Goal: Task Accomplishment & Management: Use online tool/utility

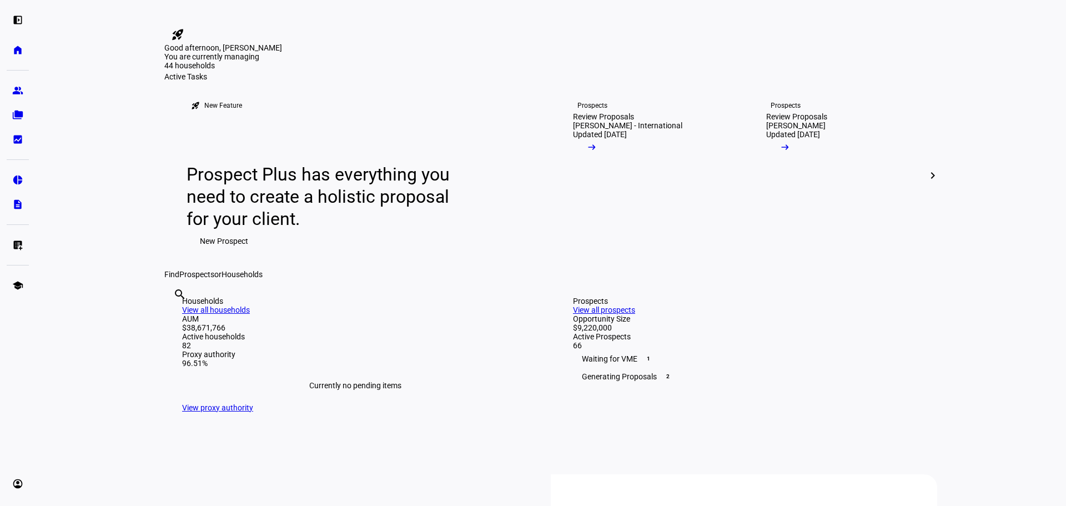
click at [77, 293] on eth-layout-page-content "rocket_launch Product Updates The latest features and improvements Powered by L…" at bounding box center [551, 253] width 1030 height 506
click at [19, 112] on eth-mat-symbol "folder_copy" at bounding box center [17, 114] width 11 height 11
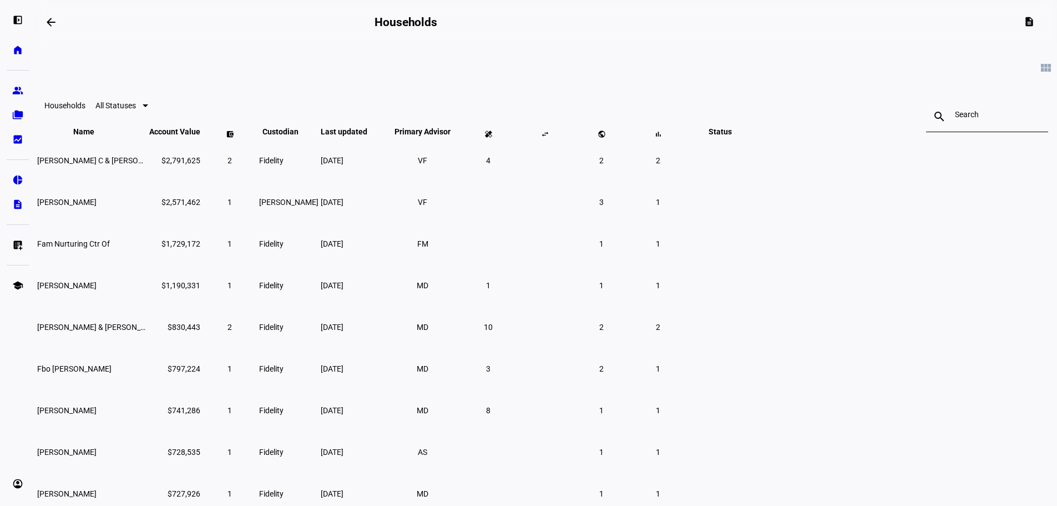
click at [94, 209] on eth-card-list "view_module Households All Statuses search close Name keyboard_arrow_down keybo…" at bounding box center [547, 317] width 1022 height 547
click at [15, 94] on eth-mat-symbol "group" at bounding box center [17, 90] width 11 height 11
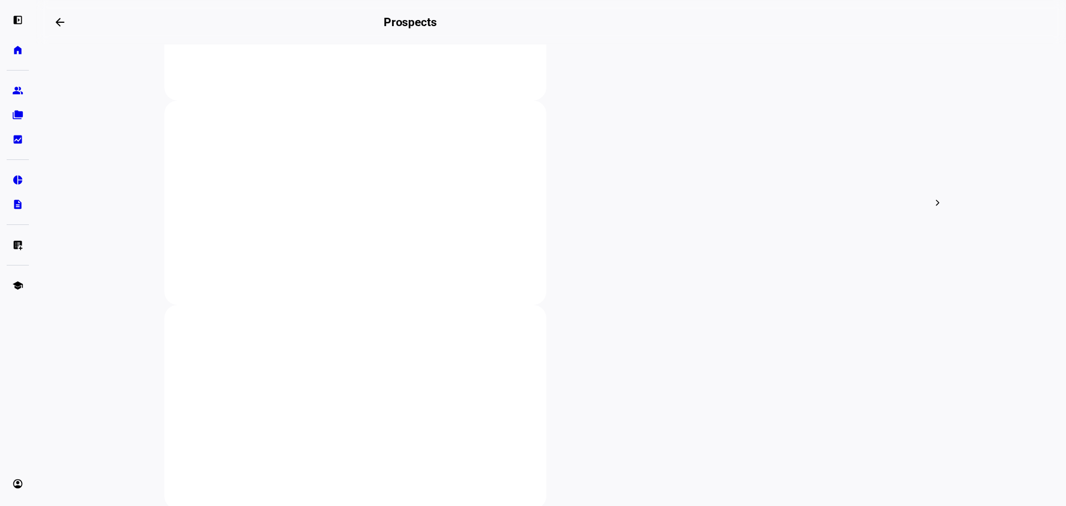
scroll to position [444, 0]
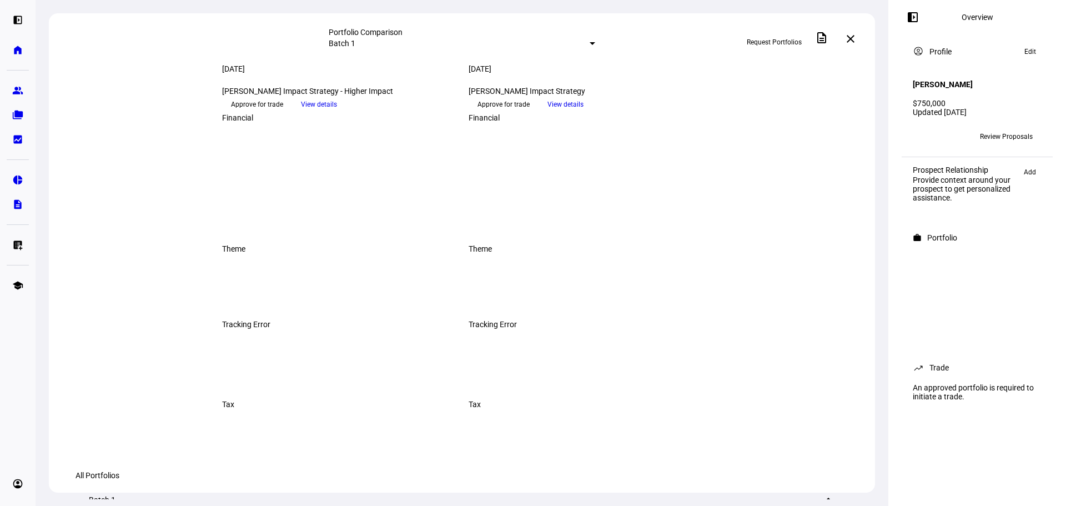
click at [849, 43] on span at bounding box center [850, 39] width 27 height 27
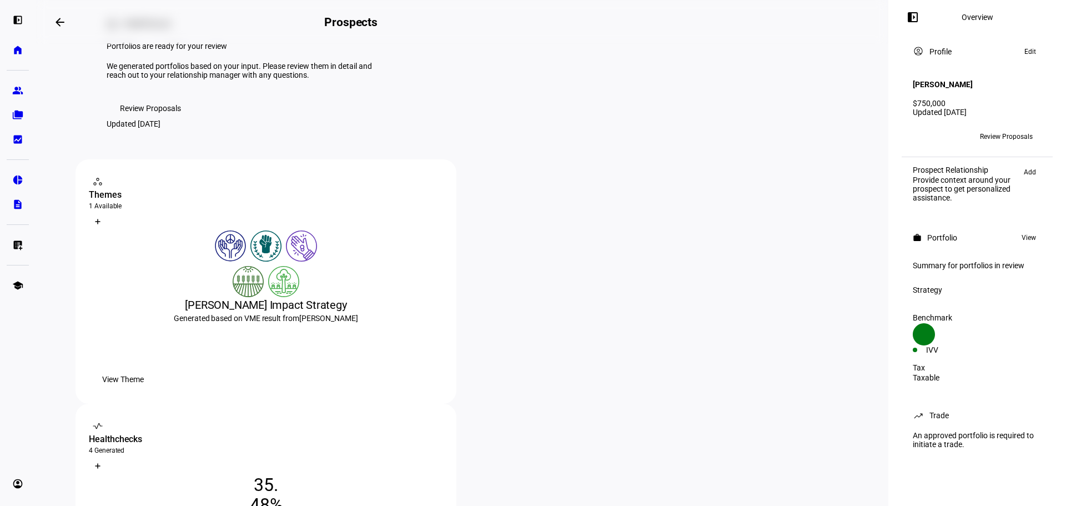
scroll to position [166, 0]
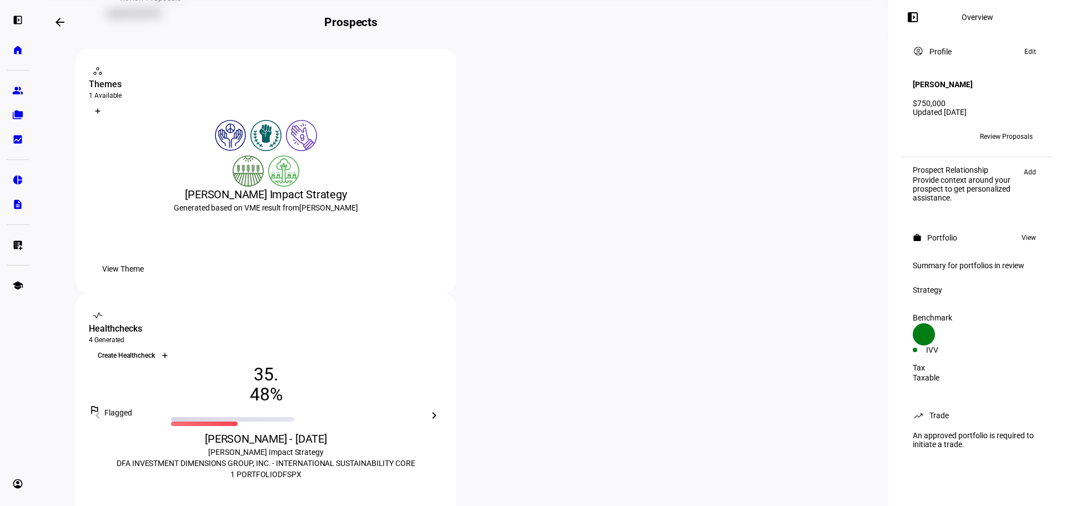
click at [174, 346] on div at bounding box center [165, 355] width 18 height 18
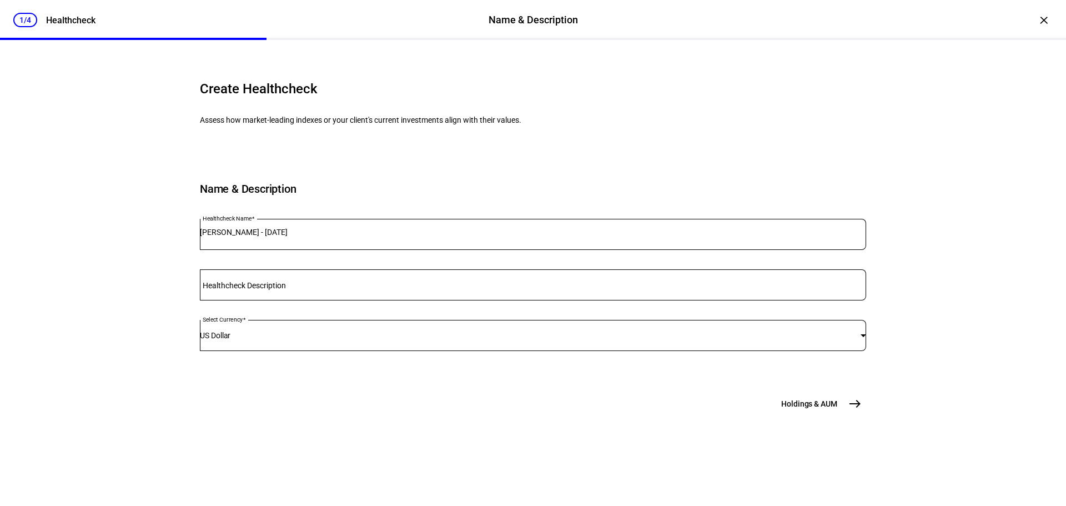
scroll to position [48, 0]
click at [844, 415] on span "east" at bounding box center [855, 403] width 22 height 22
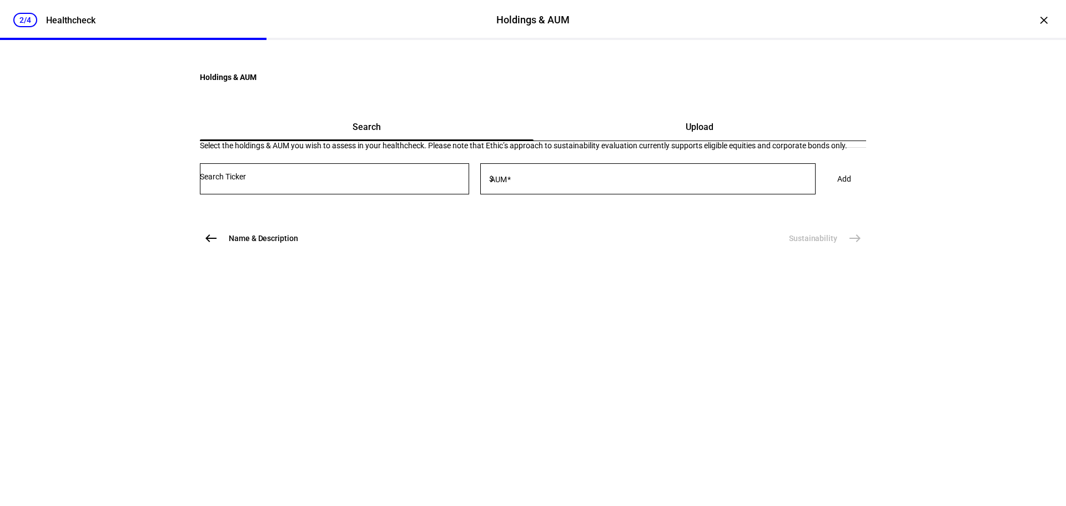
scroll to position [0, 0]
click at [394, 181] on input "Number" at bounding box center [334, 176] width 269 height 9
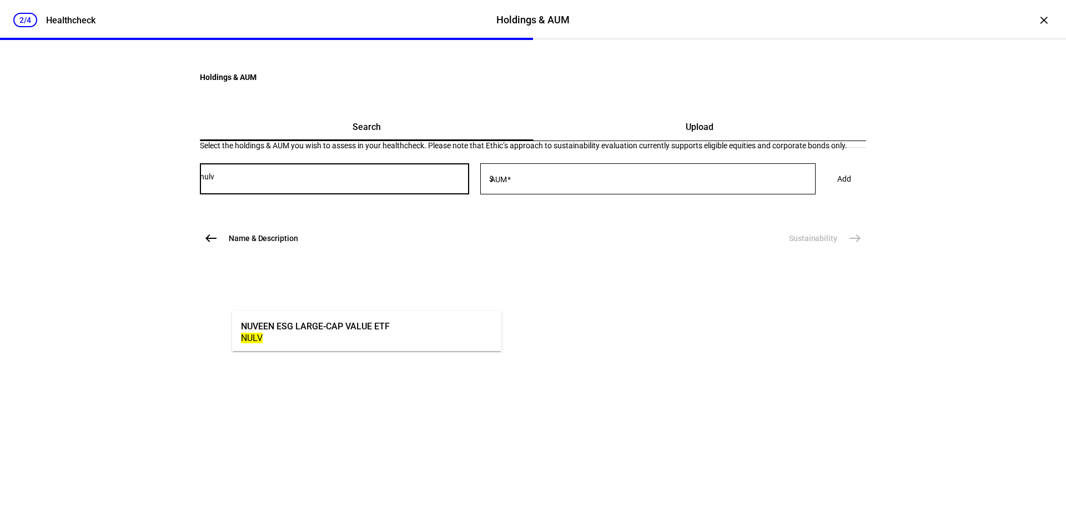
type input "nulv"
click at [314, 332] on div "NULV" at bounding box center [315, 337] width 149 height 11
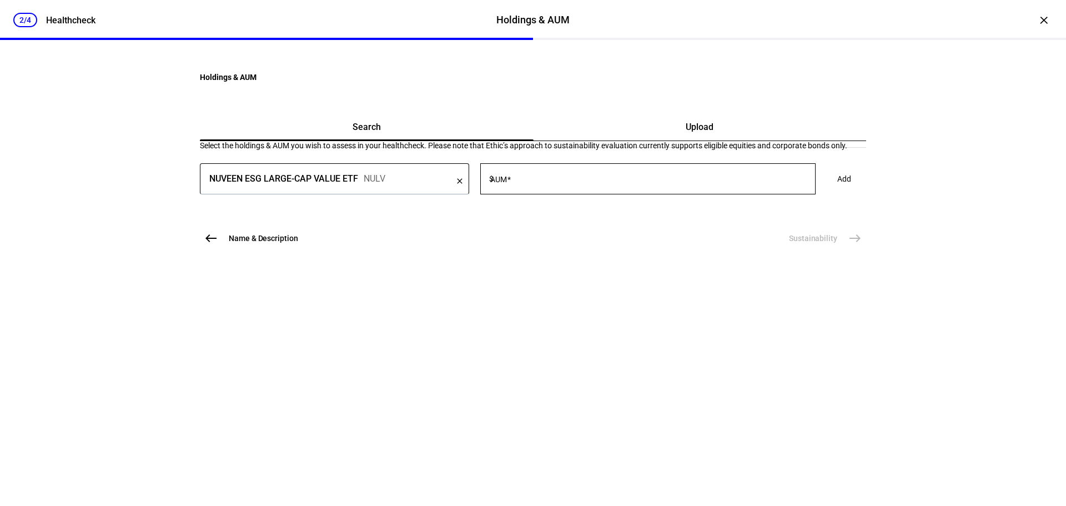
click at [493, 183] on span "$" at bounding box center [491, 178] width 4 height 9
type input "10,000"
click at [824, 190] on span at bounding box center [844, 179] width 41 height 22
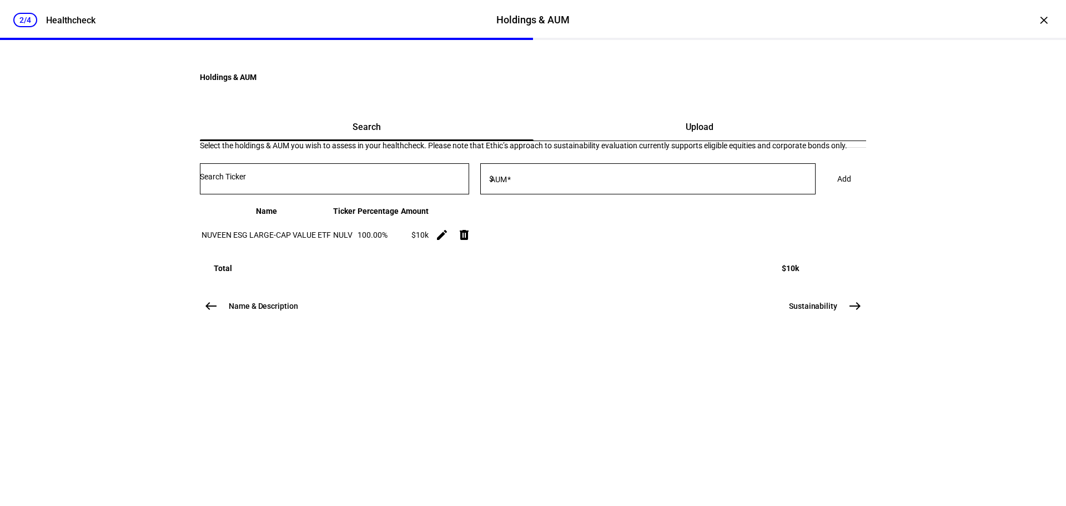
click at [355, 194] on div at bounding box center [334, 178] width 269 height 31
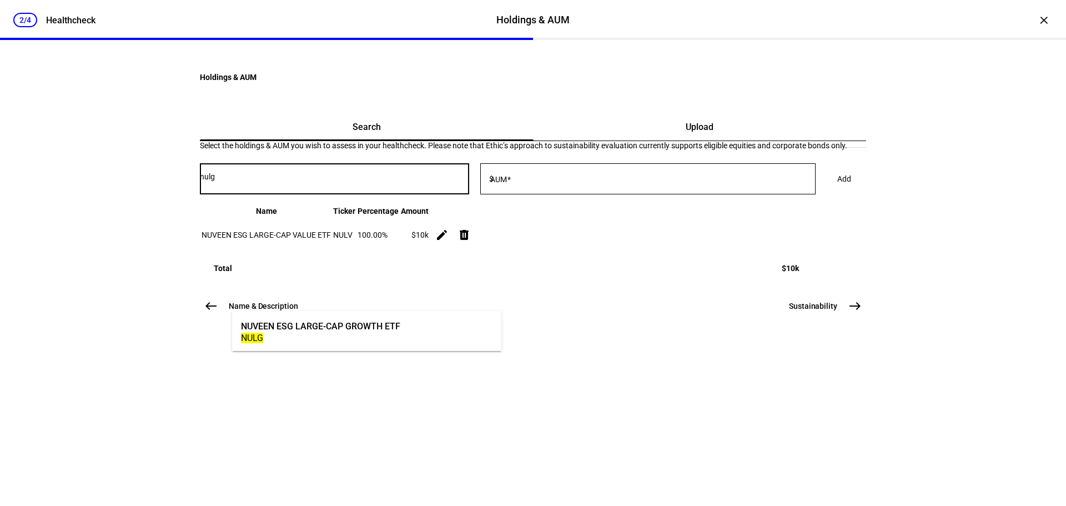
type input "nulg"
click at [336, 332] on div "NULG" at bounding box center [320, 337] width 159 height 11
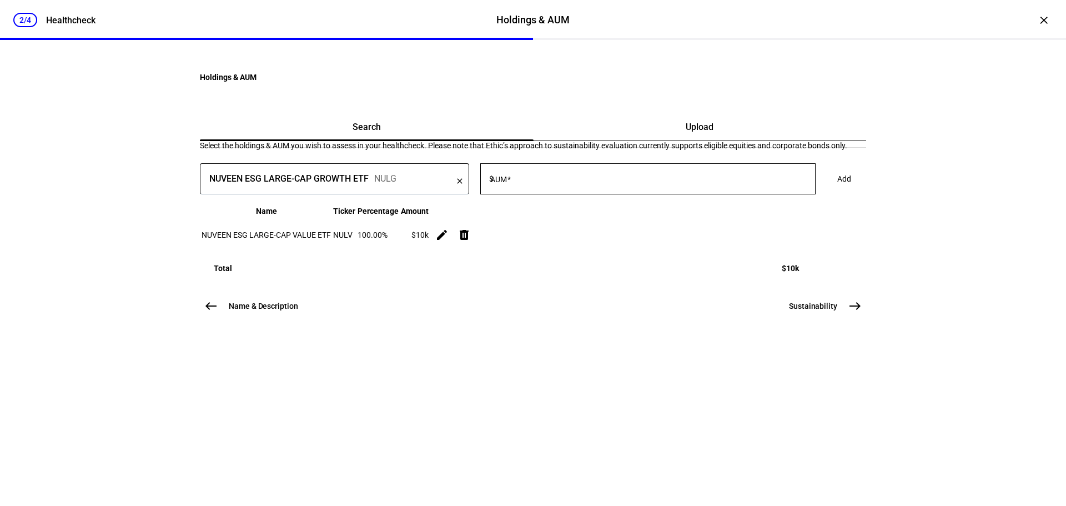
click at [642, 181] on input "AUM" at bounding box center [656, 176] width 320 height 9
type input "10,000"
click at [837, 190] on span "Add" at bounding box center [844, 179] width 14 height 22
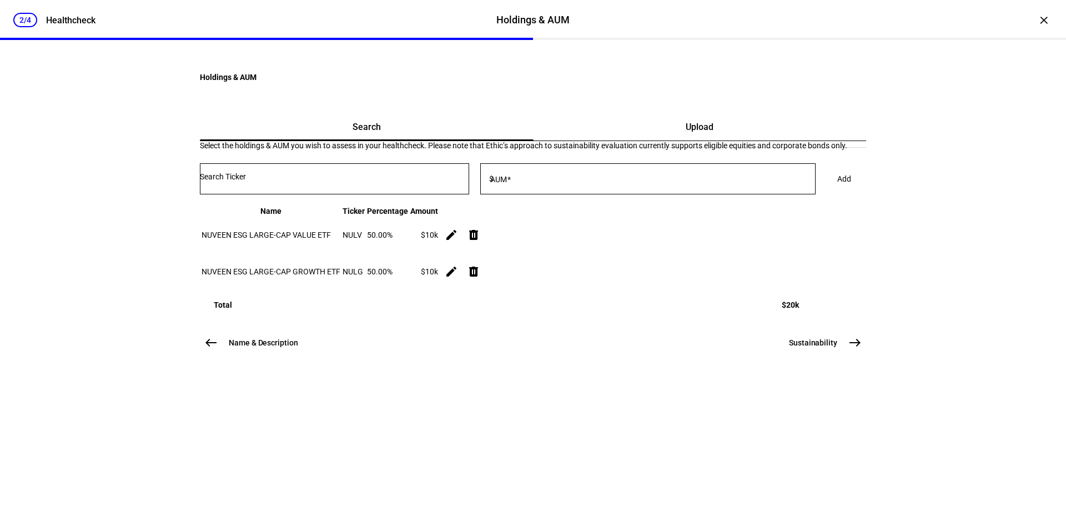
scroll to position [69, 0]
click at [798, 354] on button "Sustainability east" at bounding box center [824, 342] width 84 height 22
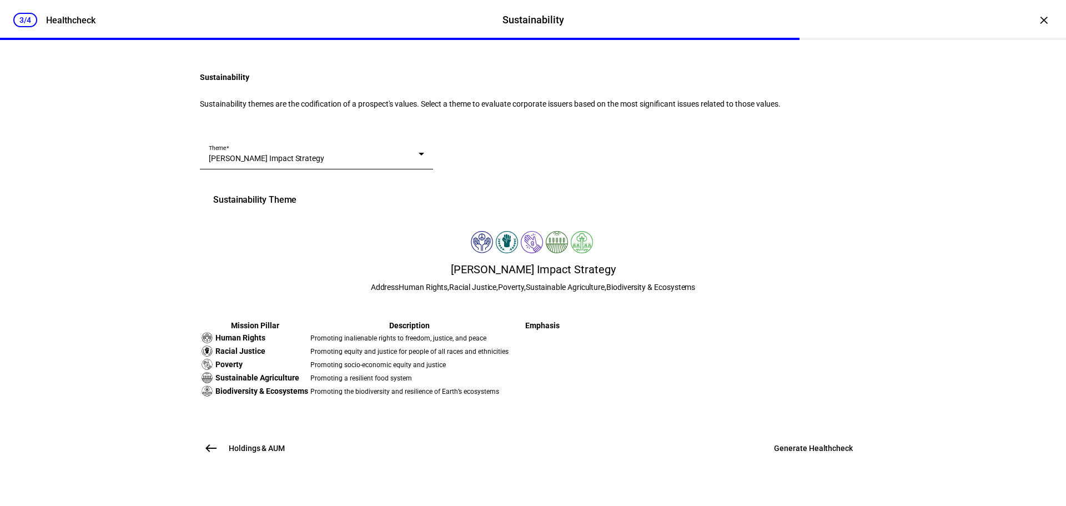
scroll to position [234, 0]
click at [253, 455] on button "Holdings & AUM west" at bounding box center [246, 448] width 92 height 22
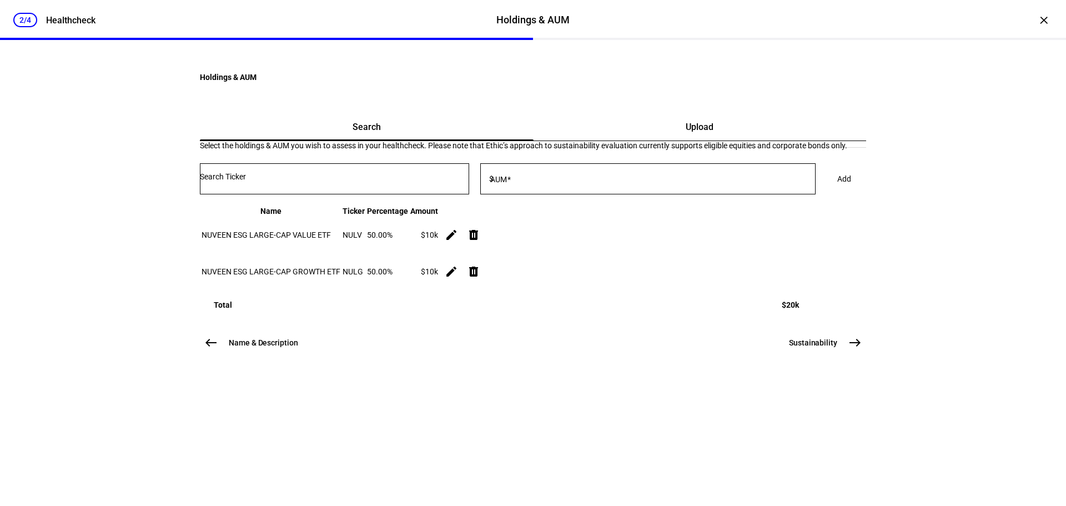
click at [363, 181] on input "Number" at bounding box center [334, 176] width 269 height 9
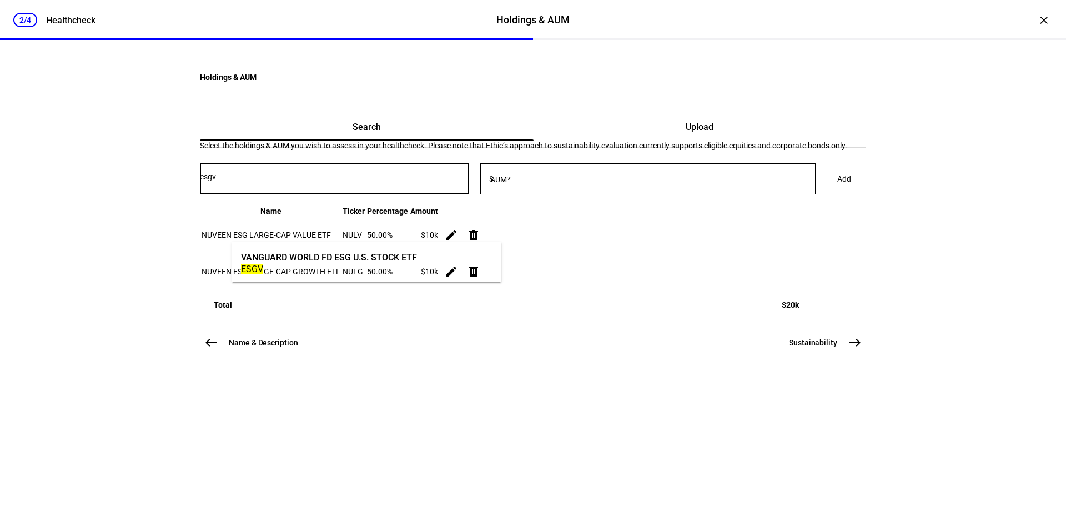
type input "esgv"
click at [336, 267] on div "ESGV" at bounding box center [329, 269] width 176 height 11
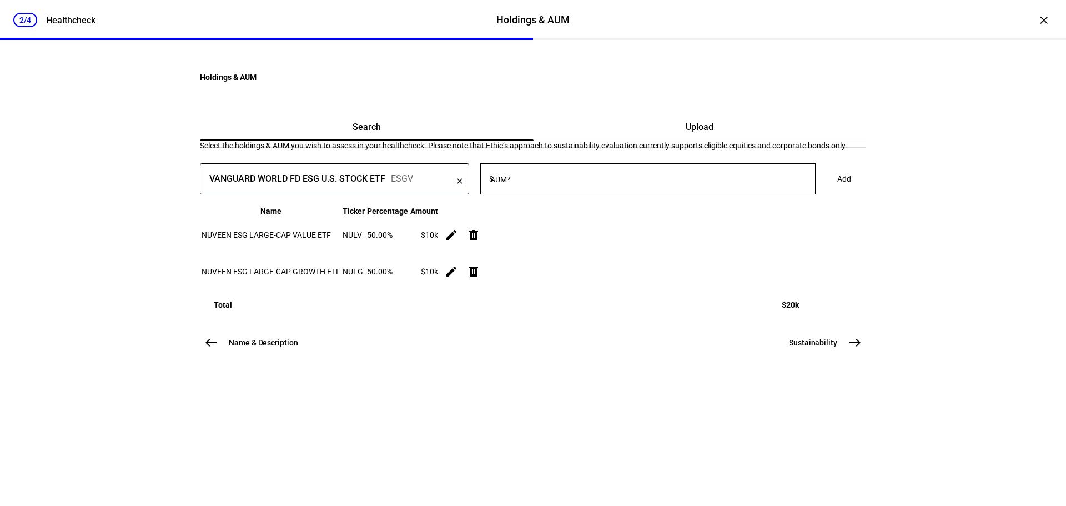
click at [576, 181] on input "AUM" at bounding box center [656, 176] width 320 height 9
type input "10,000"
click at [837, 190] on span "Add" at bounding box center [844, 179] width 14 height 22
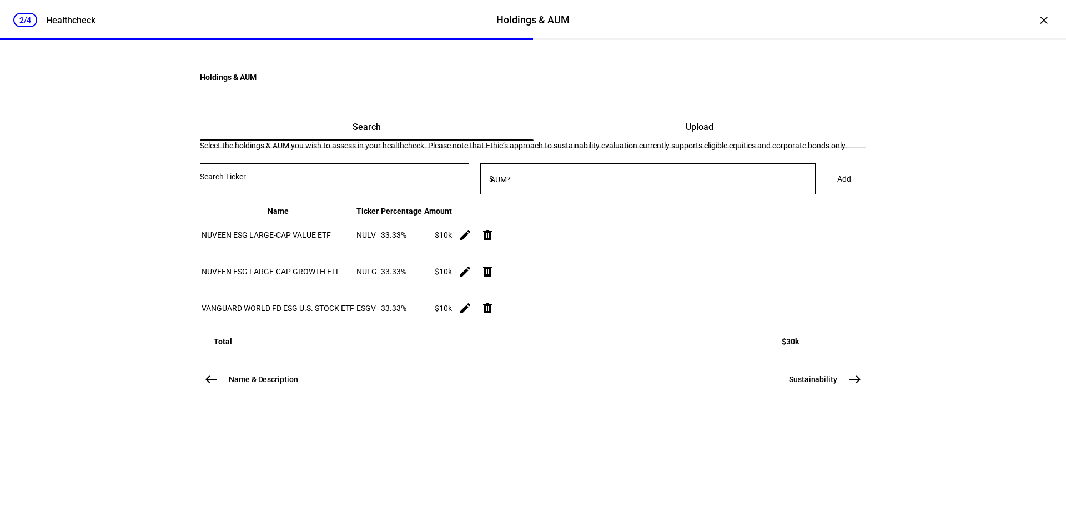
click at [280, 181] on input "Number" at bounding box center [334, 176] width 269 height 9
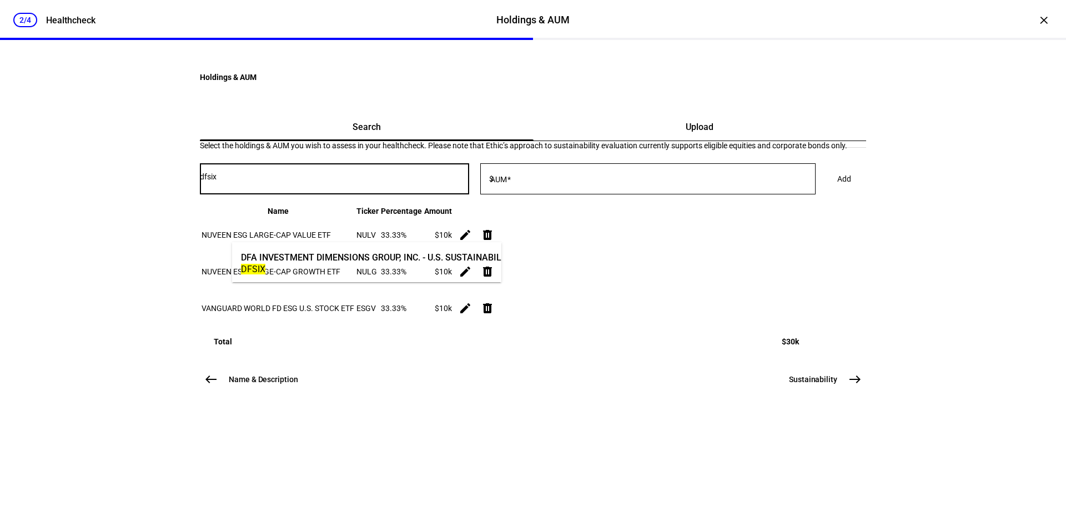
type input "dfsix"
click at [282, 251] on div "DFA INVESTMENT DIMENSIONS GROUP, INC. - U.S. SUSTAINABILITY CORE 1 PORTFOLIO" at bounding box center [418, 257] width 355 height 13
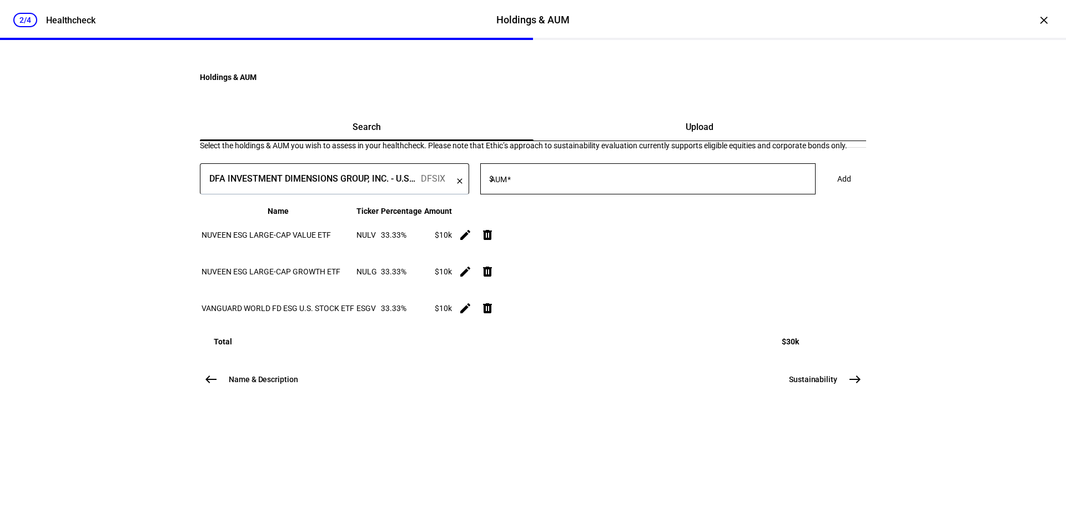
click at [511, 184] on span at bounding box center [509, 179] width 4 height 9
click at [550, 181] on input "AUM" at bounding box center [656, 176] width 320 height 9
type input "10,000"
click at [837, 190] on span "Add" at bounding box center [844, 179] width 14 height 22
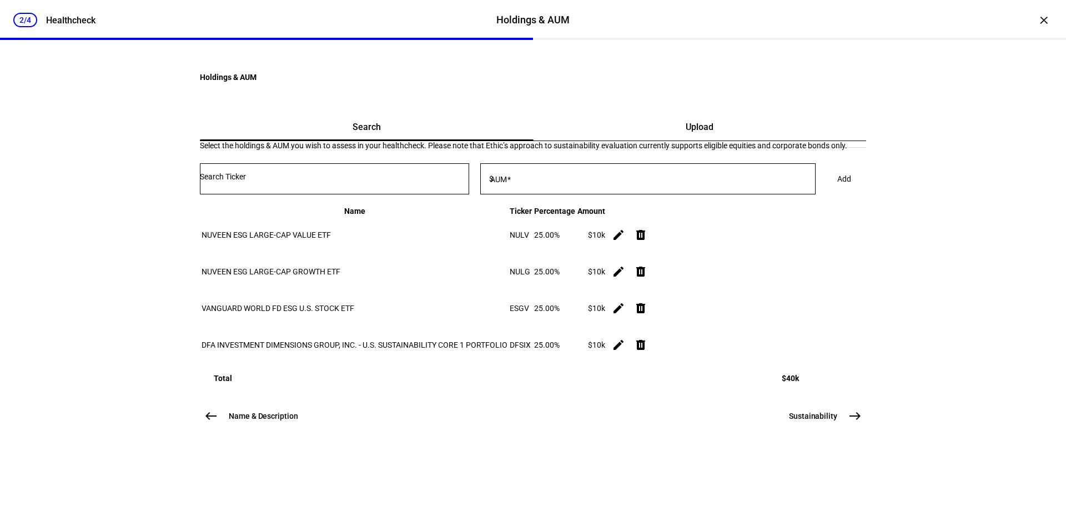
scroll to position [162, 0]
click at [837, 427] on button "Sustainability east" at bounding box center [824, 416] width 84 height 22
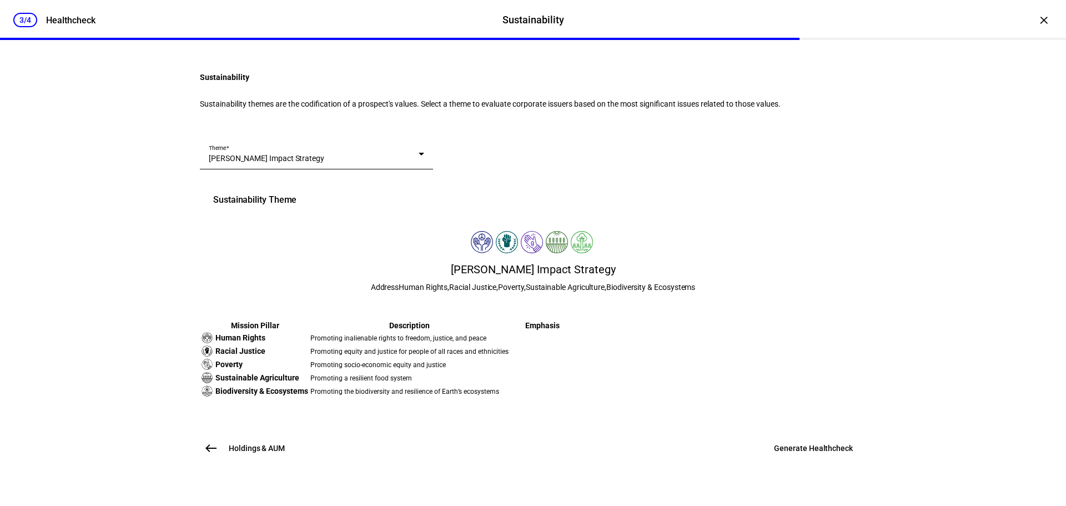
scroll to position [234, 0]
click at [789, 453] on span "Generate Healthcheck" at bounding box center [813, 447] width 79 height 11
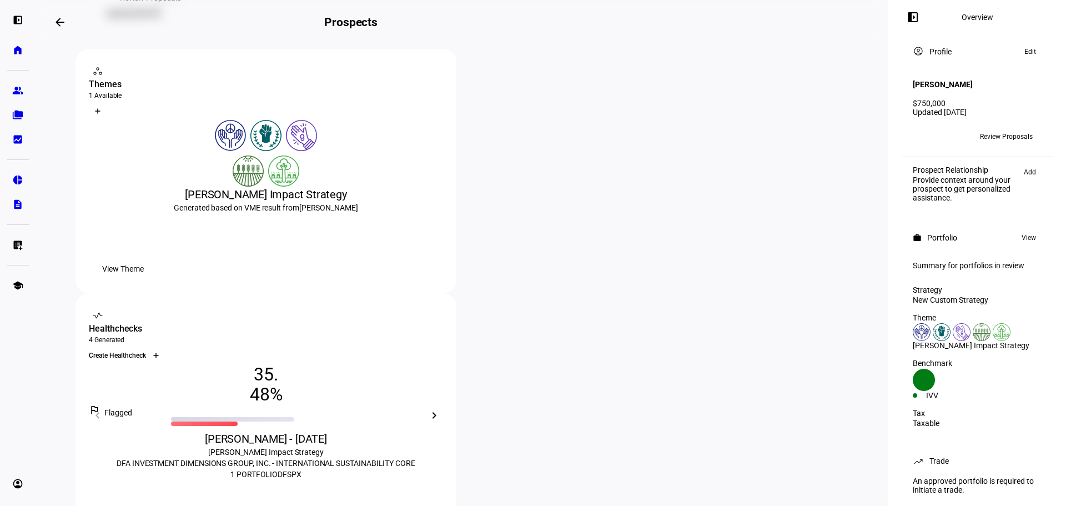
click at [443, 346] on div "Create Healthcheck" at bounding box center [266, 355] width 354 height 18
click at [156, 351] on div "Create Healthcheck" at bounding box center [122, 355] width 67 height 8
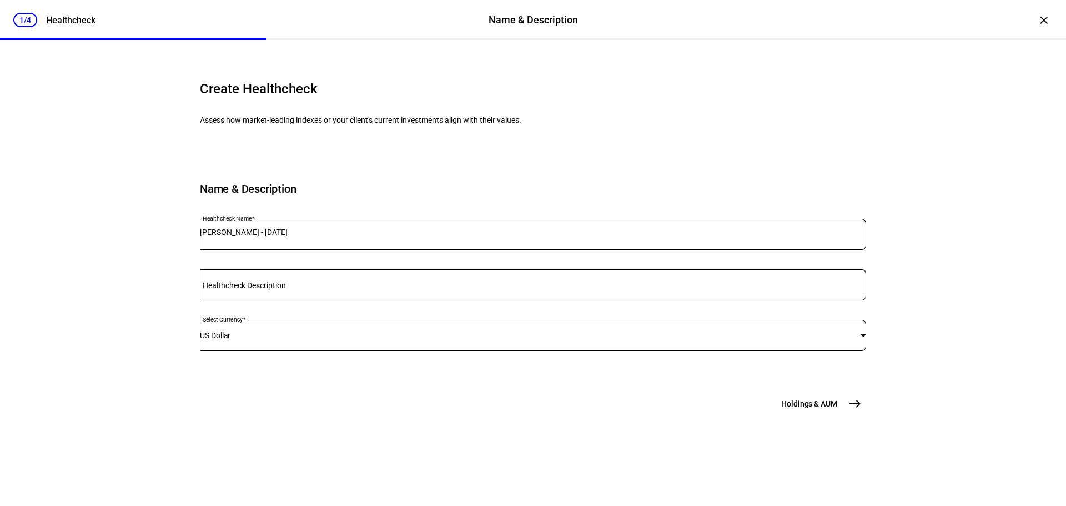
scroll to position [48, 0]
click at [795, 409] on span "Holdings & AUM" at bounding box center [809, 403] width 56 height 11
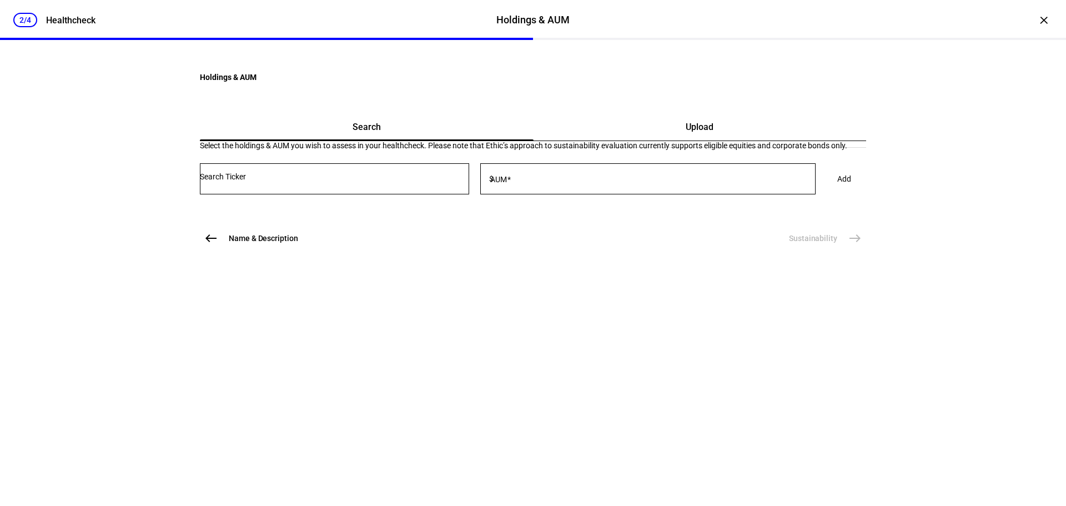
scroll to position [0, 0]
click at [301, 194] on div at bounding box center [334, 178] width 269 height 31
click at [299, 181] on input "Number" at bounding box center [334, 176] width 269 height 9
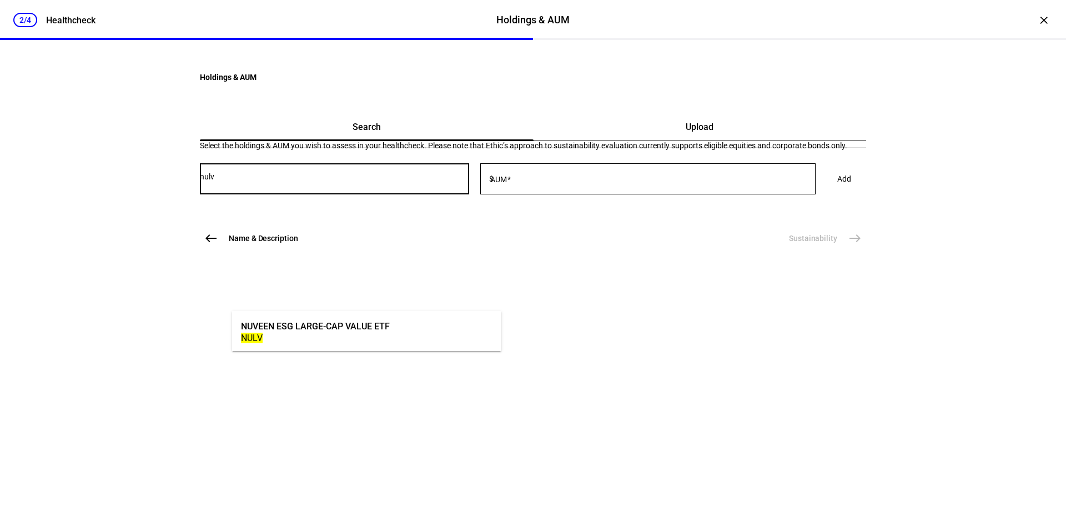
type input "nulv"
click at [321, 342] on div "NULV" at bounding box center [315, 337] width 149 height 11
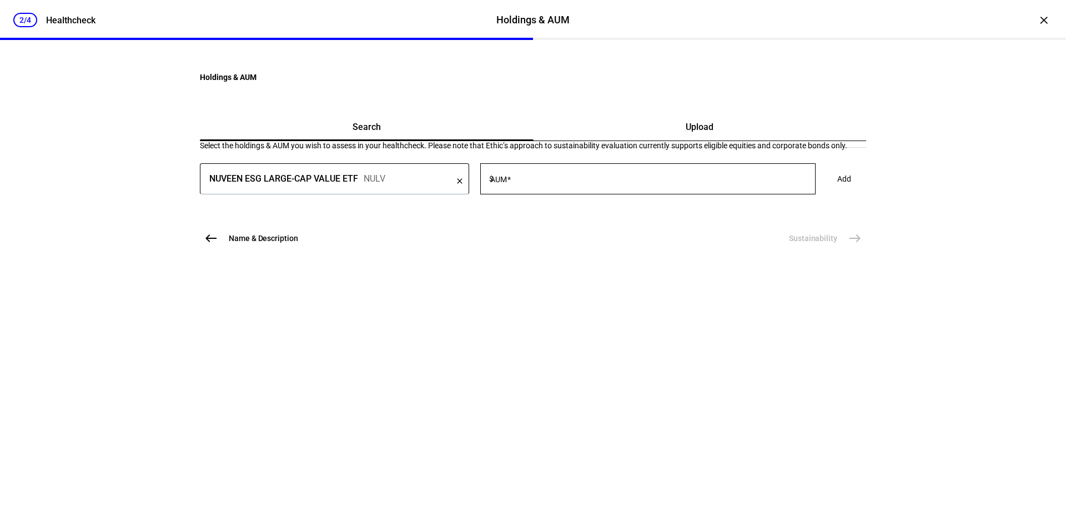
click at [588, 205] on div "Select the holdings & AUM you wish to assess in your healthcheck. Please note t…" at bounding box center [533, 173] width 666 height 64
click at [573, 181] on input "AUM" at bounding box center [656, 176] width 320 height 9
type input "10,000"
click at [837, 190] on span "Add" at bounding box center [844, 179] width 14 height 22
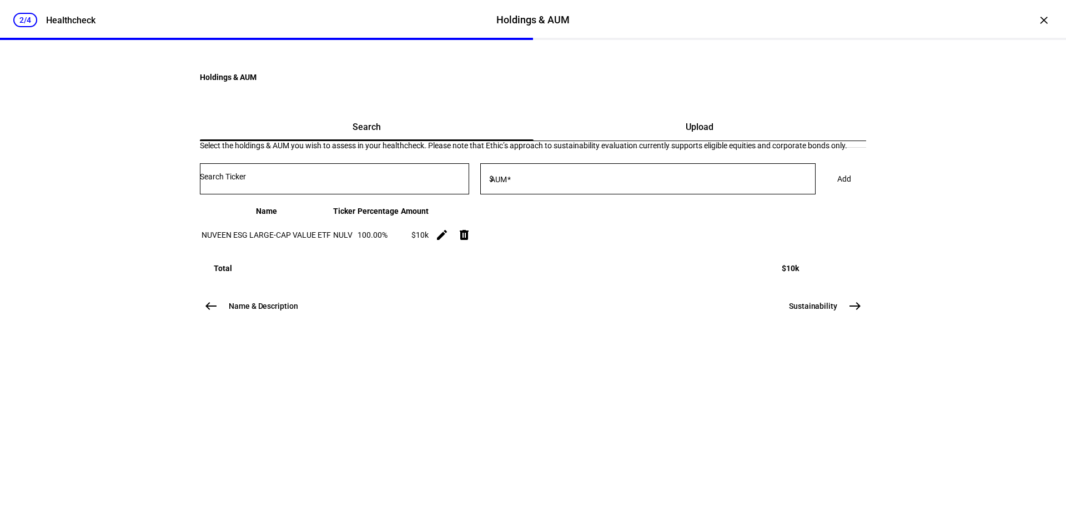
click at [297, 181] on input "Number" at bounding box center [334, 176] width 269 height 9
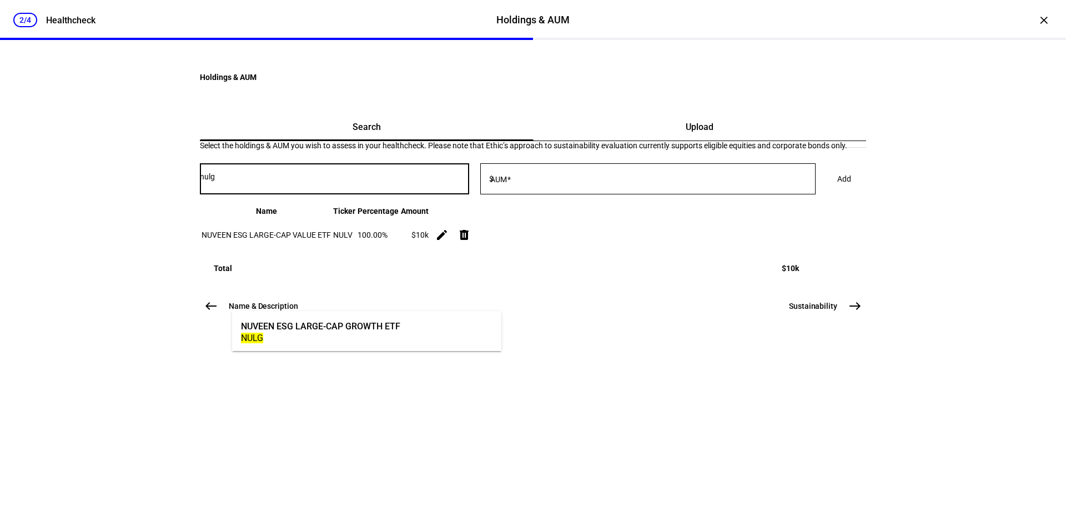
type input "nulg"
click at [301, 326] on div "NUVEEN ESG LARGE-CAP GROWTH ETF" at bounding box center [320, 326] width 159 height 13
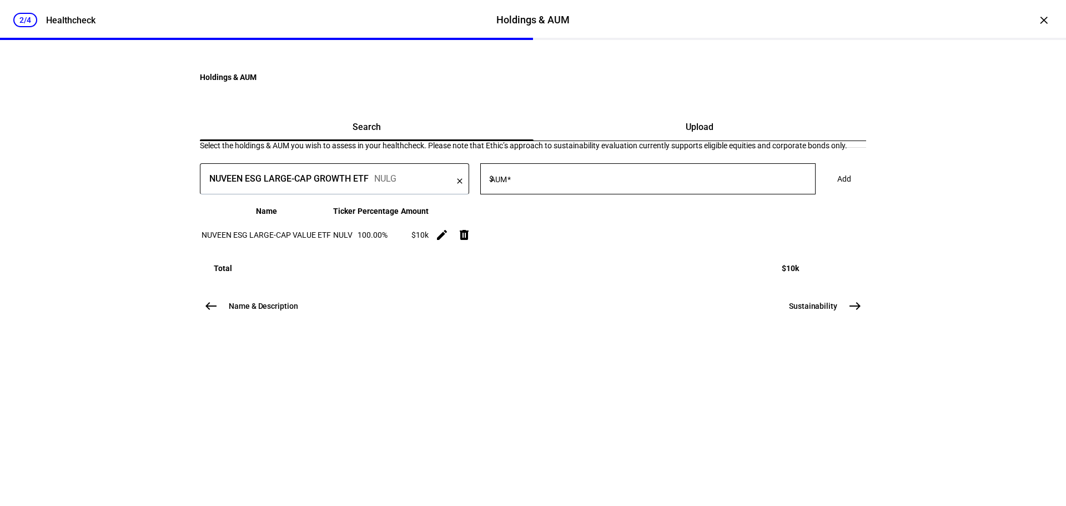
click at [593, 181] on input "AUM" at bounding box center [656, 176] width 320 height 9
type input "10,000"
click at [824, 190] on span at bounding box center [844, 179] width 41 height 22
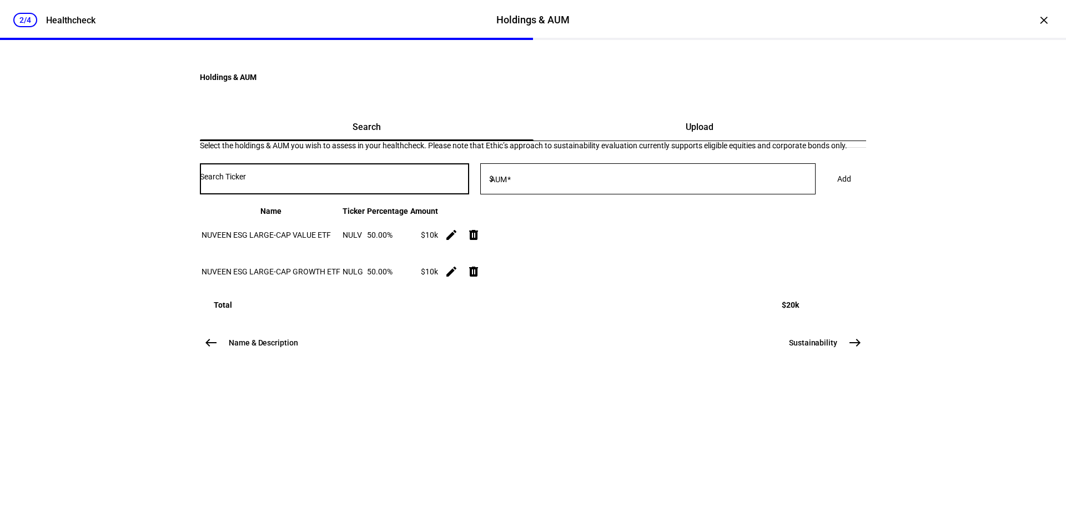
click at [387, 181] on input "Number" at bounding box center [334, 176] width 269 height 9
type input "dfsix"
click at [371, 334] on div "DFSIX" at bounding box center [418, 337] width 355 height 11
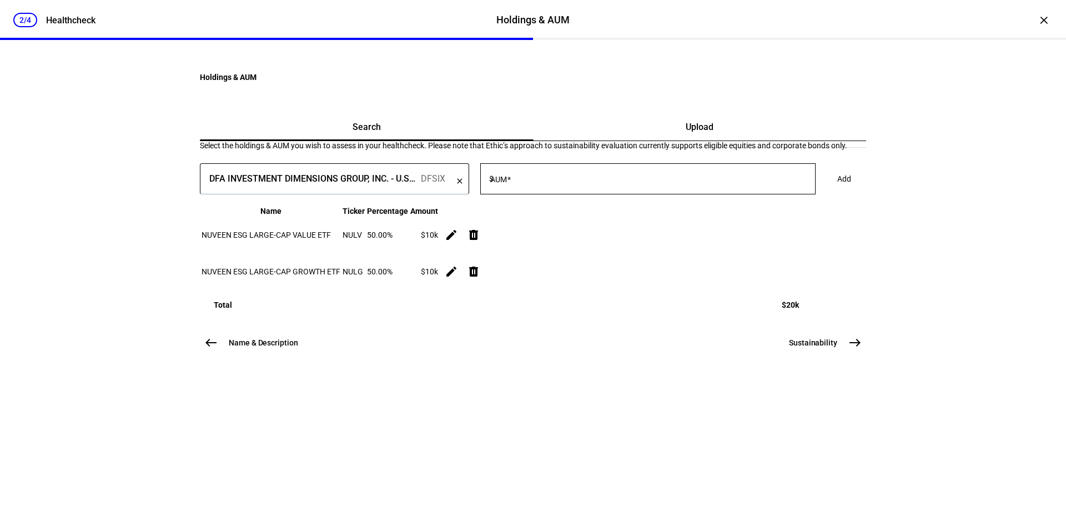
click at [650, 181] on input "AUM" at bounding box center [656, 176] width 320 height 9
type input "10,000"
click at [824, 190] on span at bounding box center [844, 179] width 41 height 22
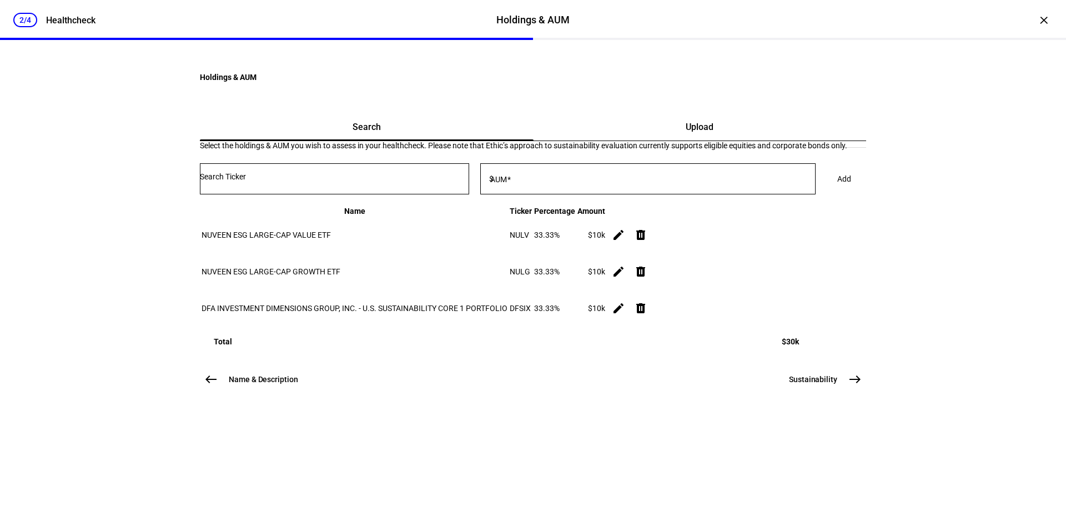
scroll to position [115, 0]
click at [807, 390] on button "Sustainability east" at bounding box center [824, 379] width 84 height 22
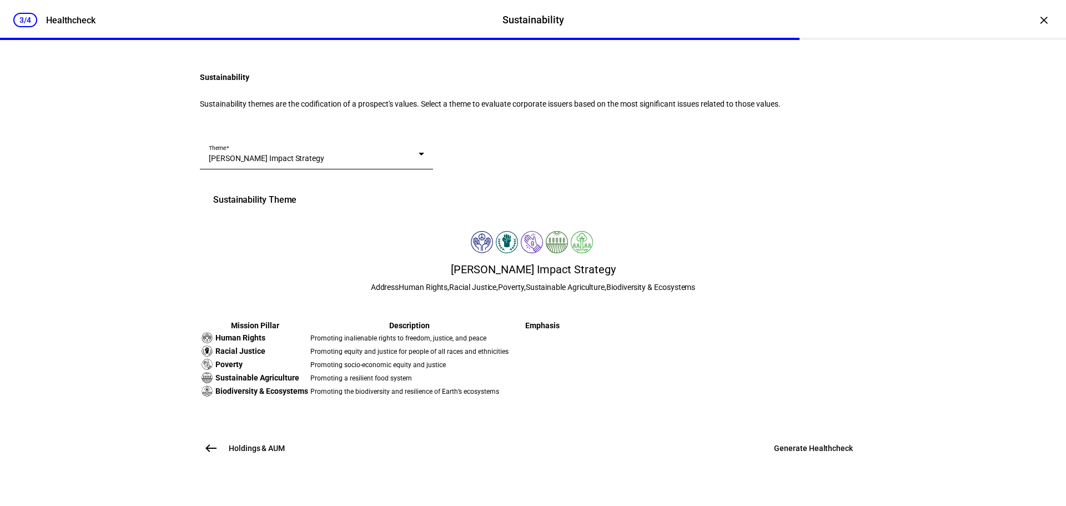
scroll to position [234, 0]
click at [843, 453] on span "Generate Healthcheck" at bounding box center [813, 447] width 79 height 11
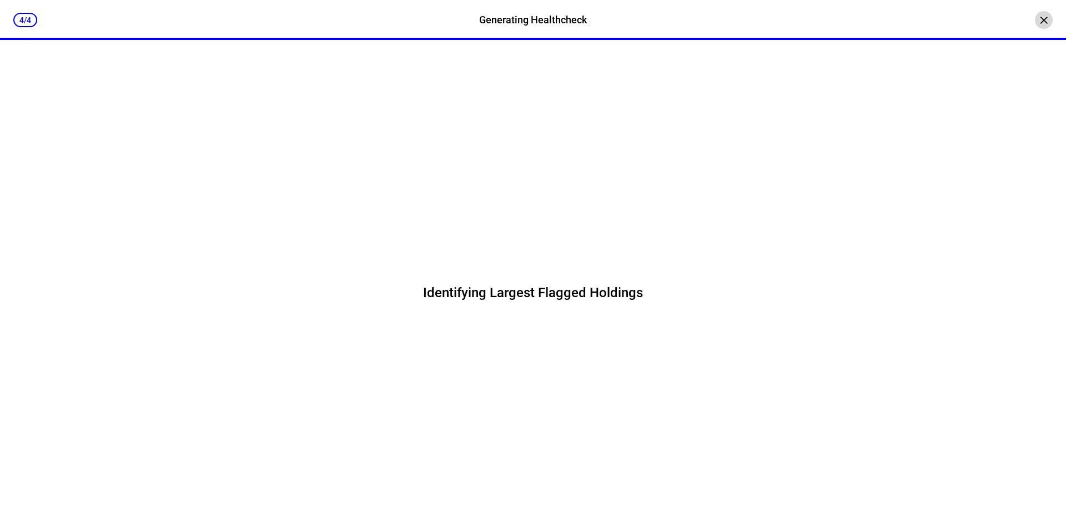
click at [1034, 21] on div "×" at bounding box center [1043, 20] width 18 height 18
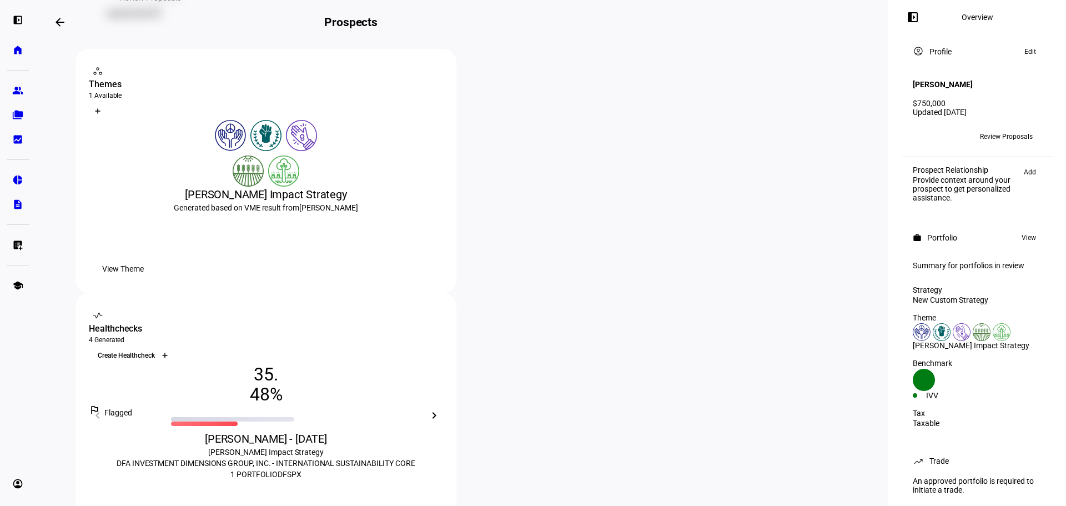
click at [174, 346] on div at bounding box center [165, 355] width 18 height 18
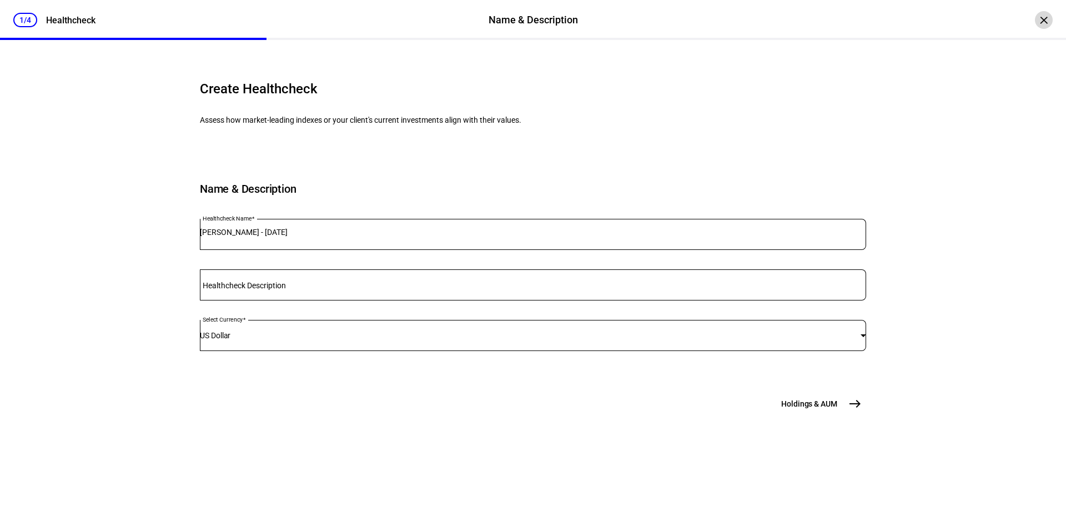
click at [1037, 13] on div "×" at bounding box center [1043, 20] width 18 height 18
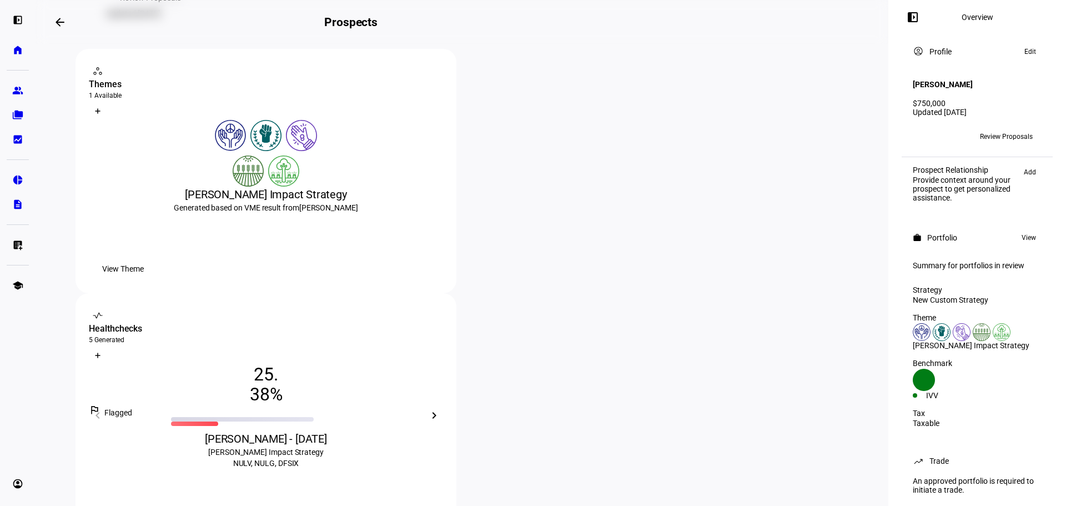
click at [163, 502] on span "View Healthcheck" at bounding box center [132, 513] width 61 height 22
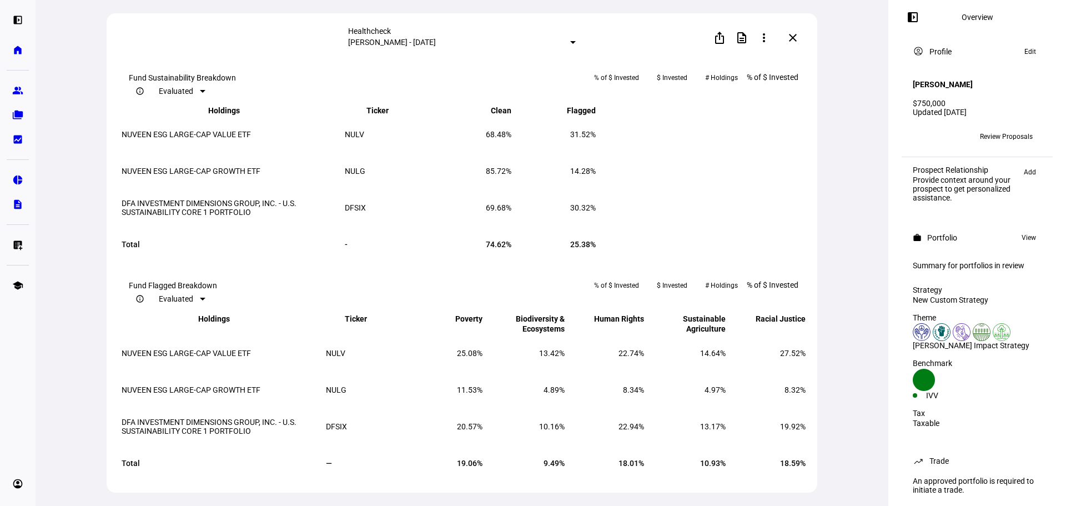
scroll to position [999, 0]
click at [304, 150] on td "NUVEEN ESG LARGE-CAP VALUE ETF" at bounding box center [232, 133] width 222 height 36
click at [596, 150] on td "31.52%" at bounding box center [554, 133] width 83 height 36
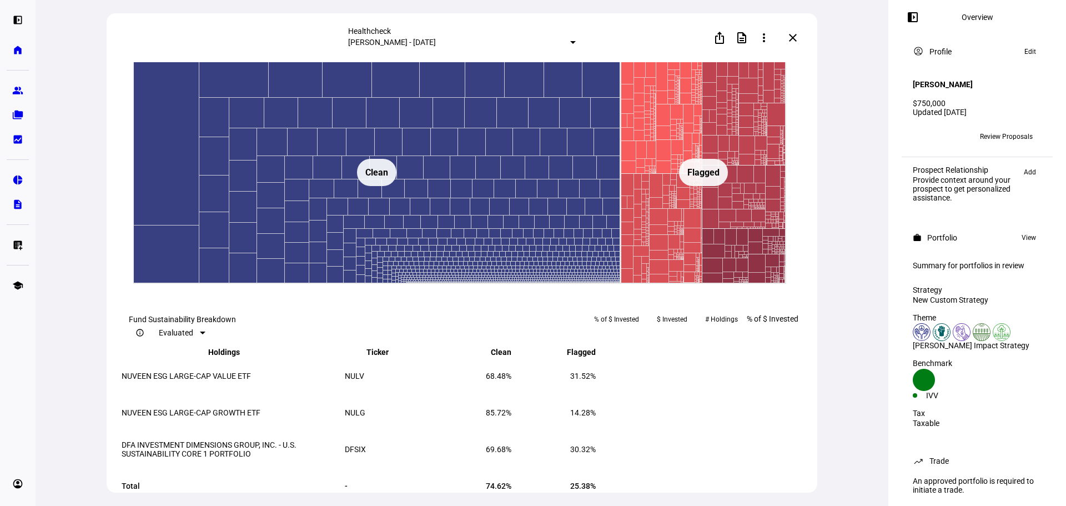
scroll to position [754, 0]
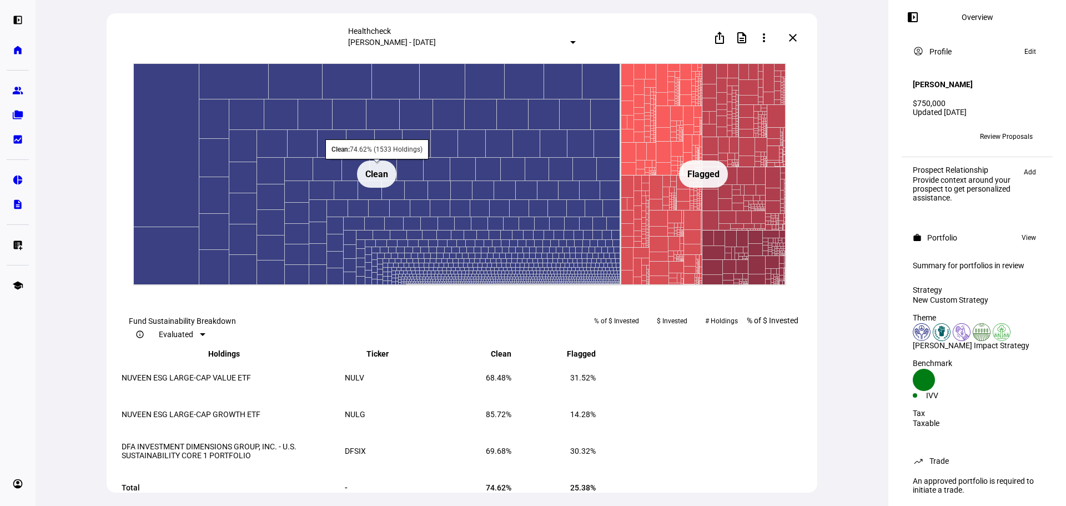
click at [792, 40] on mat-icon "close" at bounding box center [792, 37] width 13 height 13
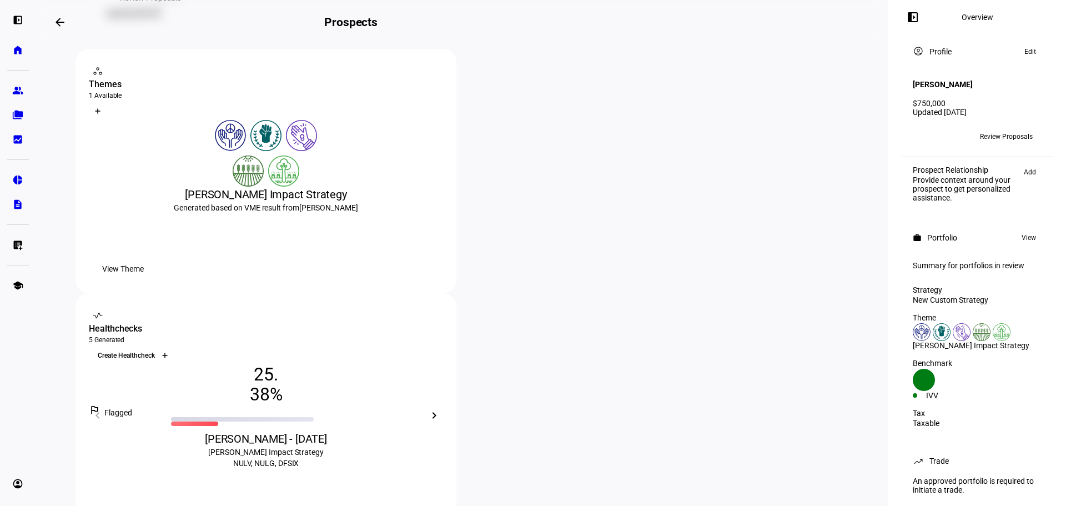
click at [174, 346] on div at bounding box center [165, 355] width 18 height 18
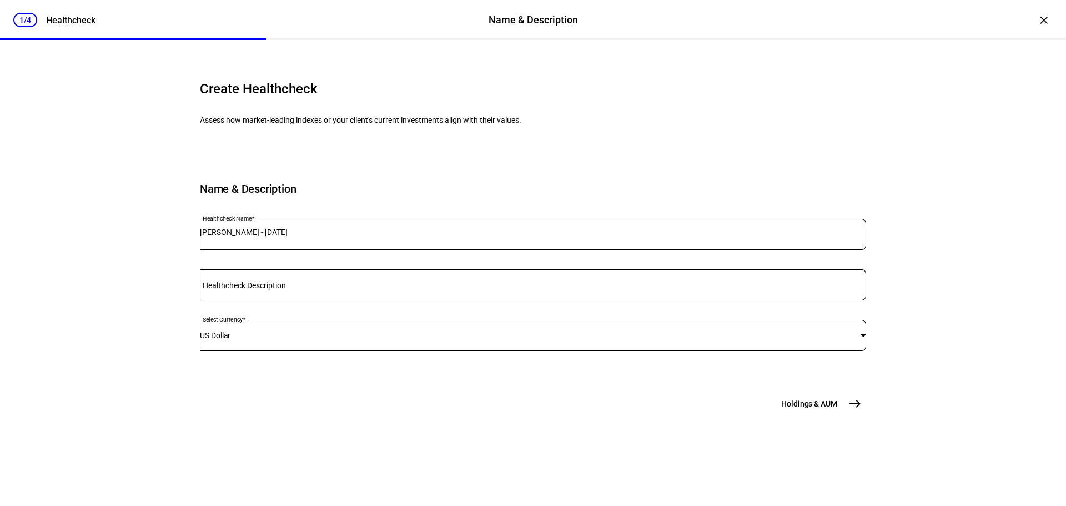
click at [286, 290] on mat-label "Healthcheck Description" at bounding box center [244, 285] width 83 height 9
click at [295, 287] on input "Healthcheck Description" at bounding box center [533, 282] width 666 height 9
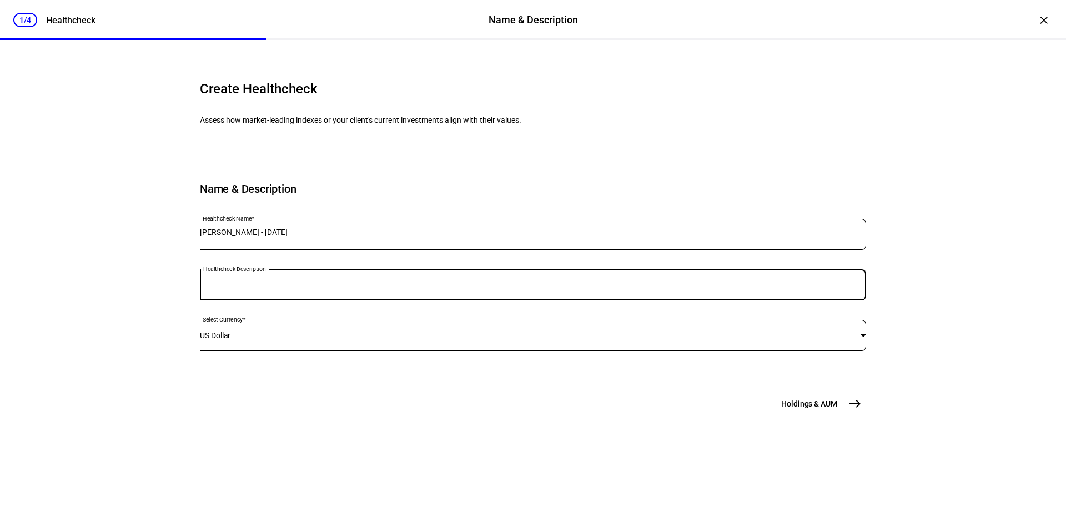
scroll to position [48, 0]
click at [848, 410] on mat-icon "east" at bounding box center [854, 403] width 13 height 13
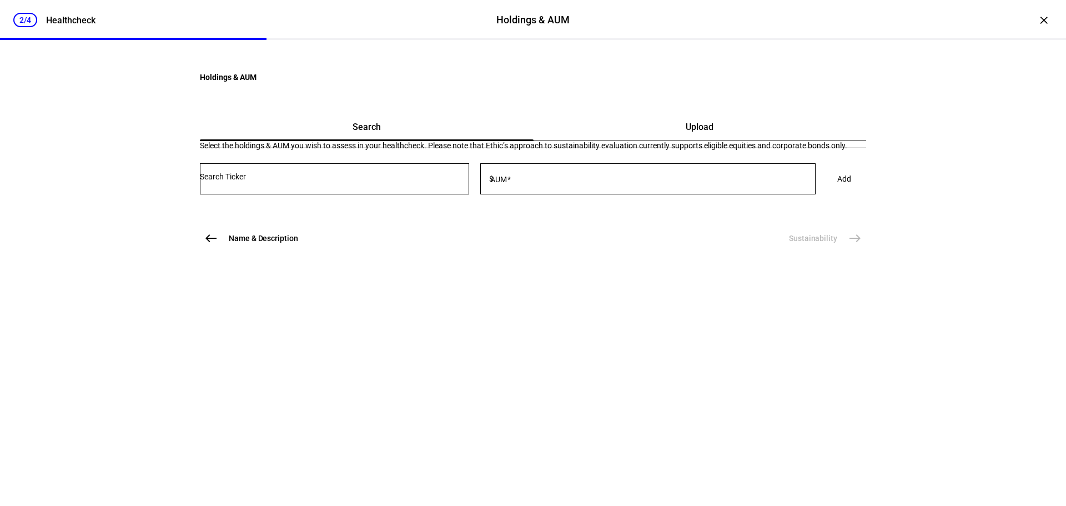
scroll to position [0, 0]
click at [377, 181] on input "Number" at bounding box center [334, 176] width 269 height 9
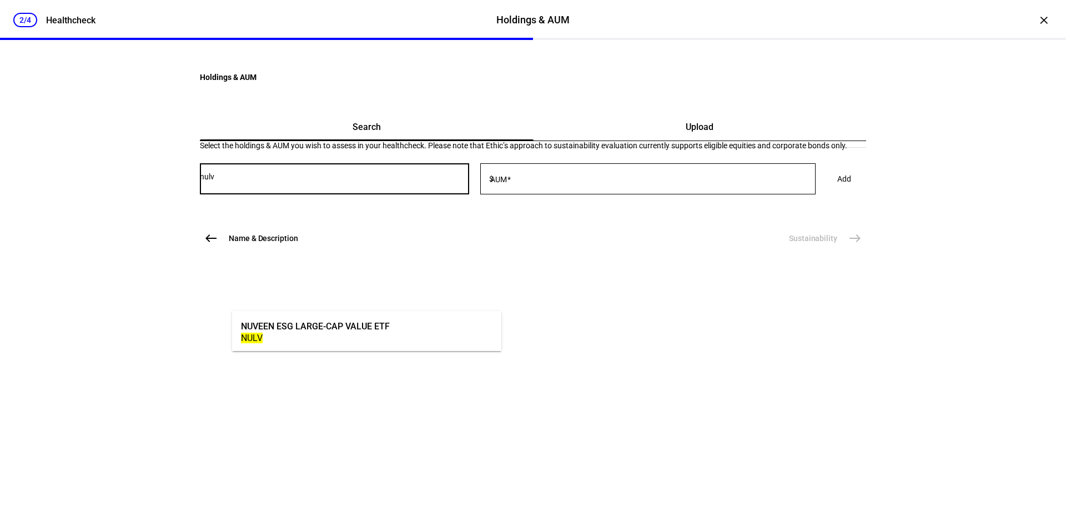
type input "nulv"
click at [322, 340] on div "NULV" at bounding box center [315, 337] width 149 height 11
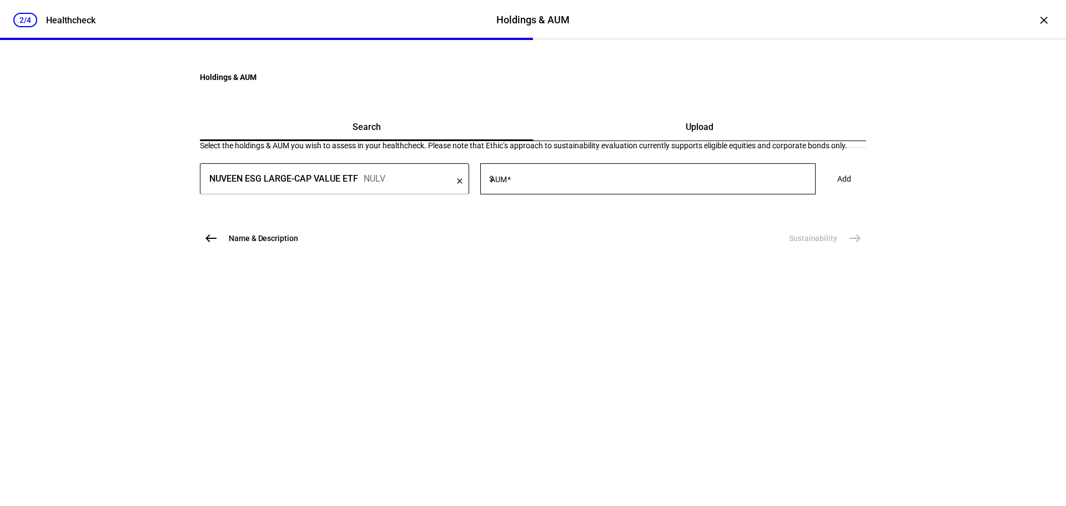
click at [588, 194] on div at bounding box center [656, 178] width 320 height 31
type input "10,000"
click at [837, 190] on span "Add" at bounding box center [844, 179] width 14 height 22
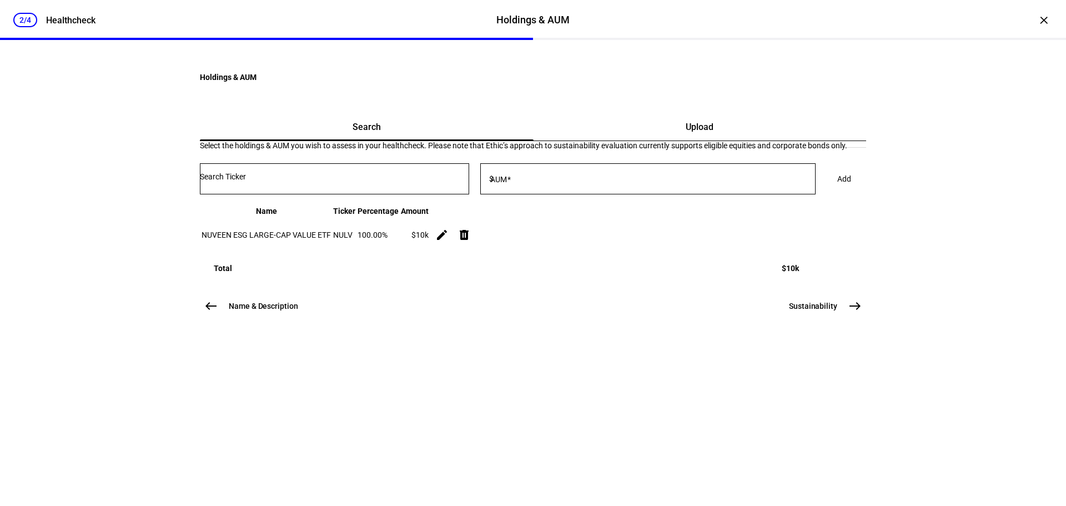
scroll to position [22, 0]
click at [817, 311] on span "Sustainability" at bounding box center [813, 305] width 48 height 11
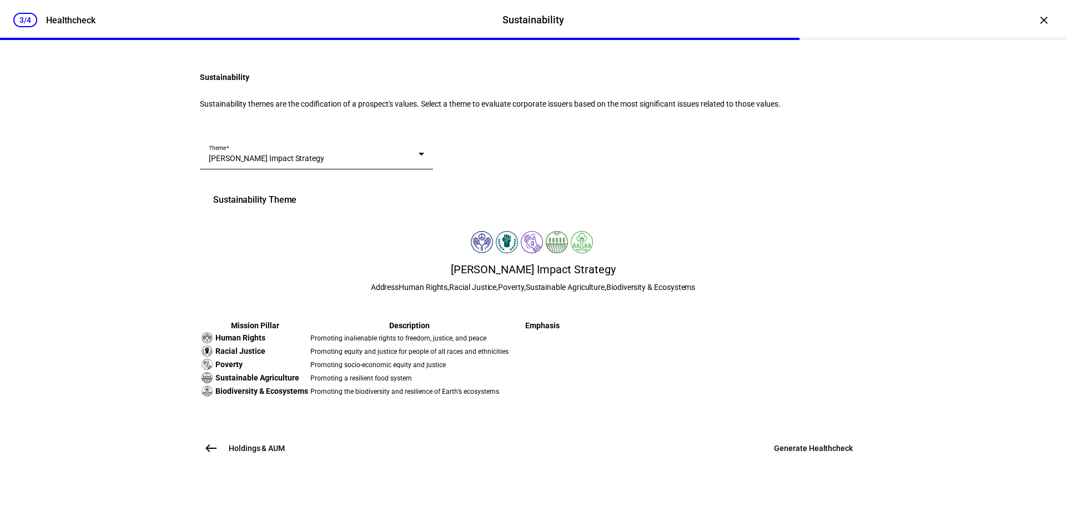
scroll to position [234, 0]
click at [799, 453] on span "Generate Healthcheck" at bounding box center [813, 447] width 79 height 11
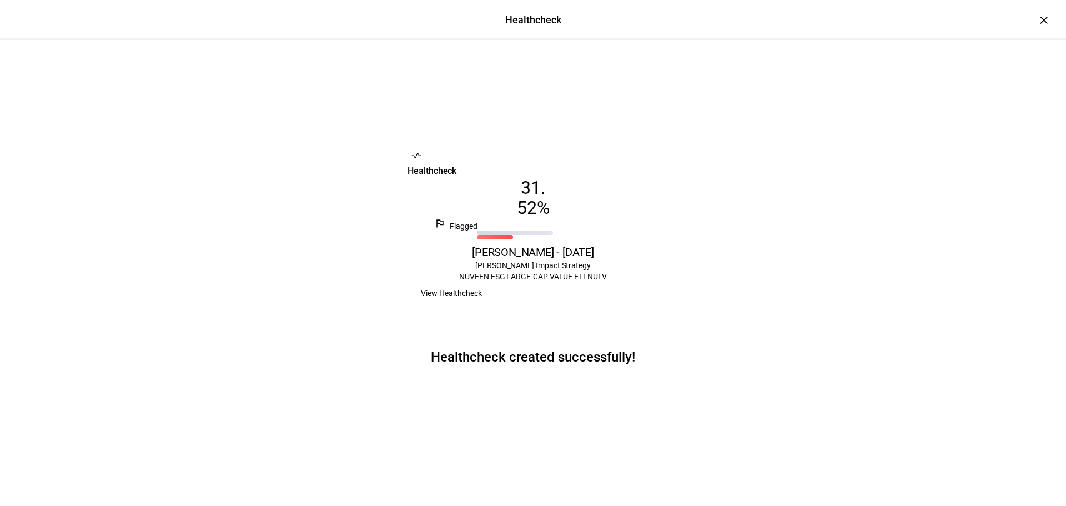
click at [482, 304] on span "View Healthcheck" at bounding box center [451, 293] width 61 height 22
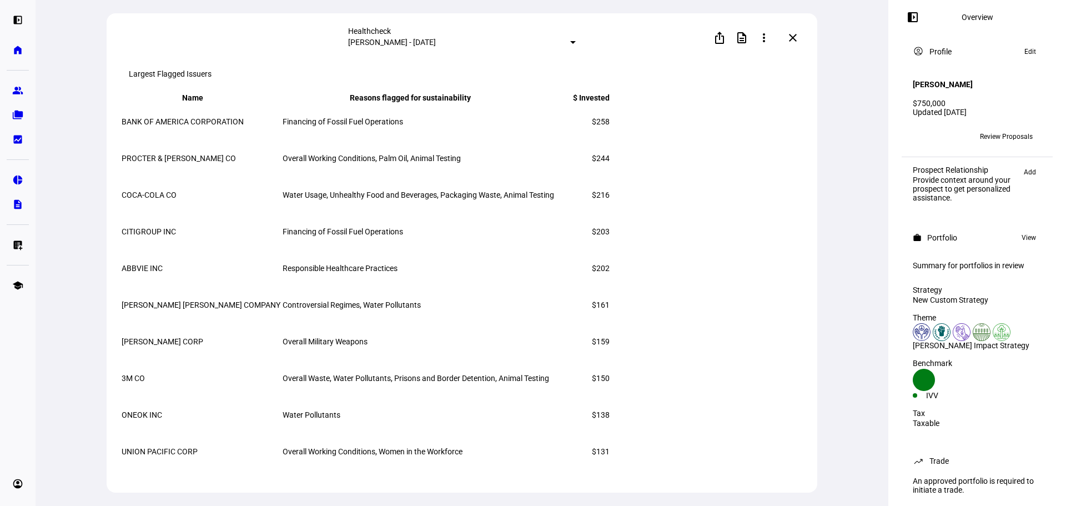
scroll to position [1332, 0]
drag, startPoint x: 312, startPoint y: 347, endPoint x: 434, endPoint y: 346, distance: 121.6
click at [434, 346] on tr "PARKER HANNIFIN CORP Overall Military Weapons $159" at bounding box center [365, 342] width 489 height 36
click at [434, 346] on td "Overall Military Weapons" at bounding box center [418, 342] width 272 height 36
drag, startPoint x: 320, startPoint y: 302, endPoint x: 600, endPoint y: 311, distance: 279.9
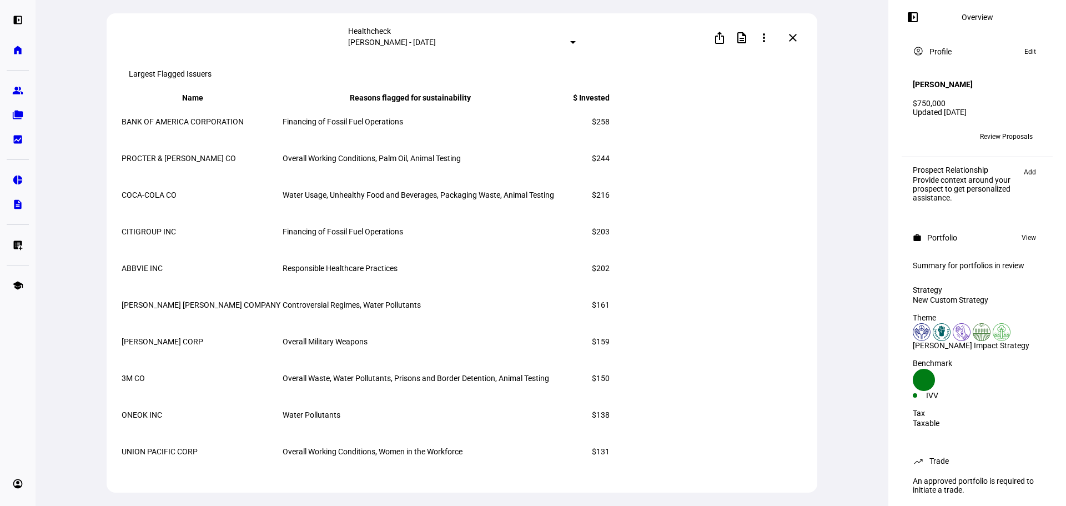
click at [600, 311] on tr "BAKER HUGHES COMPANY Controversial Regimes, Water Pollutants $161" at bounding box center [365, 305] width 489 height 36
click at [554, 311] on td "Controversial Regimes, Water Pollutants" at bounding box center [418, 305] width 272 height 36
drag, startPoint x: 310, startPoint y: 236, endPoint x: 499, endPoint y: 243, distance: 189.3
click at [499, 243] on tr "CITIGROUP INC Financing of Fossil Fuel Operations $203" at bounding box center [365, 232] width 489 height 36
click at [499, 243] on td "Financing of Fossil Fuel Operations" at bounding box center [418, 232] width 272 height 36
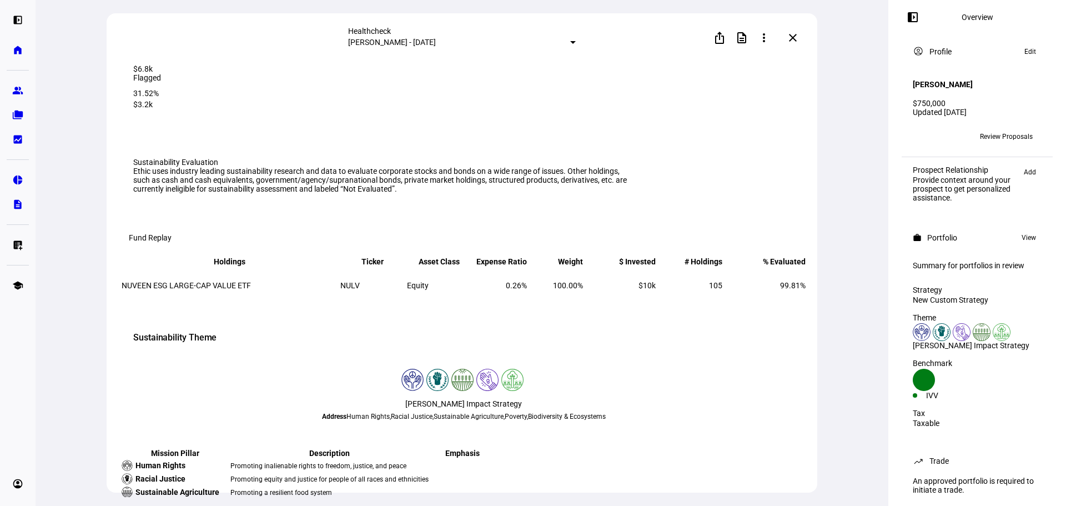
scroll to position [0, 0]
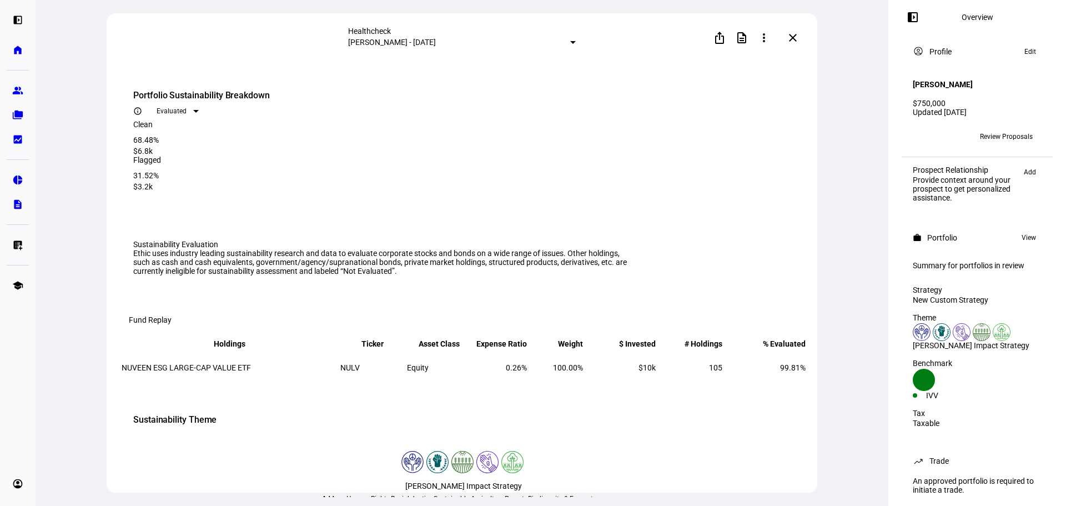
click at [790, 39] on mat-icon "close" at bounding box center [792, 37] width 13 height 13
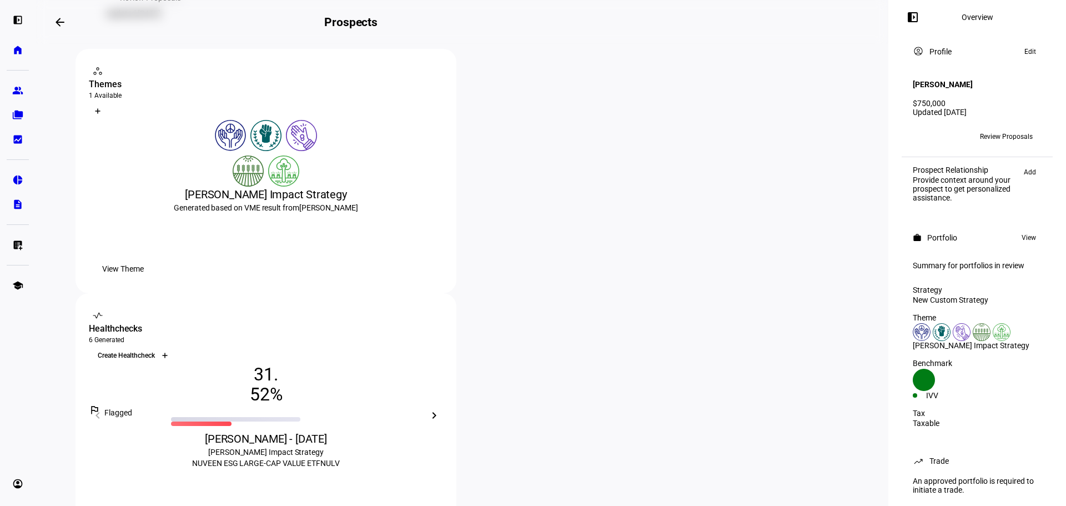
click at [174, 346] on div at bounding box center [165, 355] width 18 height 18
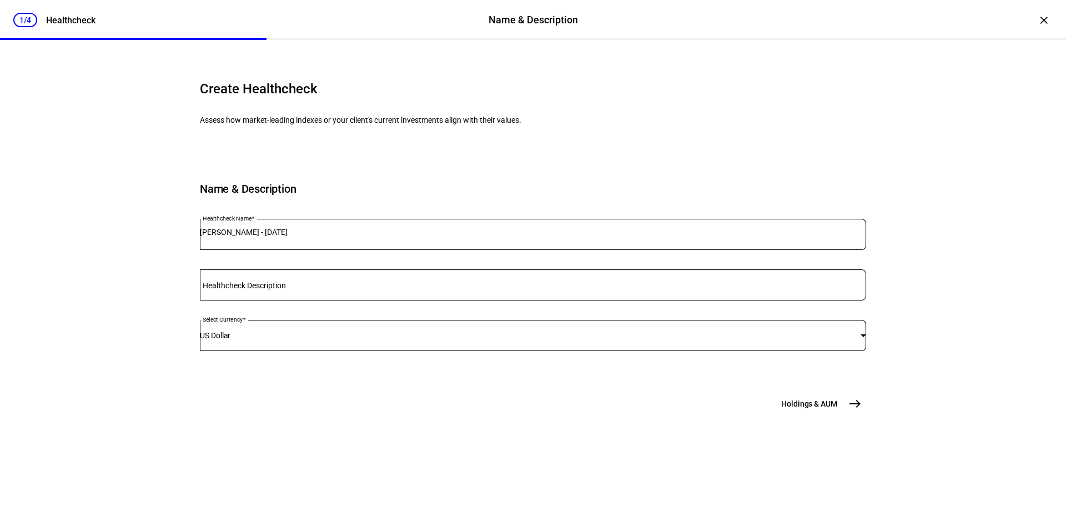
scroll to position [48, 0]
click at [806, 409] on span "Holdings & AUM" at bounding box center [809, 403] width 56 height 11
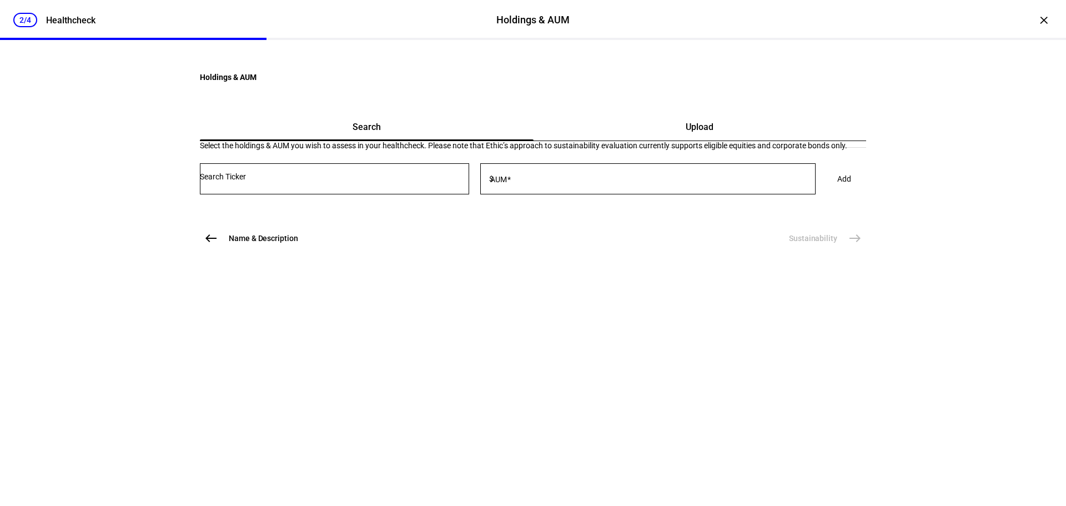
scroll to position [0, 0]
click at [300, 181] on input "Number" at bounding box center [334, 176] width 269 height 9
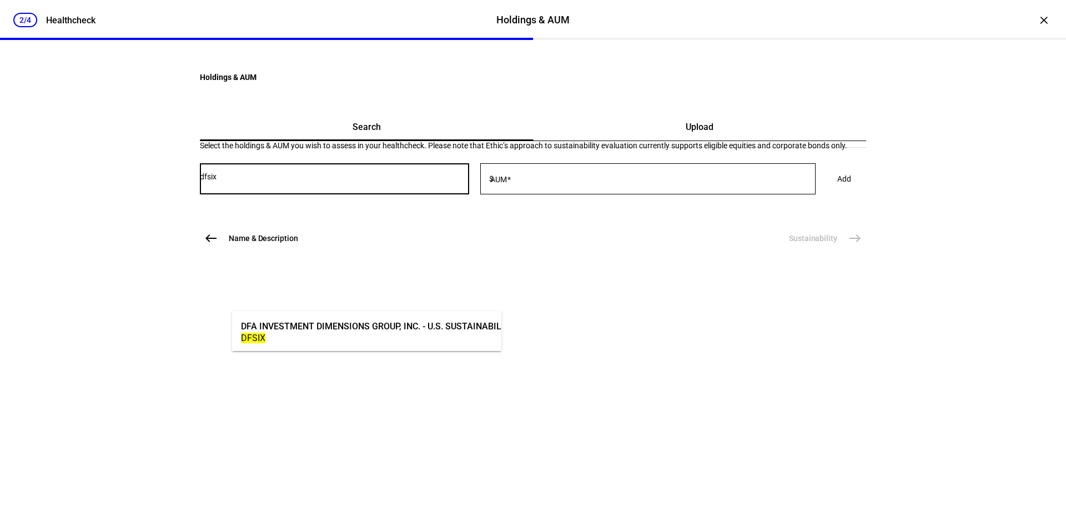
type input "dfsix"
click at [314, 337] on div "DFSIX" at bounding box center [418, 337] width 355 height 11
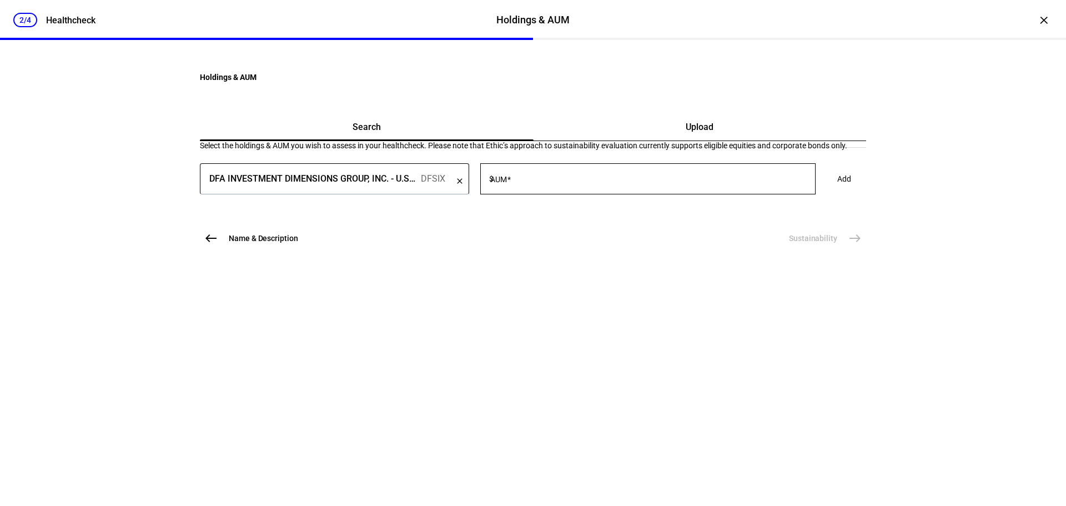
click at [516, 194] on div "AUM $" at bounding box center [647, 178] width 335 height 31
type input "10,000"
click at [837, 190] on span "Add" at bounding box center [844, 179] width 14 height 22
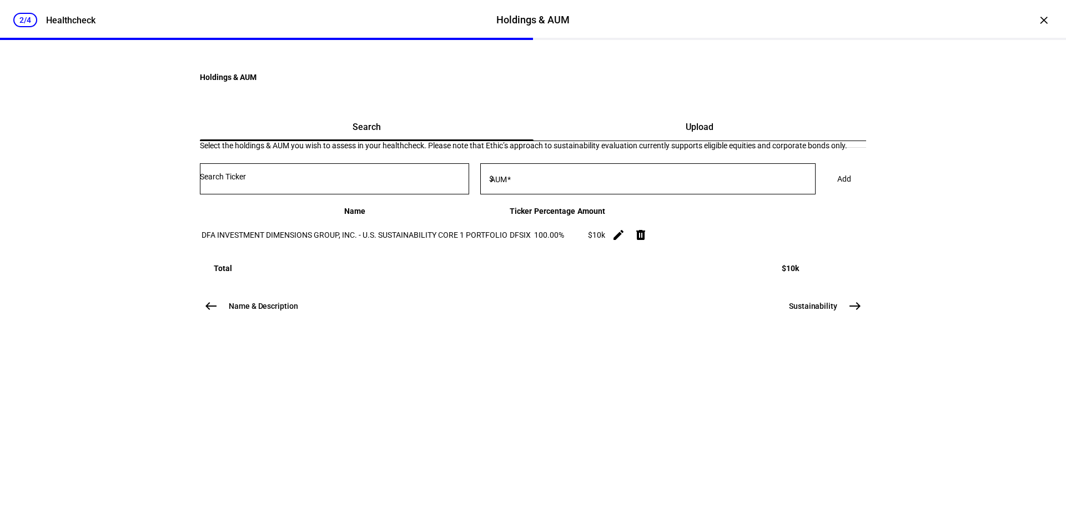
scroll to position [22, 0]
click at [805, 311] on span "Sustainability" at bounding box center [813, 305] width 48 height 11
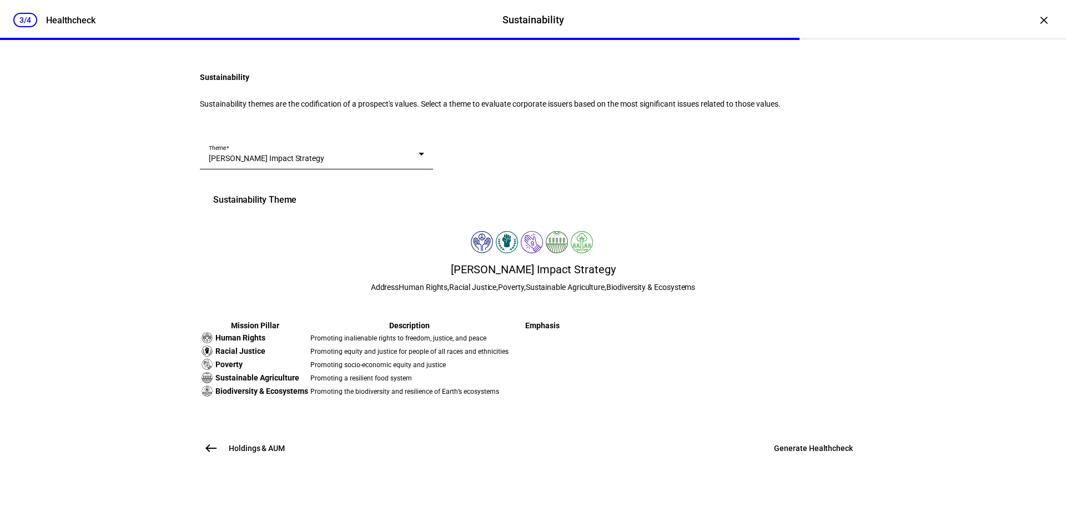
scroll to position [234, 0]
click at [824, 453] on span "Generate Healthcheck" at bounding box center [813, 447] width 79 height 11
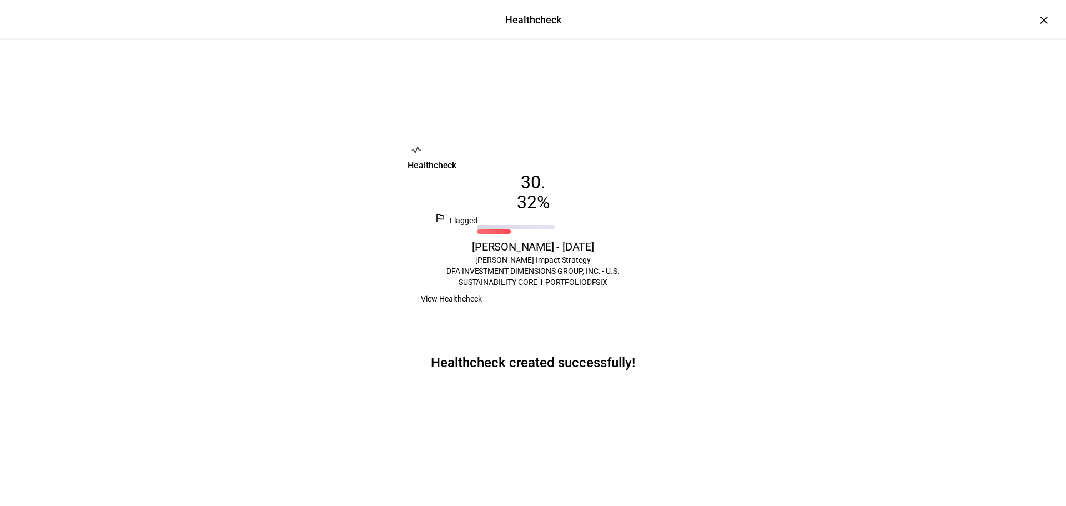
click at [482, 310] on span "View Healthcheck" at bounding box center [451, 298] width 61 height 22
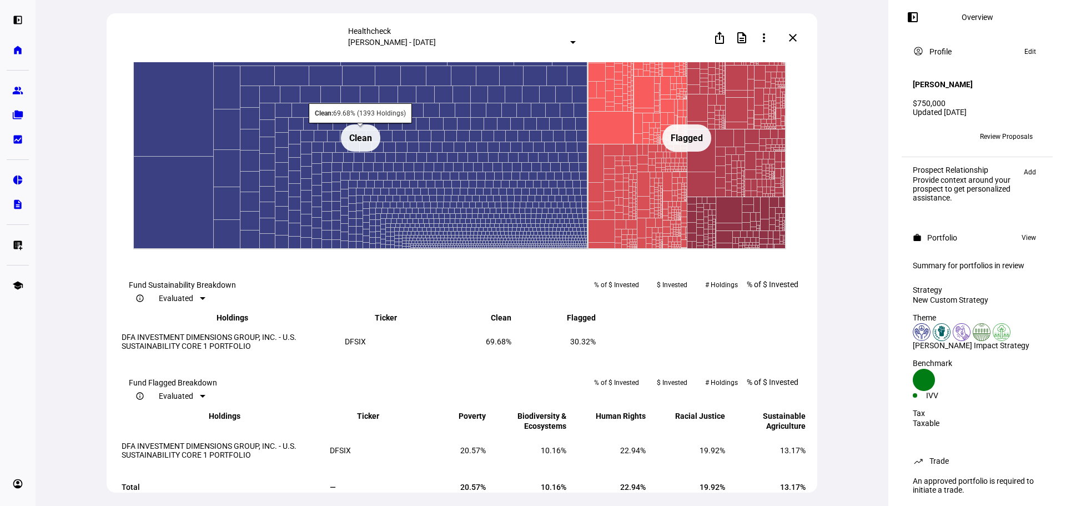
scroll to position [457, 0]
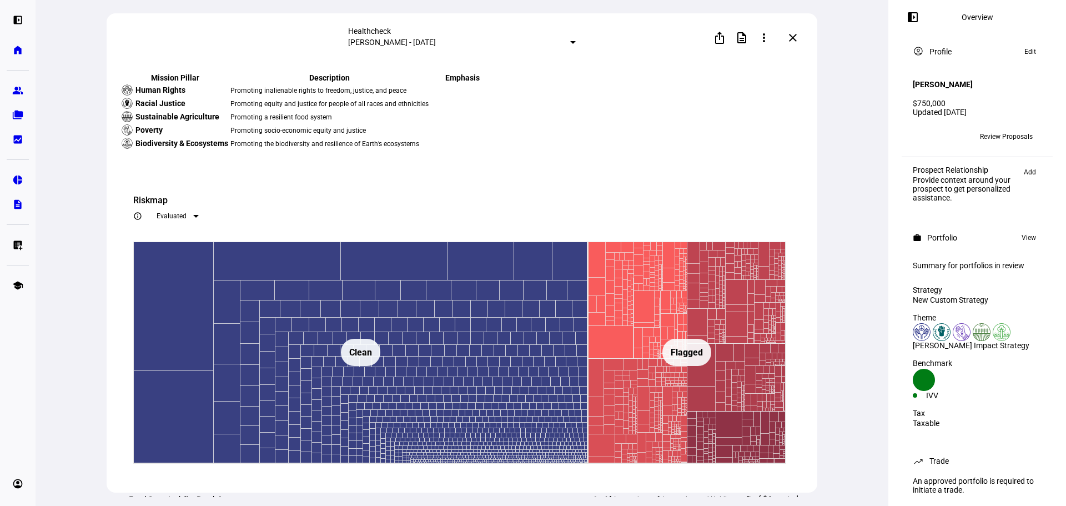
click at [791, 36] on mat-icon "close" at bounding box center [792, 37] width 13 height 13
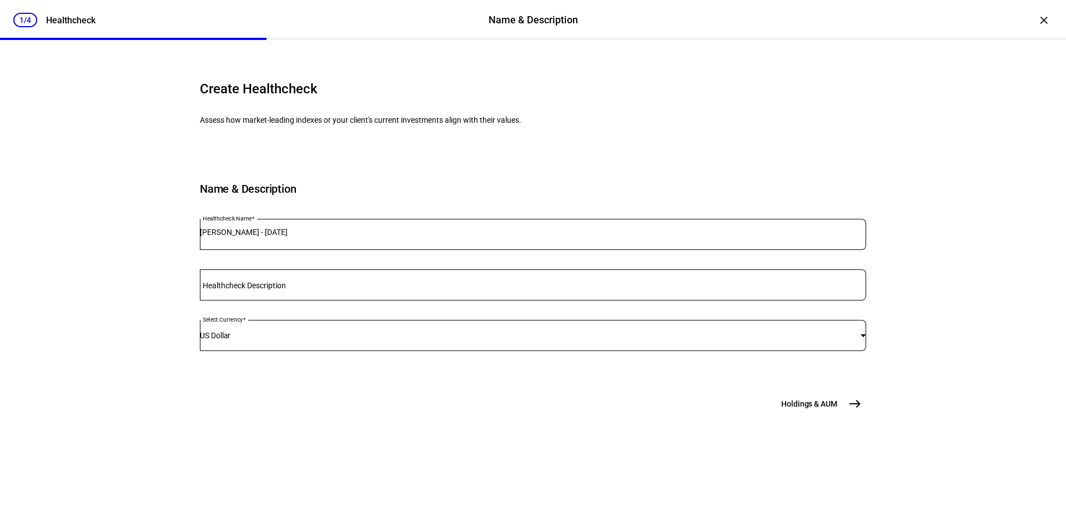
scroll to position [48, 0]
click at [814, 409] on span "Holdings & AUM" at bounding box center [809, 403] width 56 height 11
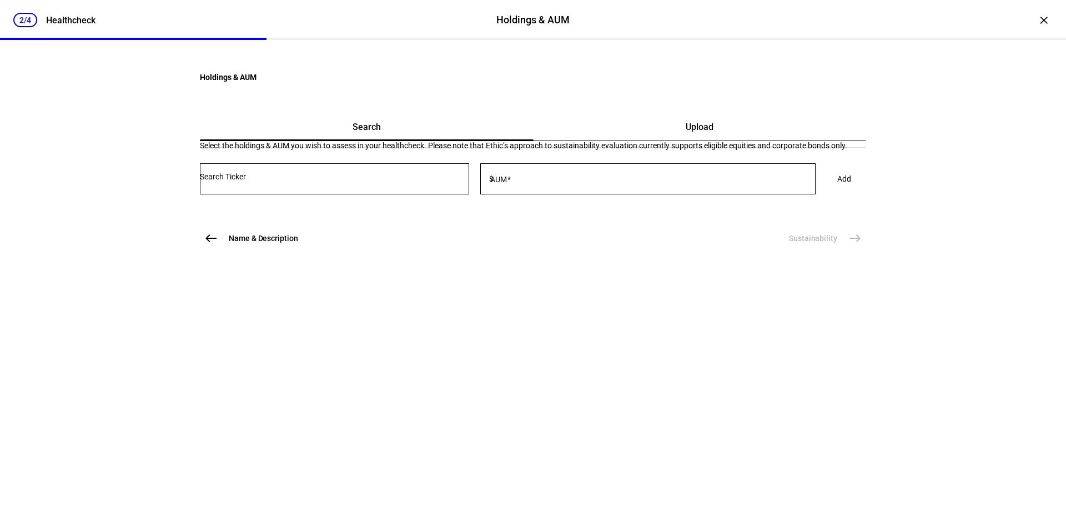
scroll to position [0, 0]
click at [329, 181] on input "Number" at bounding box center [334, 176] width 269 height 9
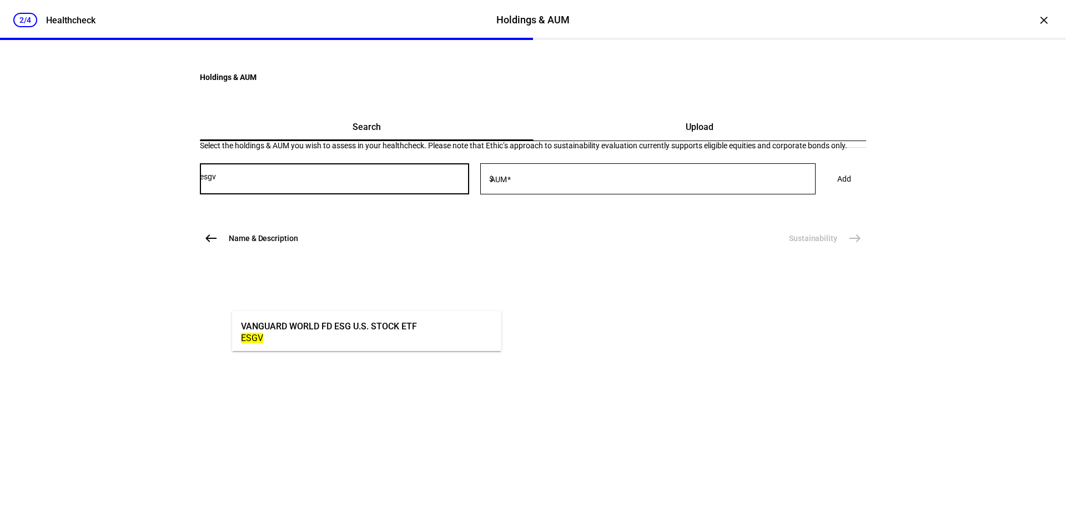
type input "esgv"
click at [333, 337] on div "ESGV" at bounding box center [329, 337] width 176 height 11
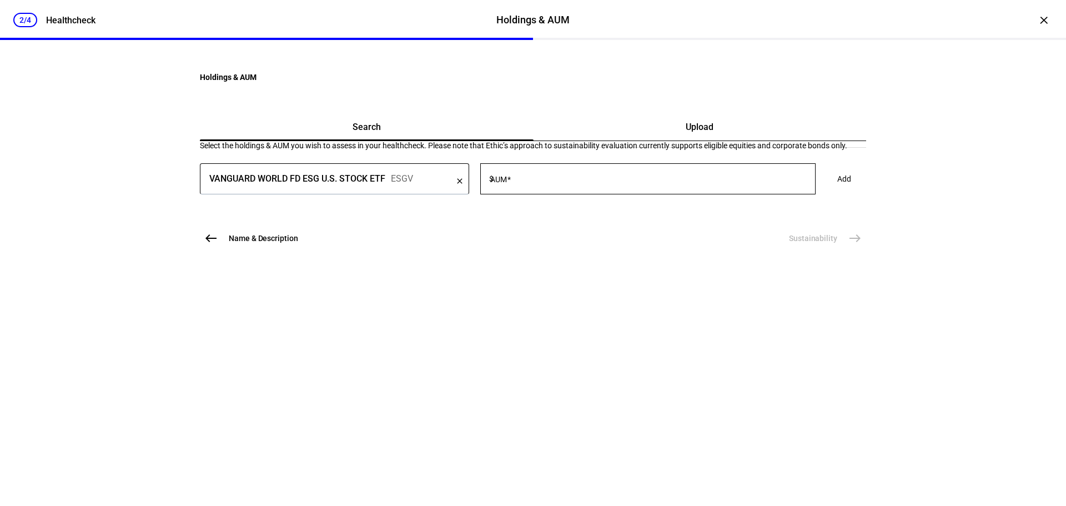
click at [569, 181] on input "AUM" at bounding box center [656, 176] width 320 height 9
type input "10,000"
click at [837, 190] on span "Add" at bounding box center [844, 179] width 14 height 22
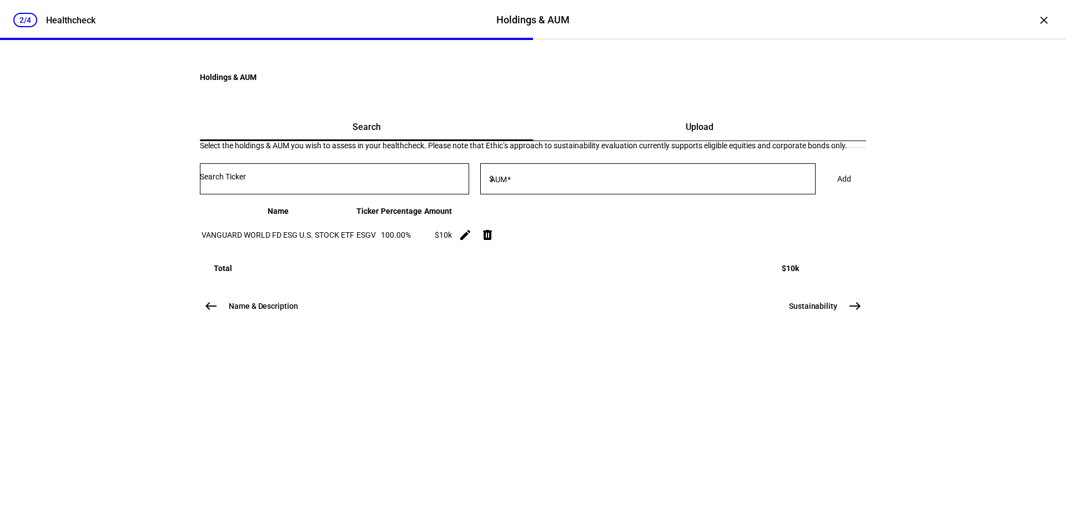
scroll to position [22, 0]
click at [805, 350] on div "Holdings & AUM Search Upload Select the holdings & AUM you wish to assess in yo…" at bounding box center [532, 206] width 701 height 288
click at [804, 311] on span "Sustainability" at bounding box center [813, 305] width 48 height 11
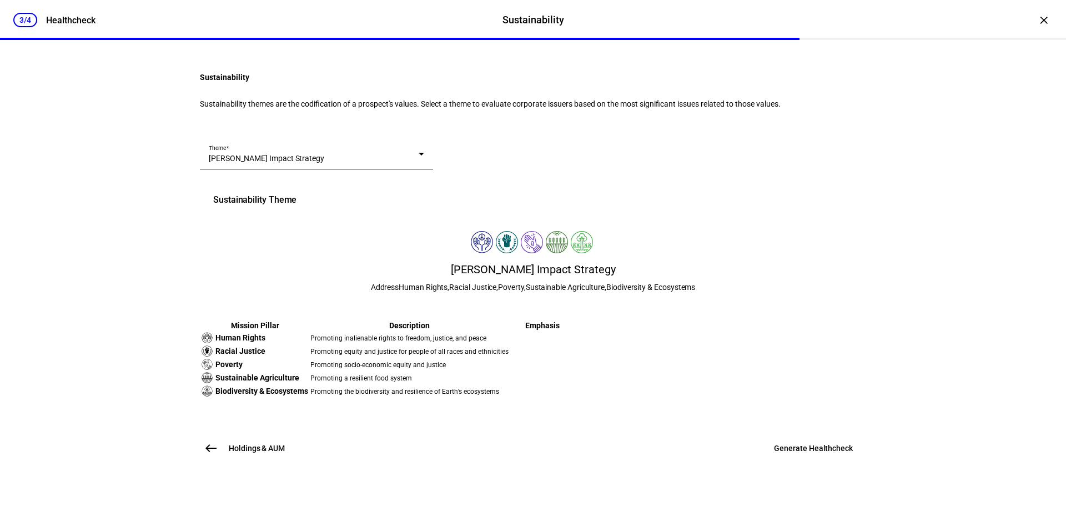
scroll to position [234, 0]
click at [844, 453] on span "Generate Healthcheck" at bounding box center [813, 447] width 79 height 11
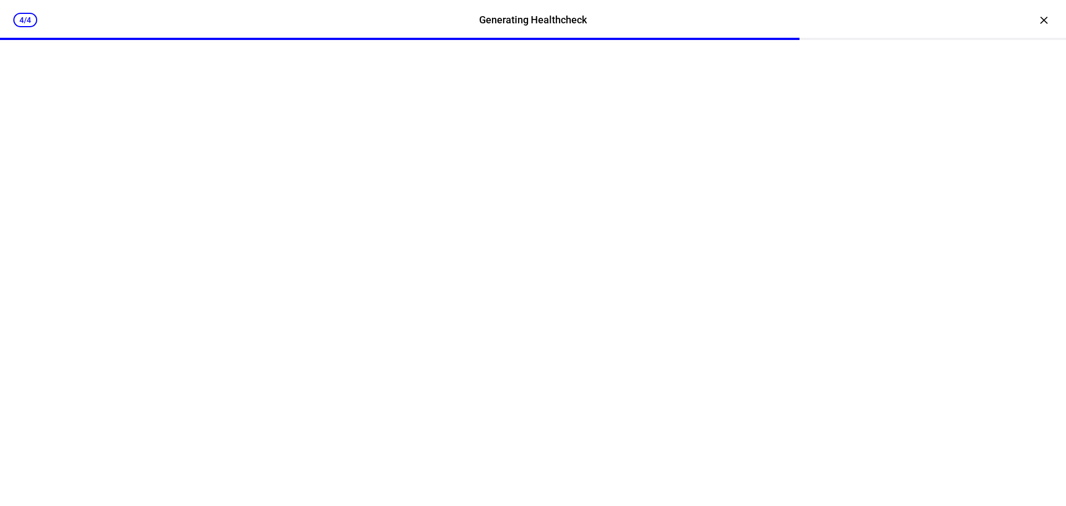
scroll to position [0, 0]
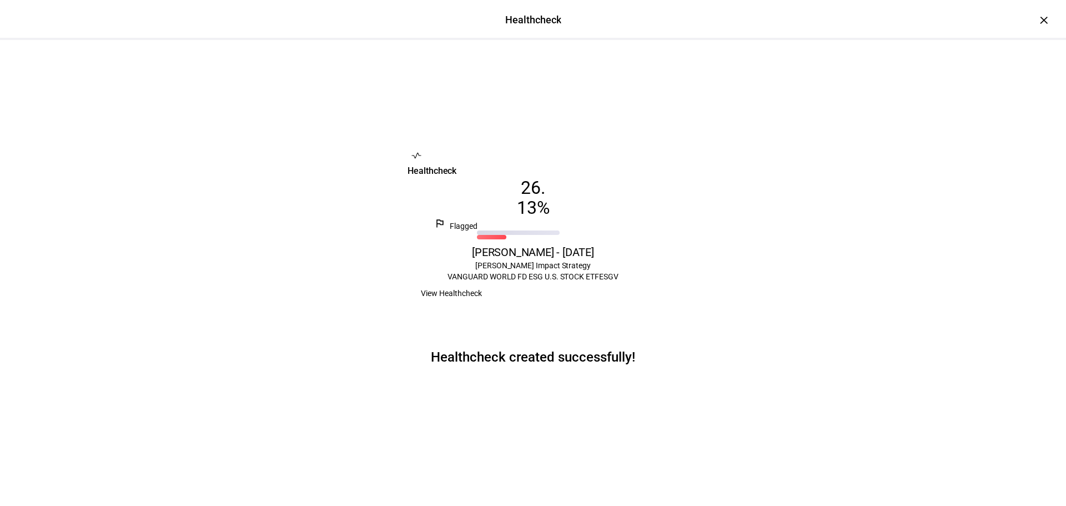
click at [482, 304] on span "View Healthcheck" at bounding box center [451, 293] width 61 height 22
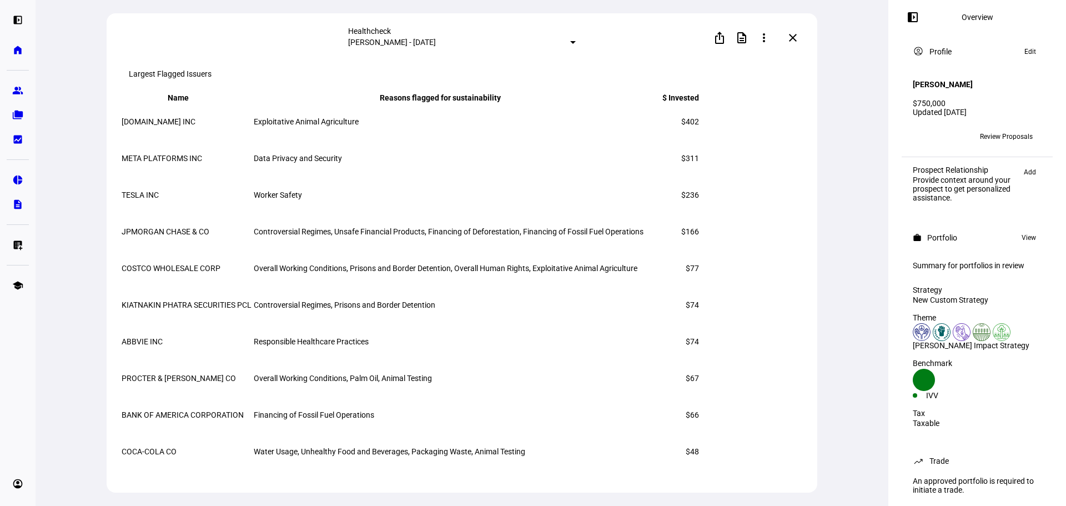
scroll to position [1338, 0]
click at [790, 37] on mat-icon "close" at bounding box center [792, 37] width 13 height 13
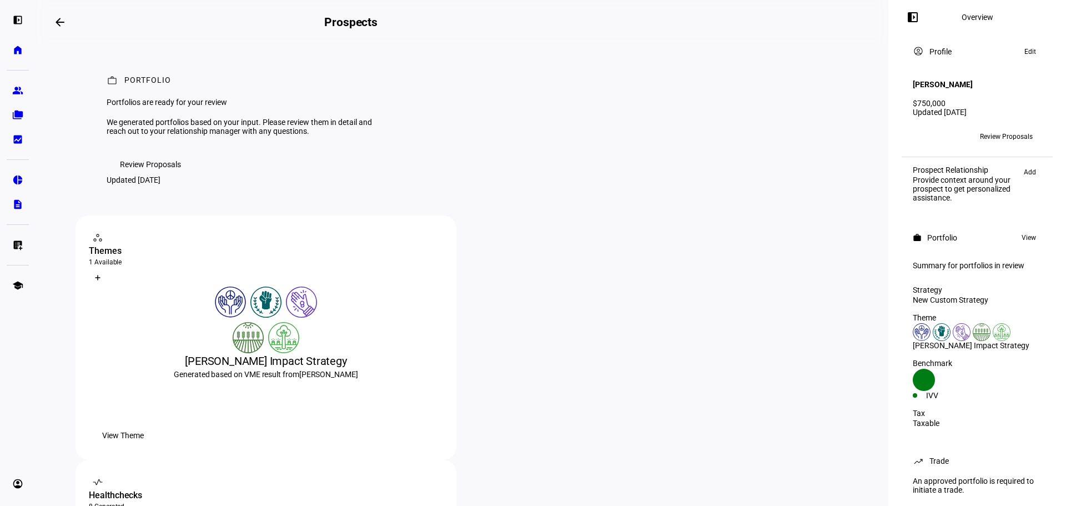
click at [57, 25] on mat-icon "arrow_backwards" at bounding box center [59, 22] width 13 height 13
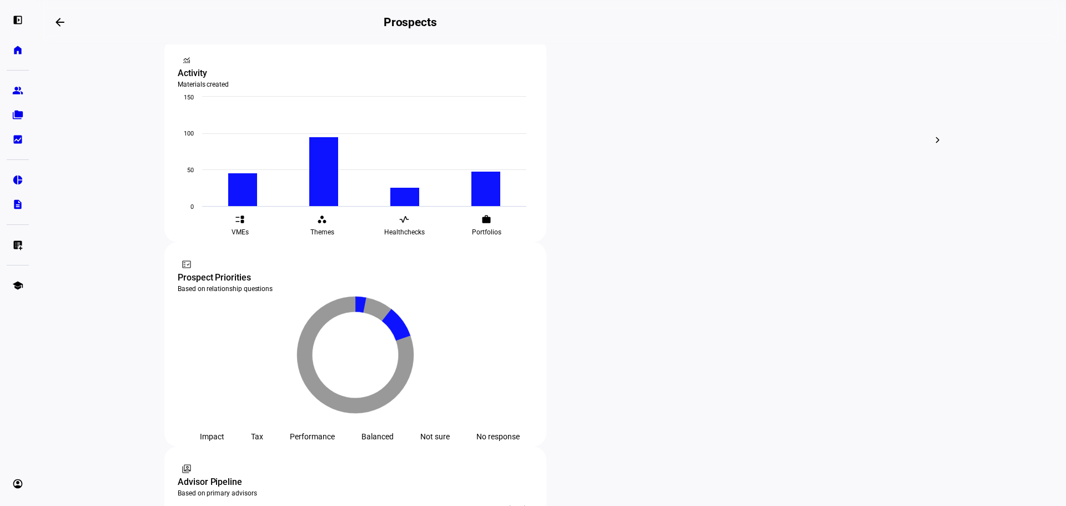
scroll to position [444, 0]
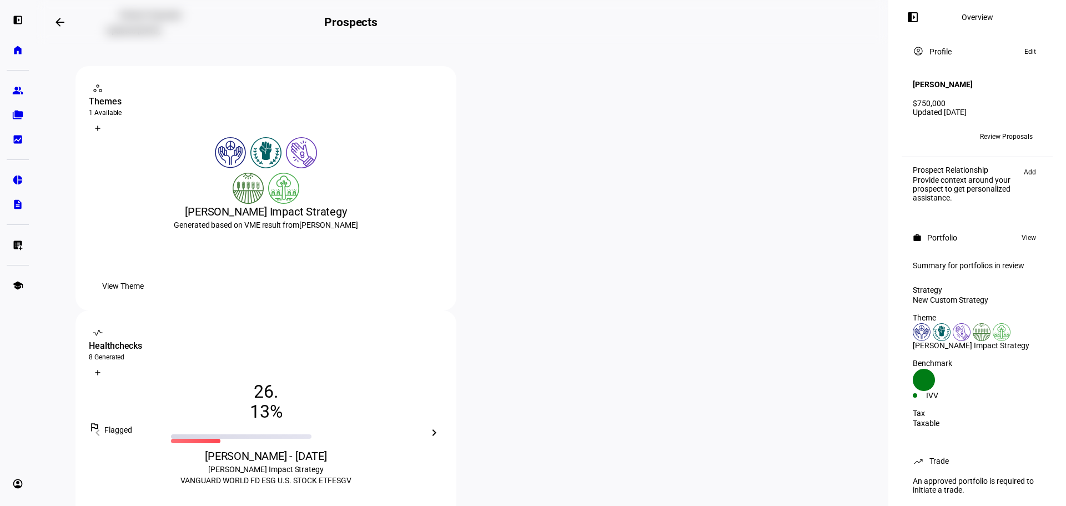
scroll to position [166, 0]
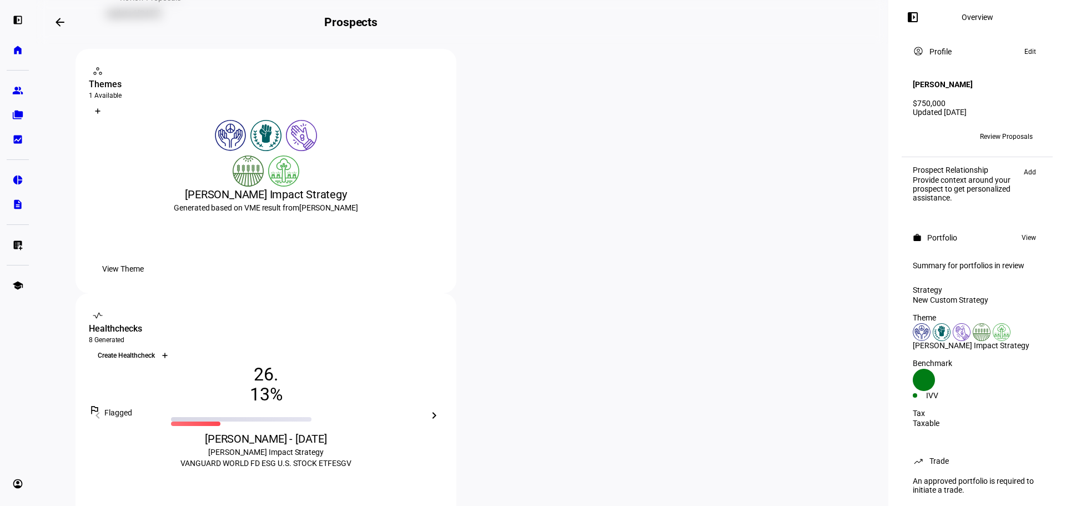
click at [174, 346] on div at bounding box center [165, 355] width 18 height 18
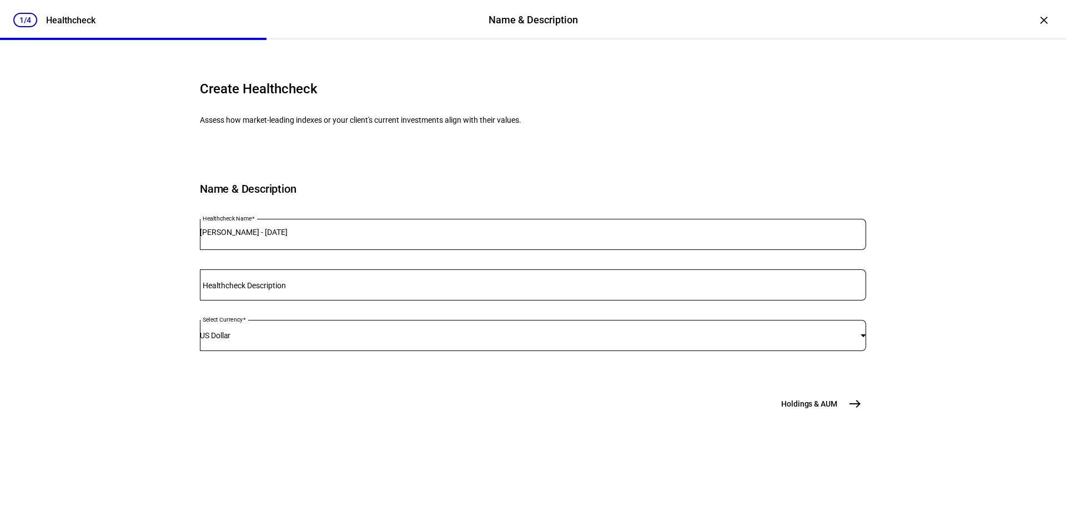
scroll to position [48, 0]
click at [834, 415] on button "Holdings & AUM east" at bounding box center [820, 403] width 92 height 22
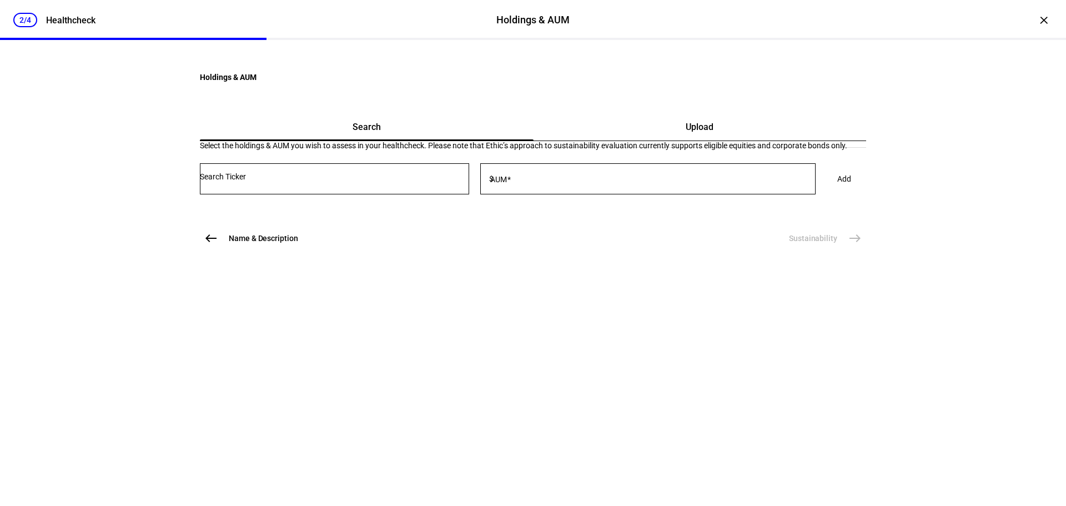
scroll to position [0, 0]
click at [405, 181] on input "Number" at bounding box center [334, 176] width 269 height 9
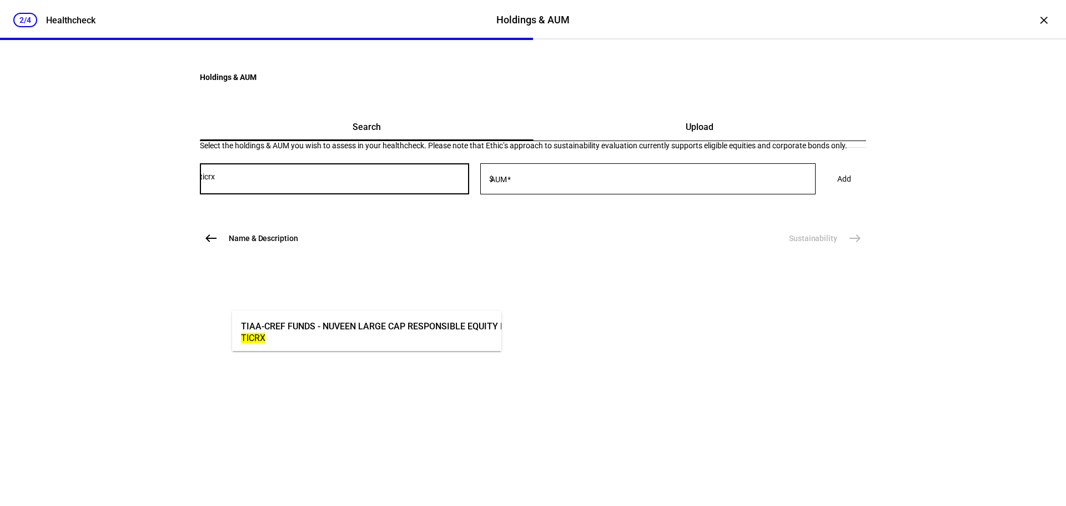
type input "ticrx"
click at [405, 324] on div "TIAA-CREF FUNDS - NUVEEN LARGE CAP RESPONSIBLE EQUITY FUND" at bounding box center [381, 326] width 281 height 13
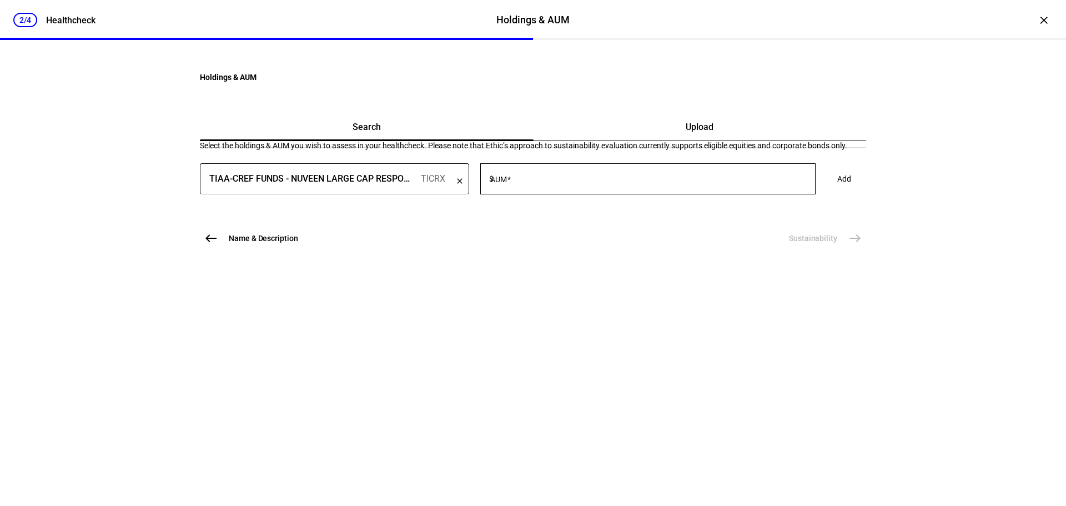
click at [629, 194] on div at bounding box center [656, 178] width 320 height 31
type input "10,000"
click at [824, 190] on span at bounding box center [844, 179] width 41 height 22
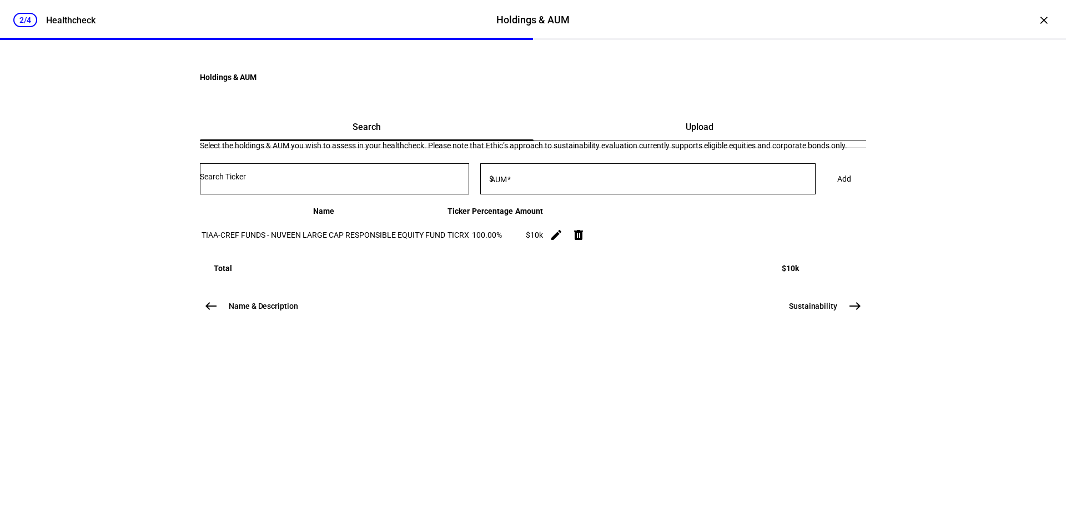
scroll to position [22, 0]
click at [806, 317] on button "Sustainability east" at bounding box center [824, 306] width 84 height 22
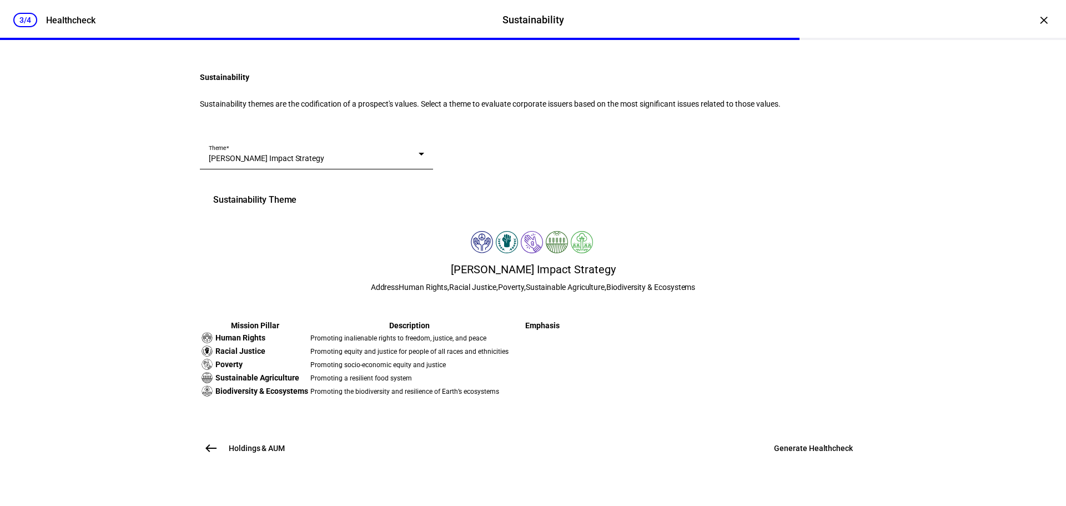
scroll to position [234, 0]
click at [837, 453] on span "Generate Healthcheck" at bounding box center [813, 447] width 79 height 11
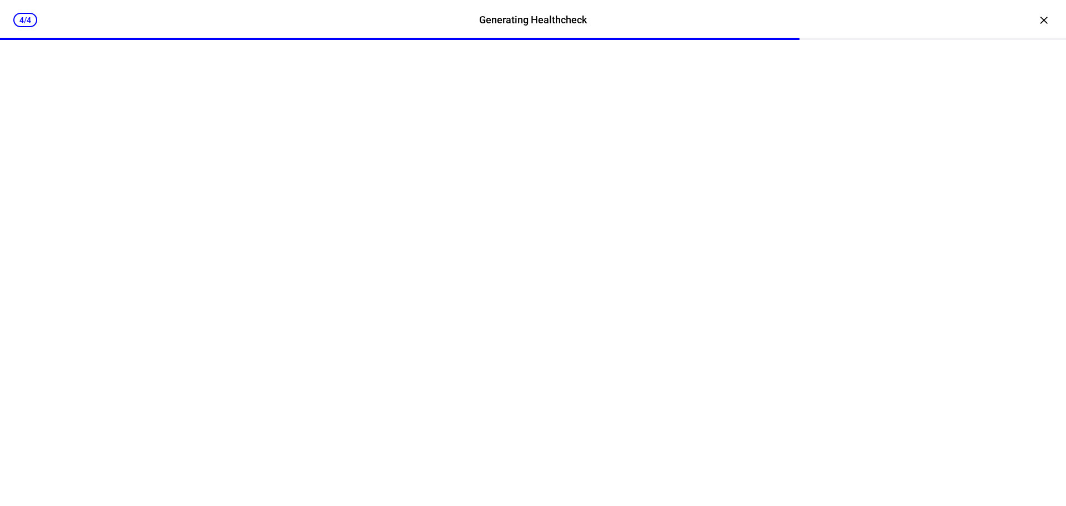
scroll to position [0, 0]
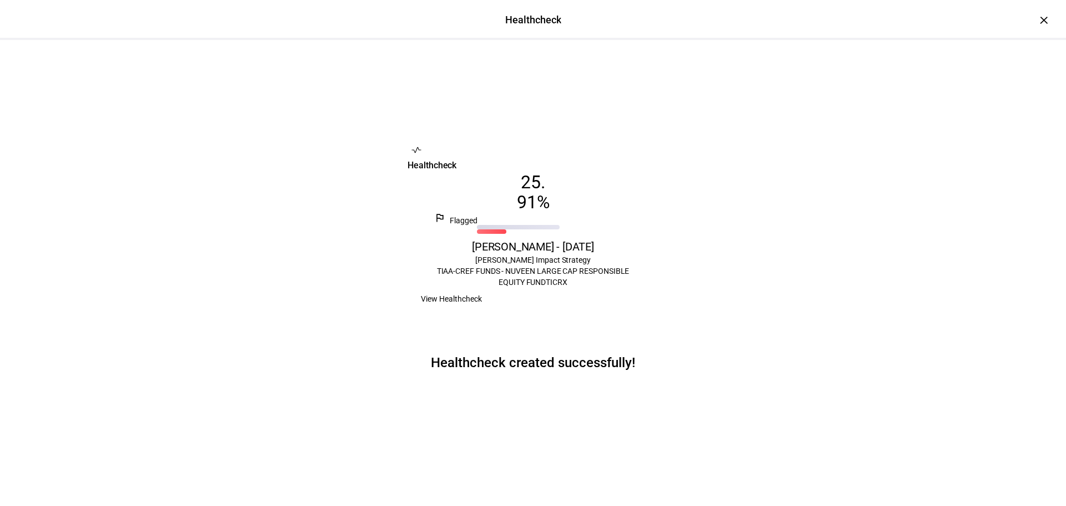
click at [482, 310] on span "View Healthcheck" at bounding box center [451, 298] width 61 height 22
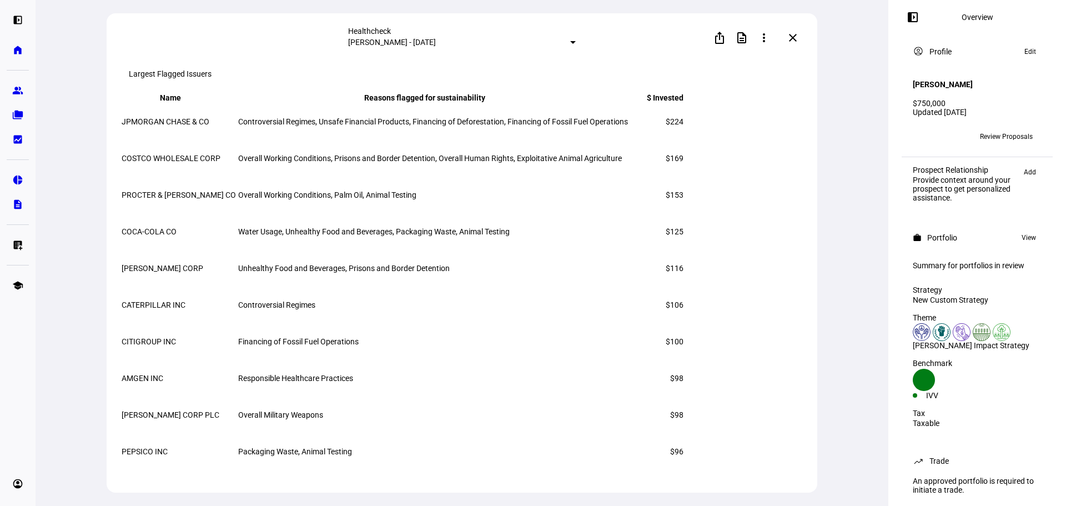
scroll to position [955, 0]
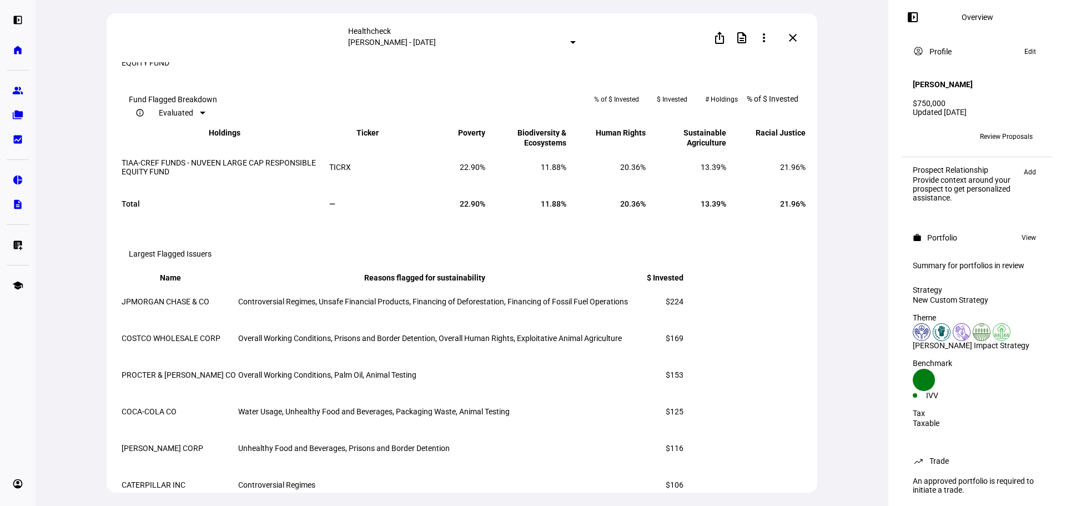
click at [789, 25] on span at bounding box center [792, 37] width 27 height 27
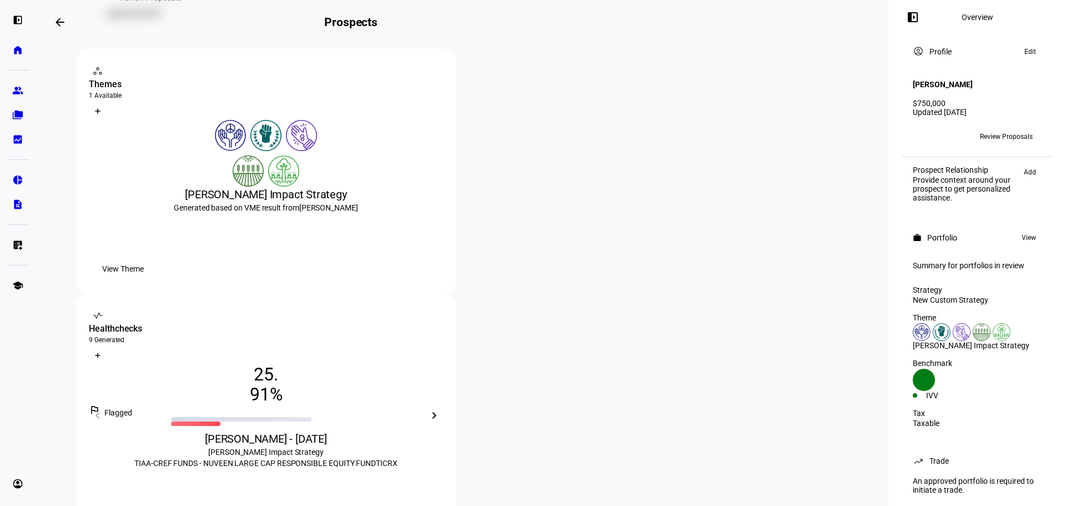
click at [463, 289] on div "workspaces contact_support Themes 1 Available What is a Theme? Create Theme Ali…" at bounding box center [461, 293] width 773 height 488
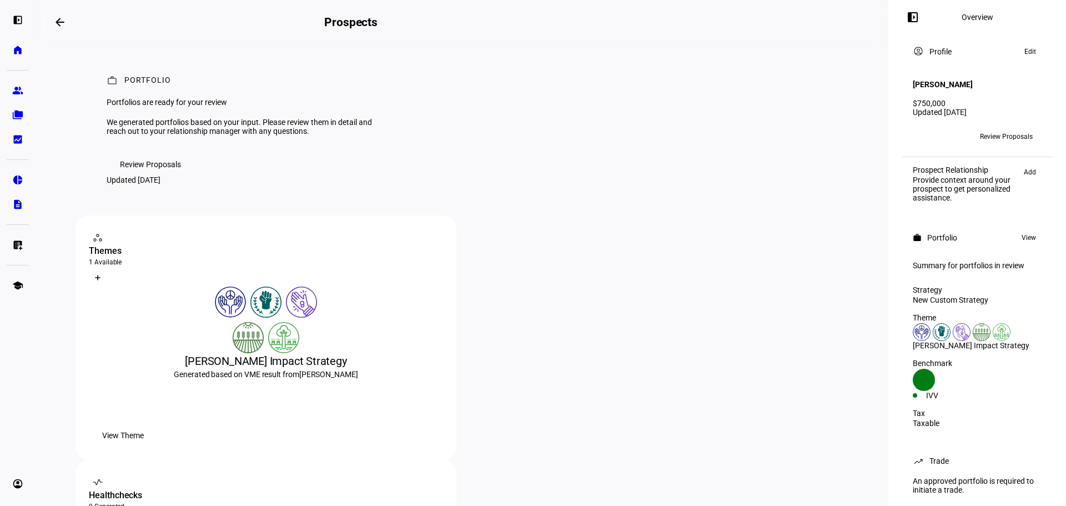
click at [488, 210] on div "work Portfolio Portfolios are ready for your review We generated portfolios bas…" at bounding box center [461, 129] width 773 height 171
click at [490, 215] on div "work Portfolio Portfolios are ready for your review We generated portfolios bas…" at bounding box center [461, 129] width 773 height 171
click at [751, 170] on div "work Portfolio Portfolios are ready for your review We generated portfolios bas…" at bounding box center [461, 129] width 773 height 171
click at [511, 215] on div "work Portfolio Portfolios are ready for your review We generated portfolios bas…" at bounding box center [461, 129] width 773 height 171
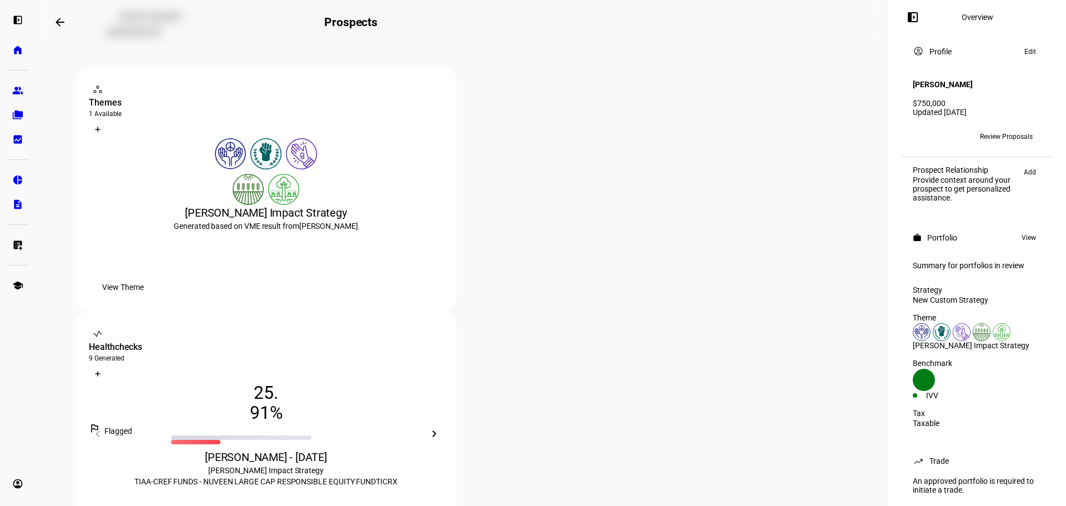
scroll to position [166, 0]
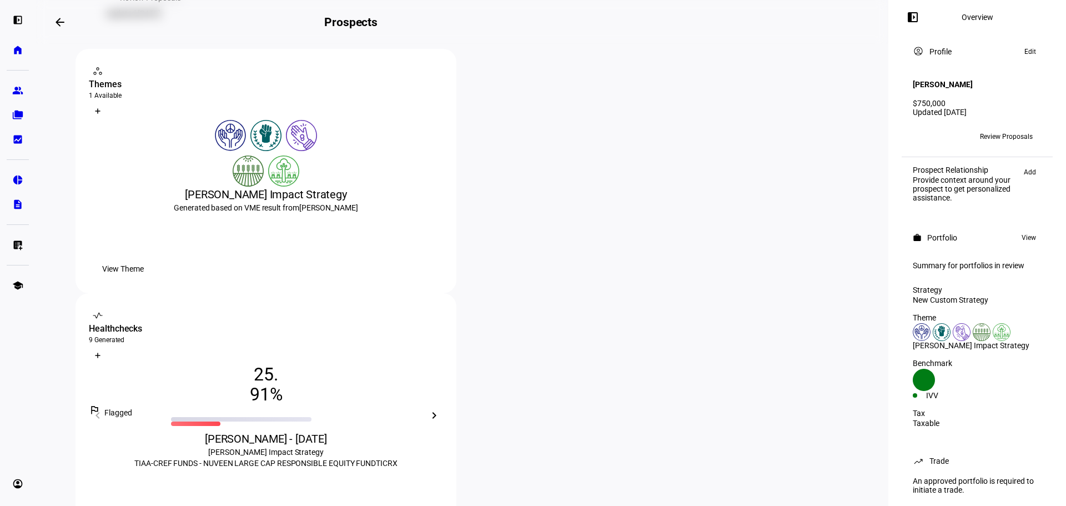
click at [462, 269] on div "workspaces contact_support Themes 1 Available What is a Theme? Create Theme Ali…" at bounding box center [461, 293] width 773 height 488
click at [456, 293] on eth-card-medium "vital_signs contact_support Healthchecks 9 Generated What is a Healthcheck? Cre…" at bounding box center [265, 415] width 381 height 244
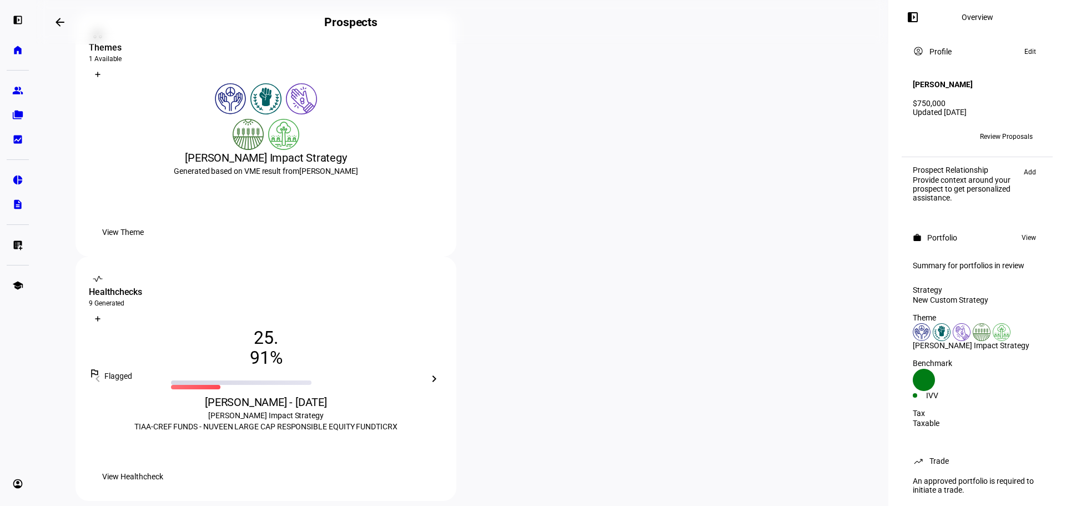
scroll to position [222, 0]
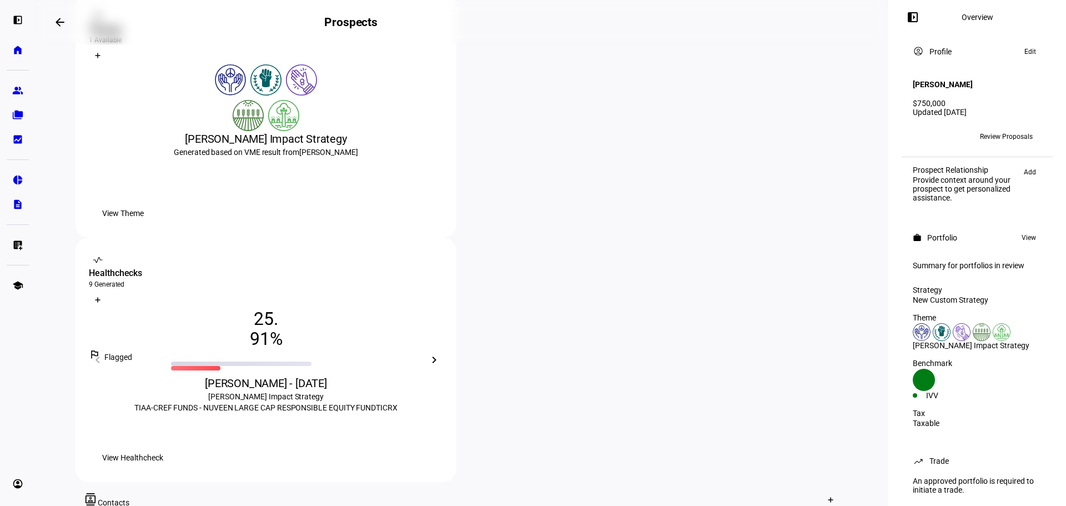
click at [443, 391] on div "Ali Ruxin Impact Strategy TIAA-CREF FUNDS - NUVEEN LARGE CAP RESPONSIBLE EQUITY…" at bounding box center [266, 402] width 354 height 22
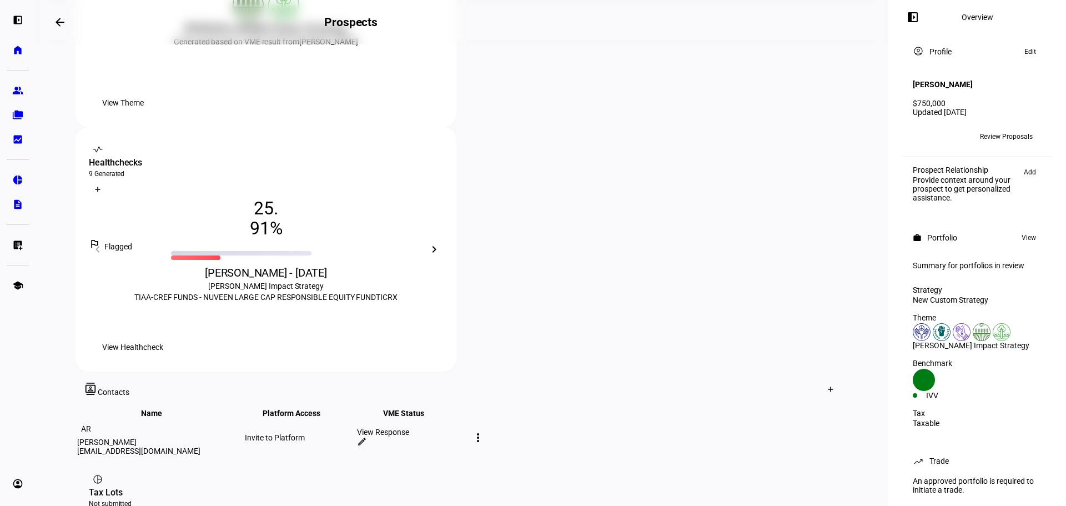
scroll to position [333, 0]
click at [443, 335] on div "View Healthcheck" at bounding box center [266, 346] width 354 height 22
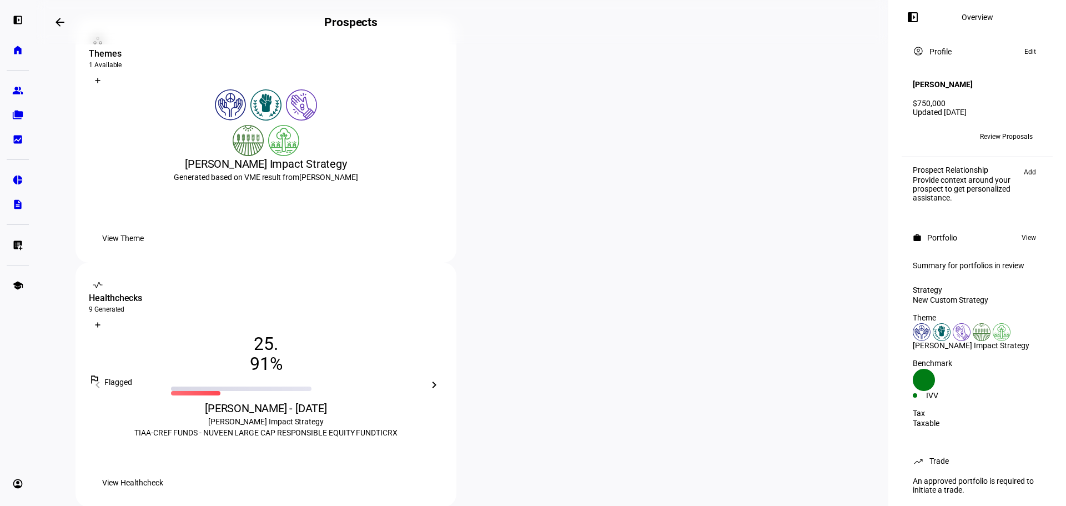
scroll to position [0, 0]
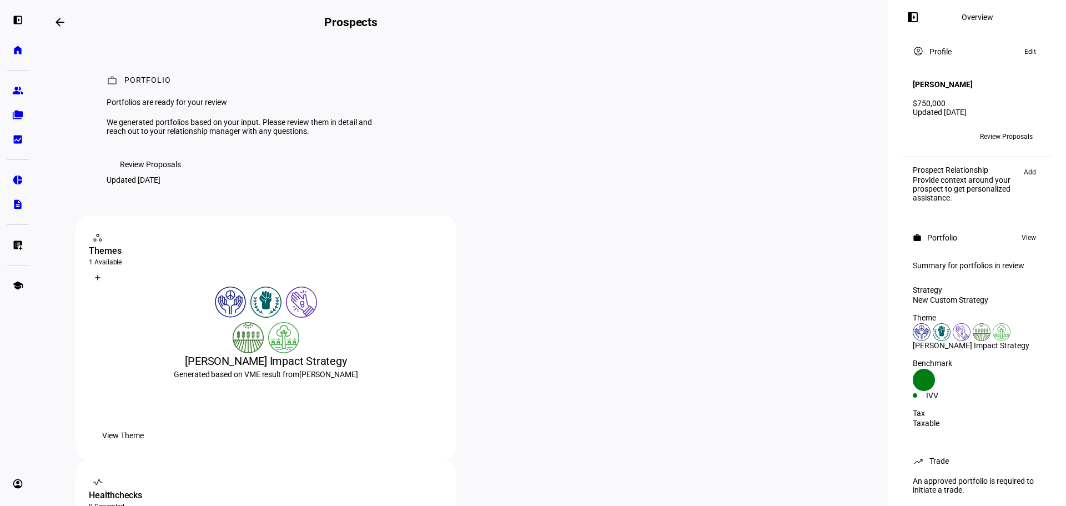
click at [486, 209] on div "work Portfolio Portfolios are ready for your review We generated portfolios bas…" at bounding box center [461, 129] width 773 height 171
click at [488, 215] on div "work Portfolio Portfolios are ready for your review We generated portfolios bas…" at bounding box center [461, 129] width 773 height 171
click at [453, 336] on div "workspaces contact_support Themes 1 Available What is a Theme? Create Theme Ali…" at bounding box center [461, 459] width 773 height 488
click at [15, 117] on eth-mat-symbol "folder_copy" at bounding box center [17, 114] width 11 height 11
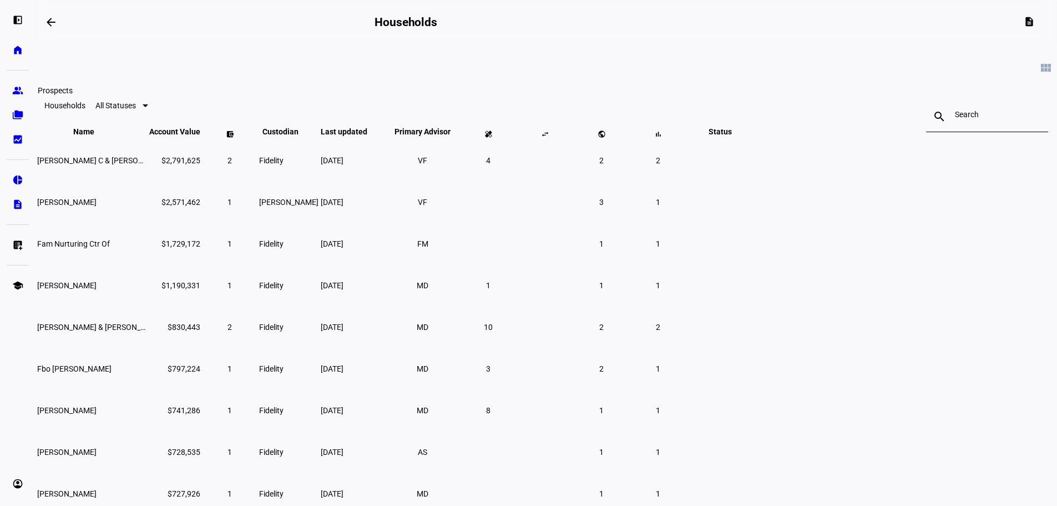
click at [21, 82] on link "group Prospects" at bounding box center [18, 90] width 22 height 22
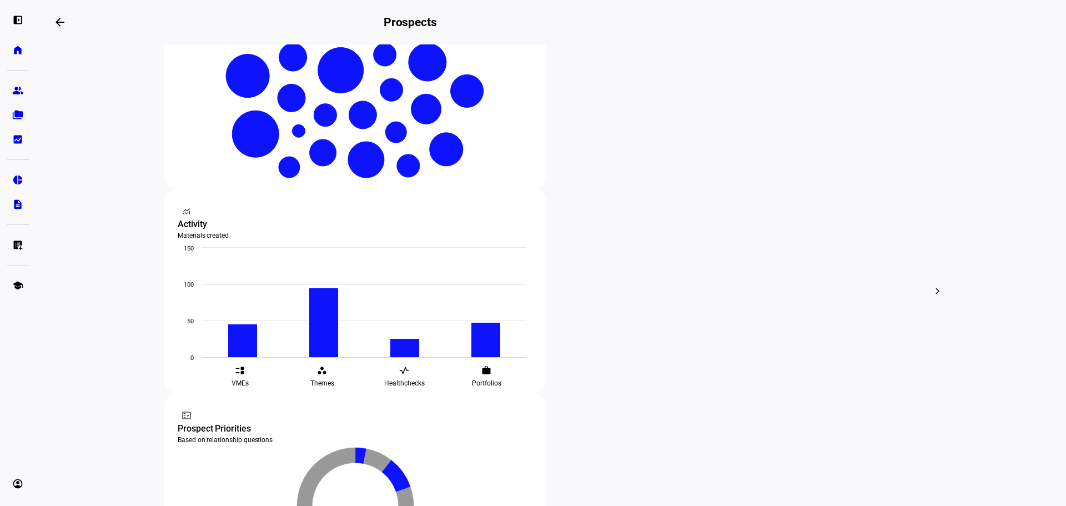
scroll to position [333, 0]
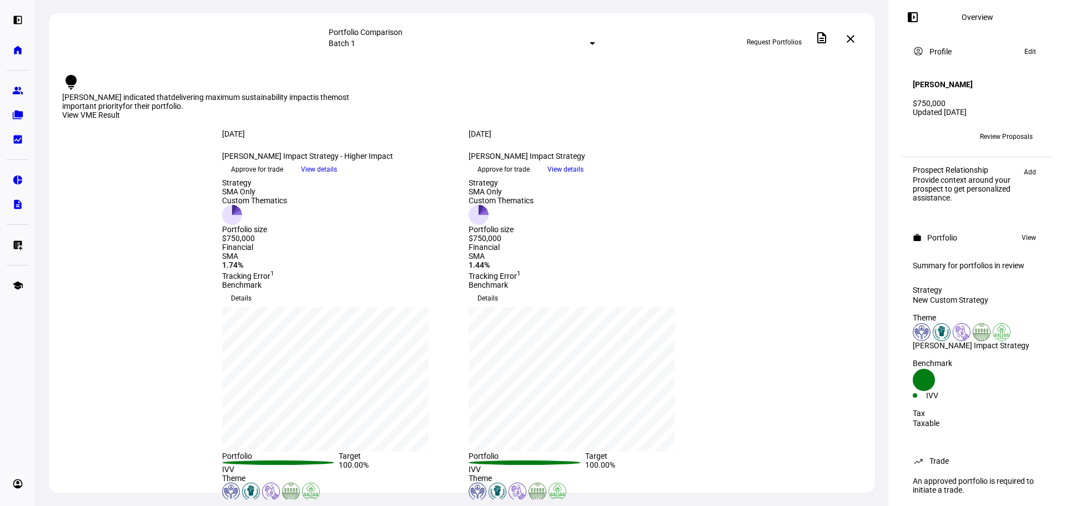
click at [337, 178] on span "View details" at bounding box center [319, 169] width 36 height 17
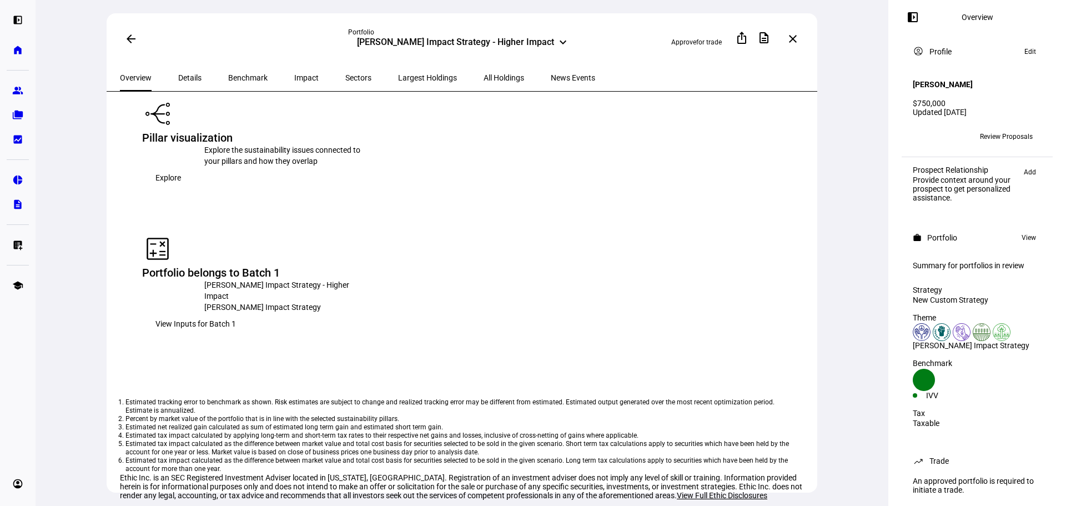
scroll to position [1135, 0]
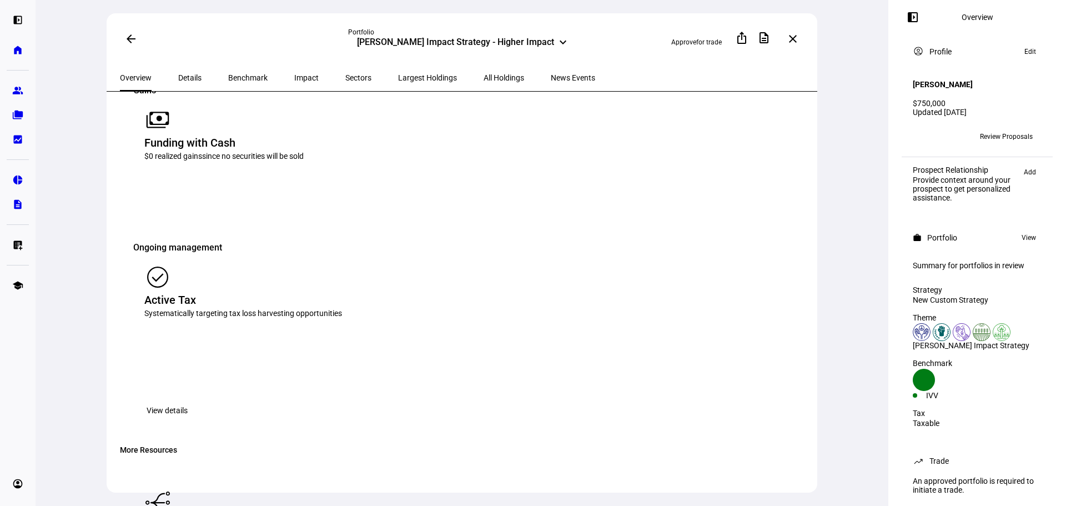
click at [168, 76] on div "Details" at bounding box center [190, 77] width 50 height 27
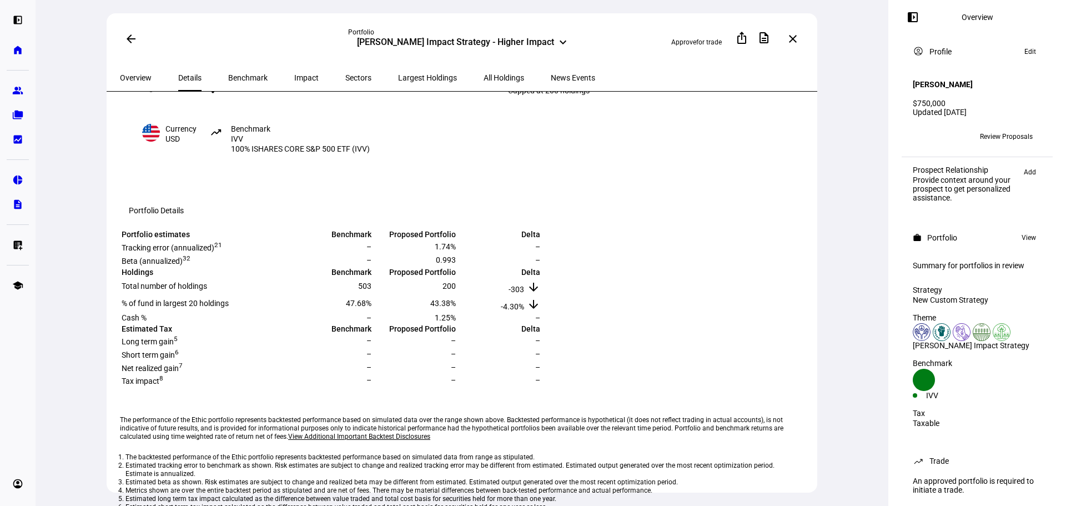
scroll to position [166, 0]
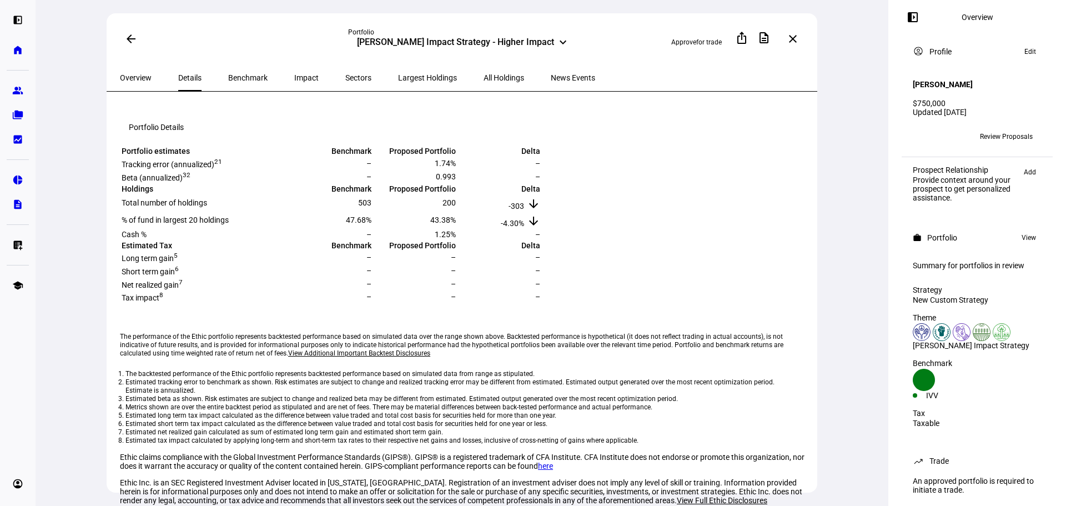
drag, startPoint x: 509, startPoint y: 275, endPoint x: 525, endPoint y: 278, distance: 16.4
click at [372, 211] on td "503" at bounding box center [330, 203] width 83 height 16
drag, startPoint x: 648, startPoint y: 271, endPoint x: 665, endPoint y: 274, distance: 17.4
click at [541, 211] on tr "Total number of holdings 503 200 -303 arrow_downward" at bounding box center [331, 203] width 420 height 16
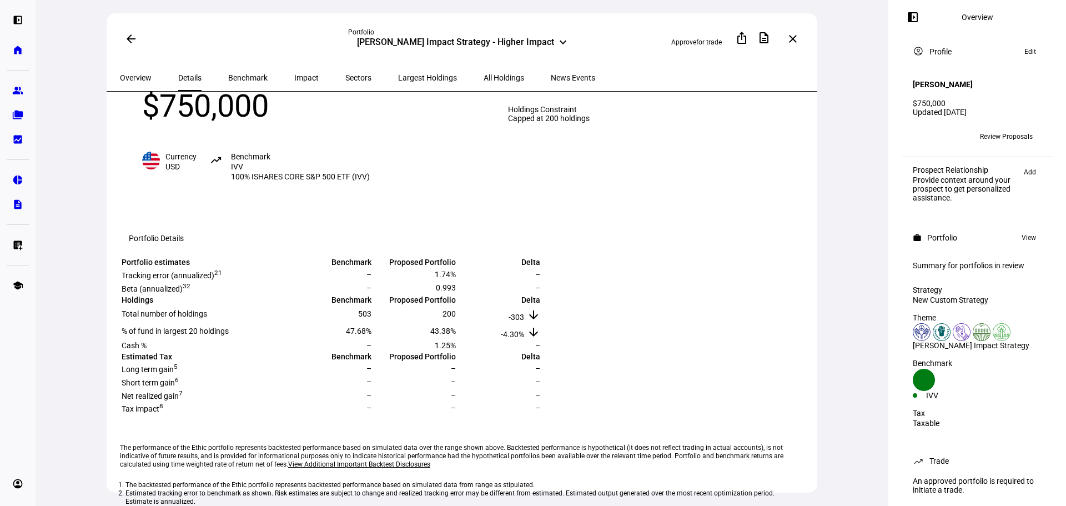
scroll to position [0, 0]
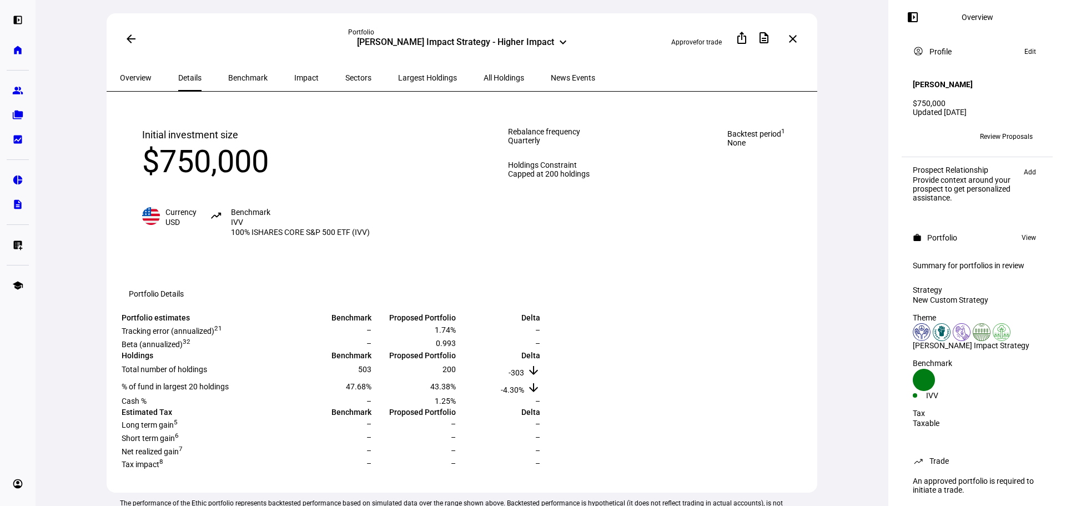
click at [398, 80] on span "Largest Holdings" at bounding box center [427, 77] width 59 height 27
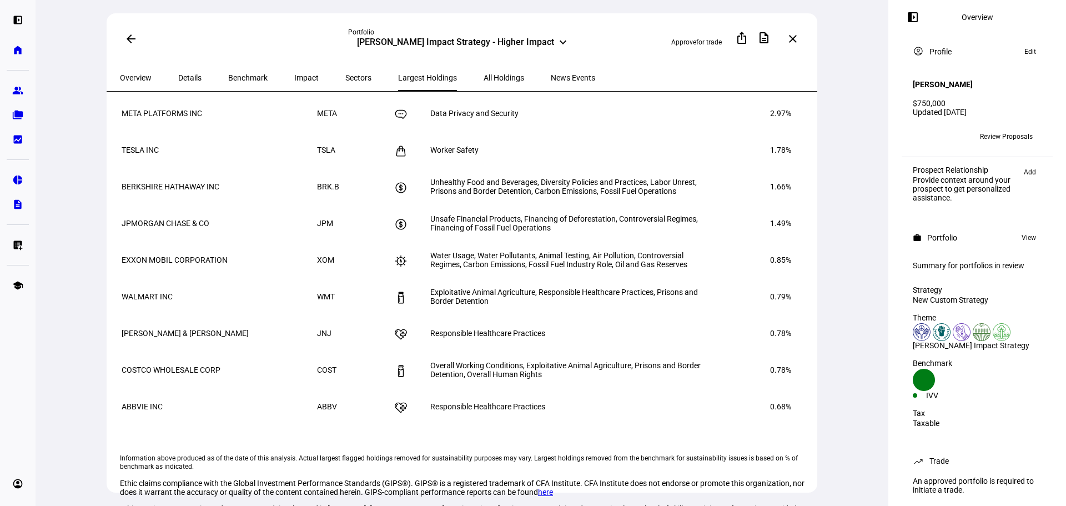
scroll to position [499, 0]
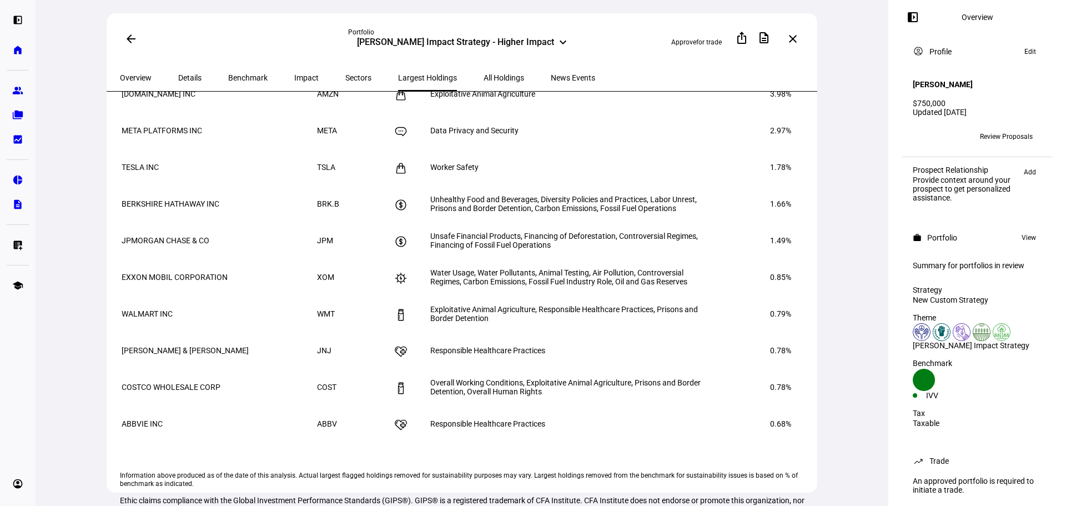
click at [294, 79] on span "Impact" at bounding box center [306, 78] width 24 height 8
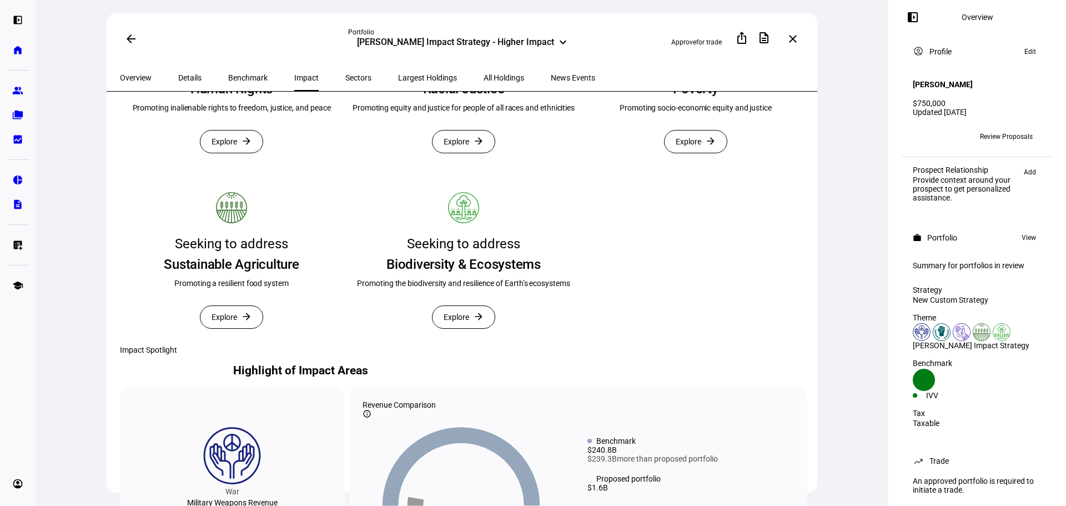
scroll to position [277, 0]
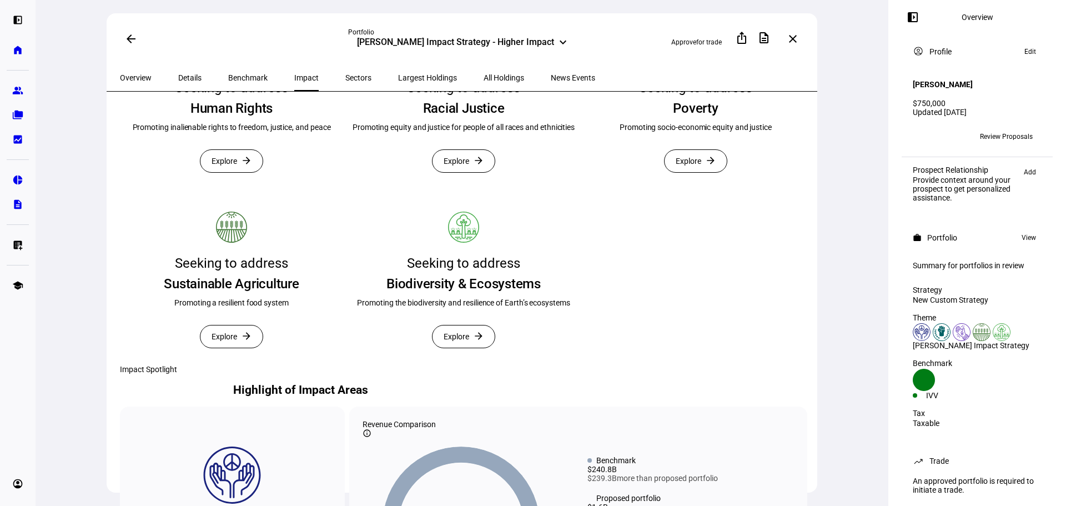
click at [398, 79] on span "Largest Holdings" at bounding box center [427, 78] width 59 height 8
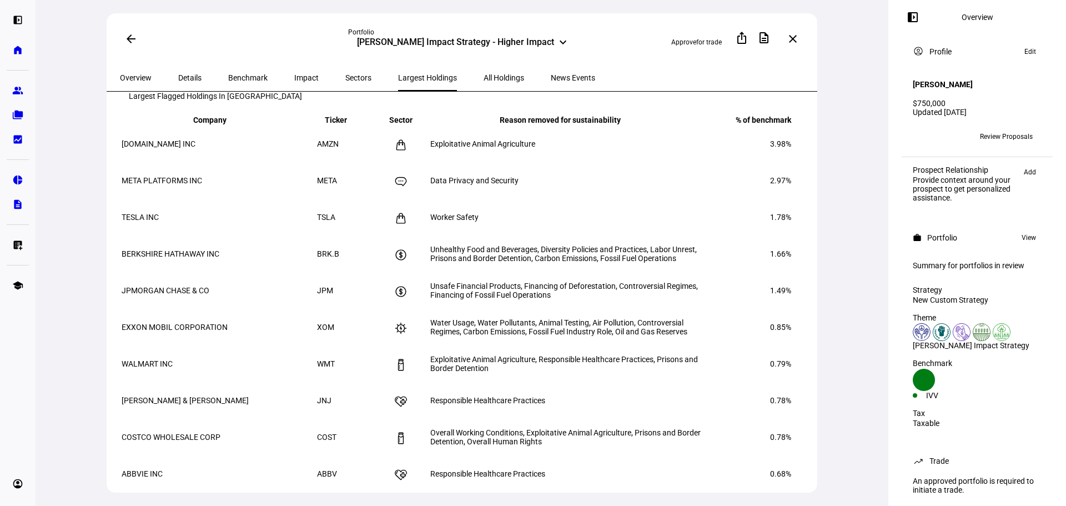
scroll to position [499, 0]
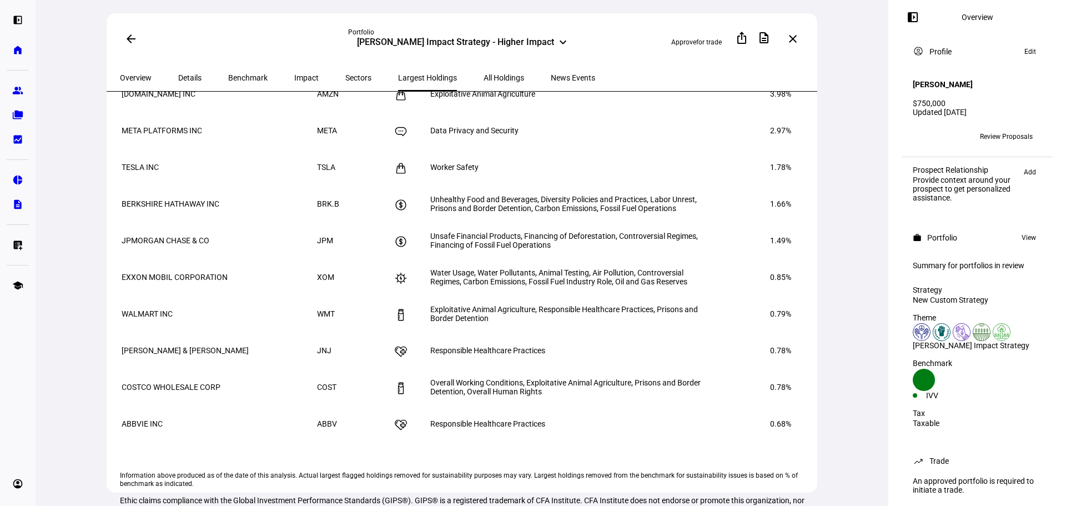
drag, startPoint x: 438, startPoint y: 143, endPoint x: 536, endPoint y: 150, distance: 98.5
click at [536, 112] on td "Exploitative Animal Agriculture" at bounding box center [568, 94] width 277 height 36
click at [549, 112] on td "Exploitative Animal Agriculture" at bounding box center [568, 94] width 277 height 36
click at [483, 74] on span "All Holdings" at bounding box center [503, 78] width 41 height 8
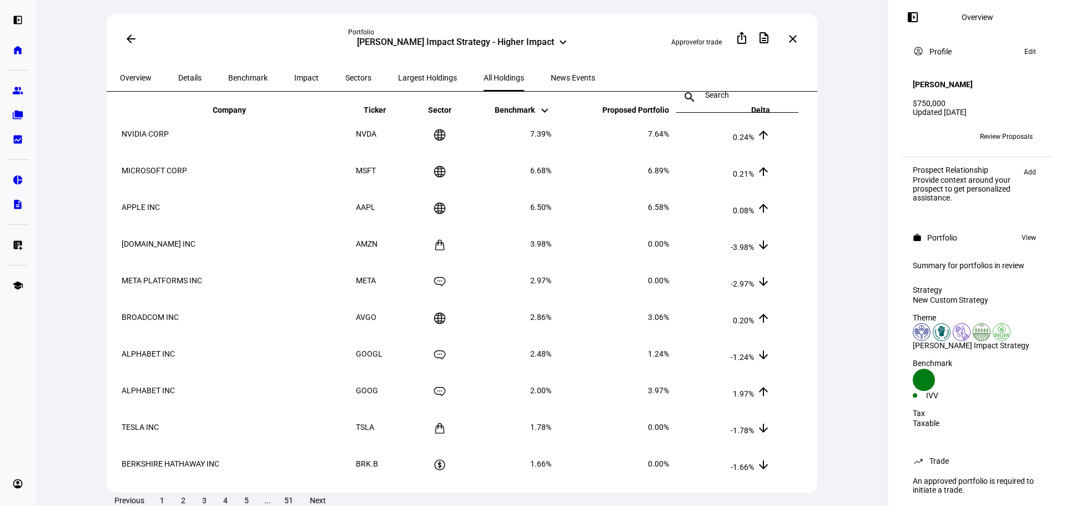
scroll to position [55, 0]
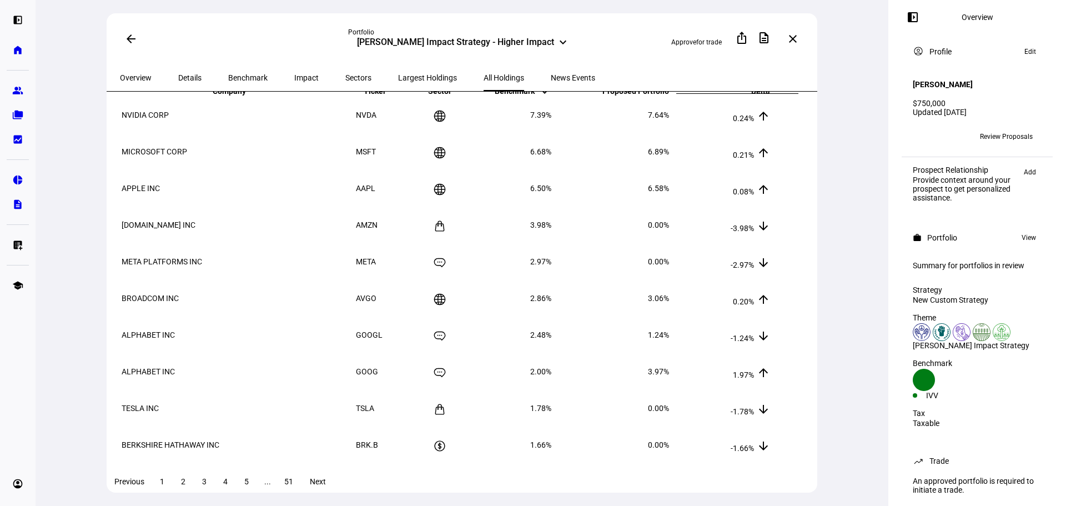
drag, startPoint x: 138, startPoint y: 138, endPoint x: 171, endPoint y: 139, distance: 33.9
click at [171, 133] on td "NVIDIA CORP" at bounding box center [237, 115] width 233 height 36
click at [552, 133] on td "7.39%" at bounding box center [509, 115] width 83 height 36
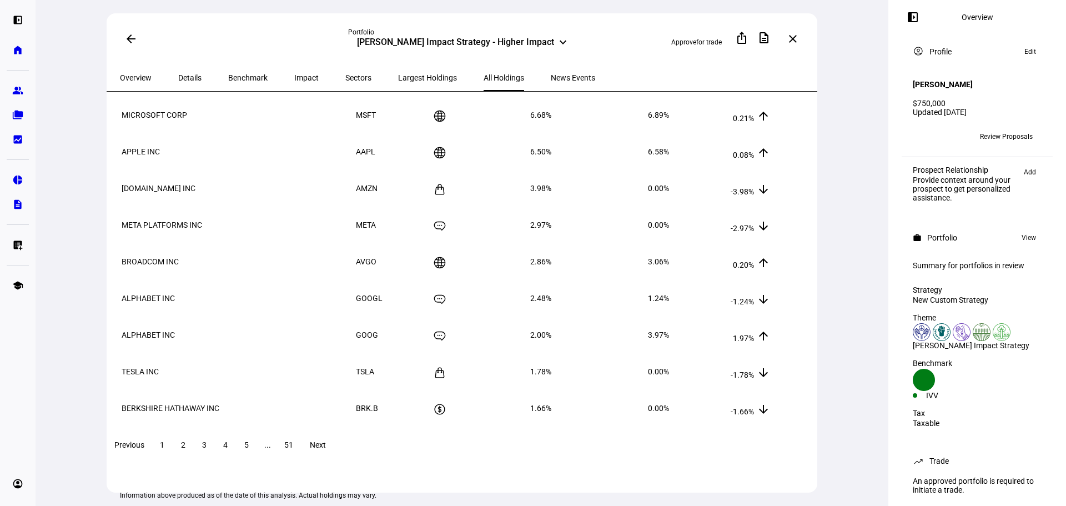
scroll to position [111, 0]
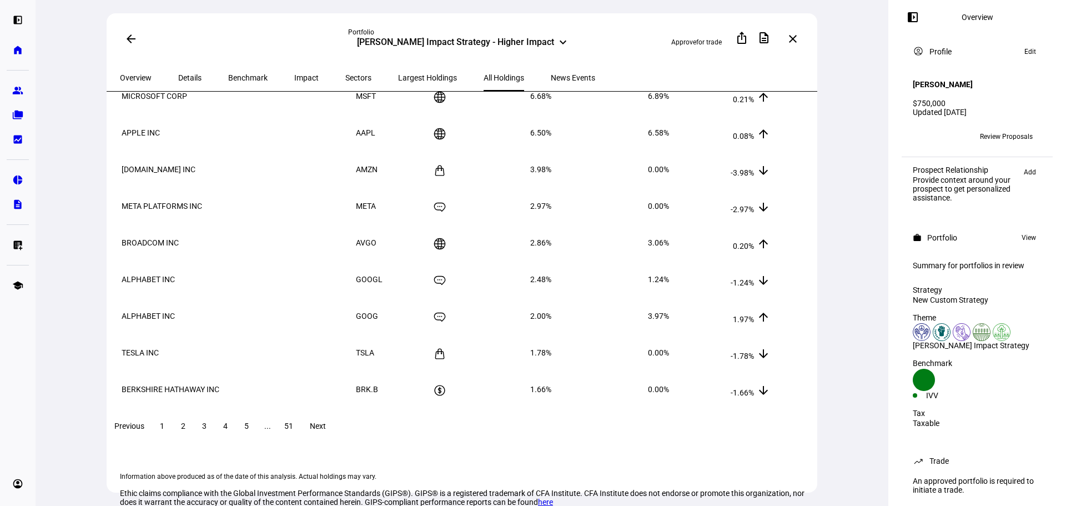
click at [193, 432] on span at bounding box center [183, 425] width 20 height 27
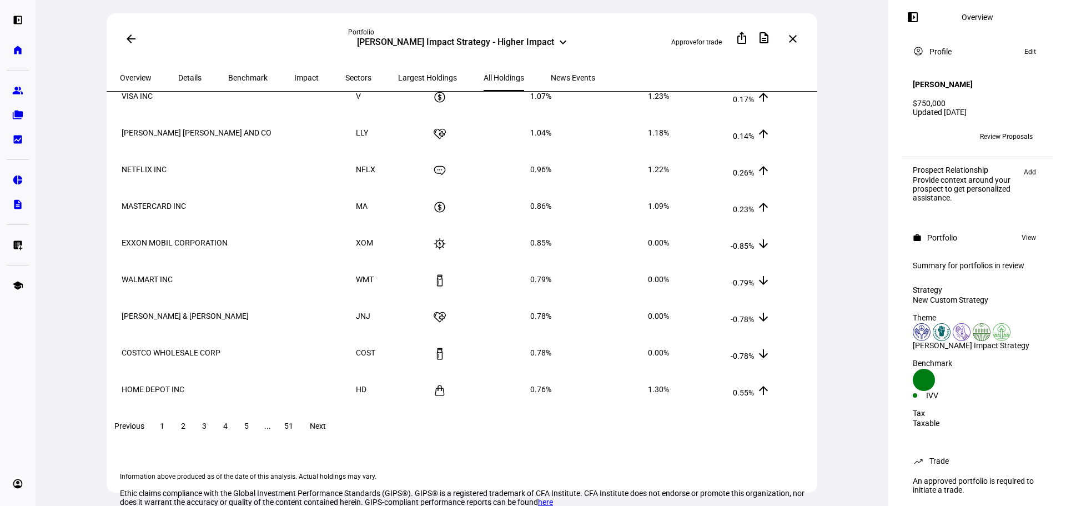
click at [235, 435] on span at bounding box center [225, 425] width 20 height 27
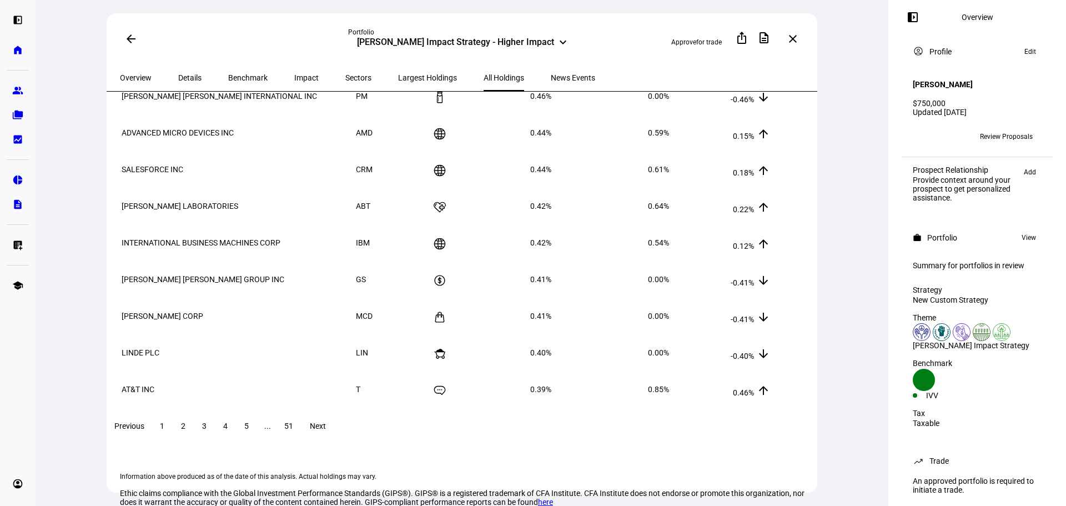
click at [256, 431] on span at bounding box center [246, 425] width 20 height 27
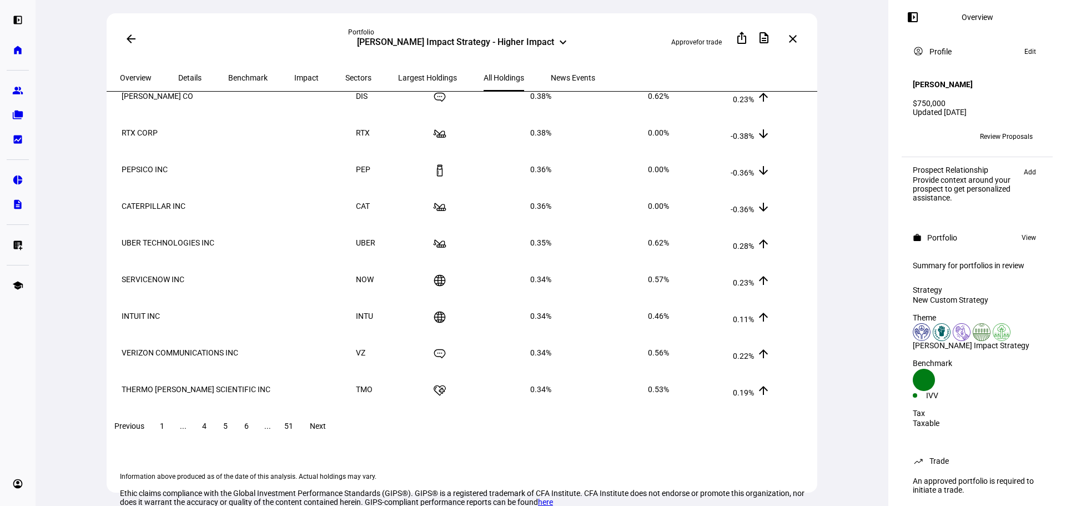
click at [256, 428] on span at bounding box center [246, 425] width 20 height 27
click at [256, 435] on span at bounding box center [246, 425] width 20 height 27
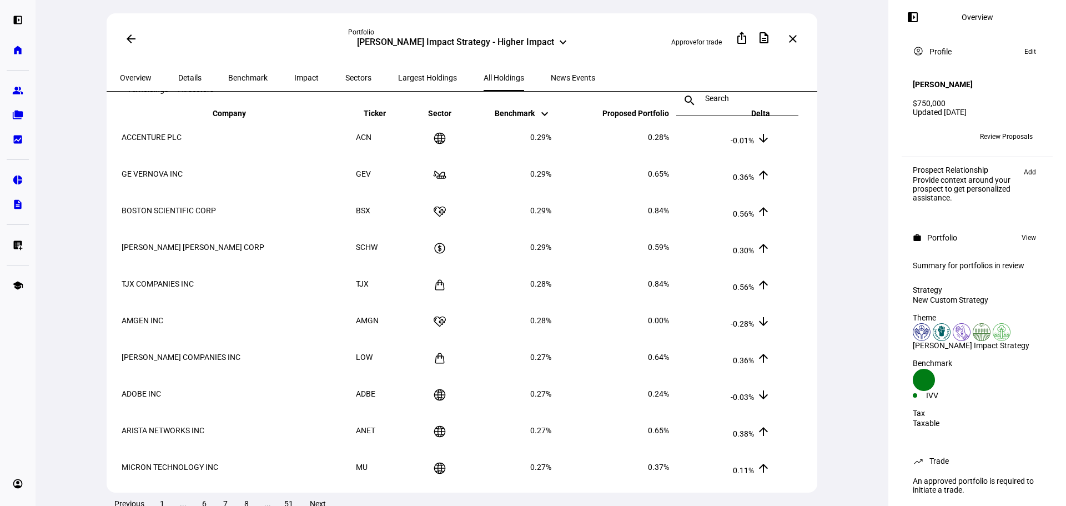
scroll to position [0, 0]
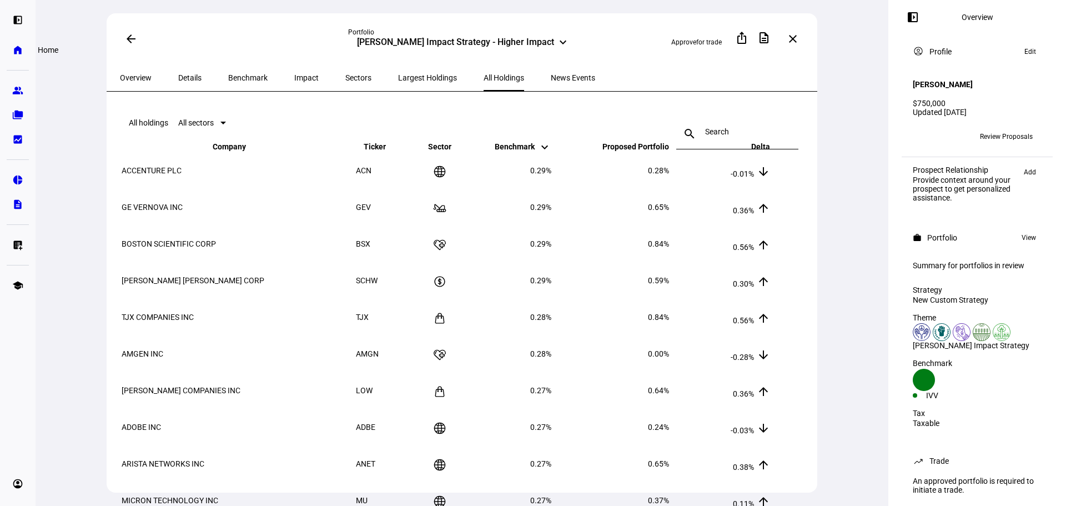
click at [17, 44] on link "home Home" at bounding box center [18, 50] width 22 height 22
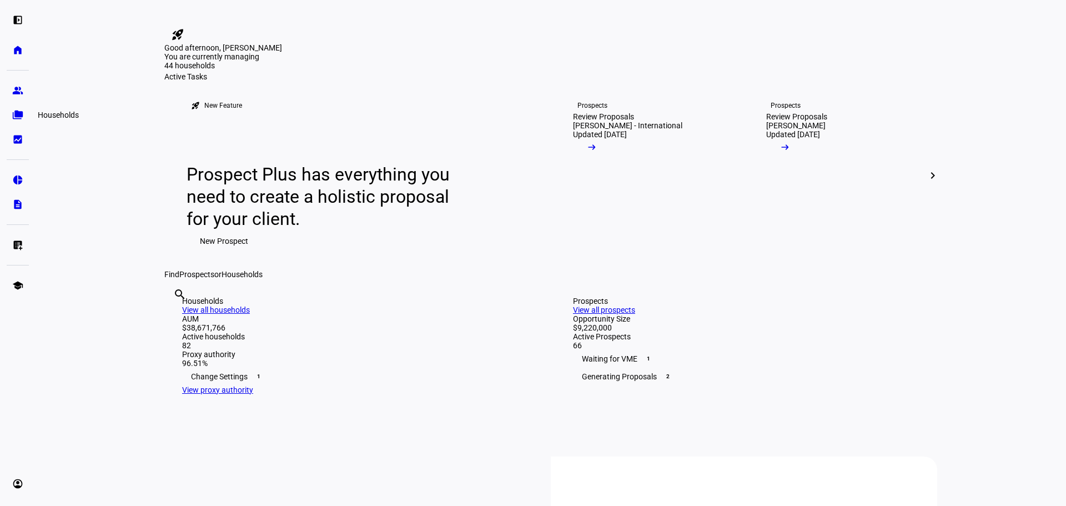
click at [13, 111] on eth-mat-symbol "folder_copy" at bounding box center [17, 114] width 11 height 11
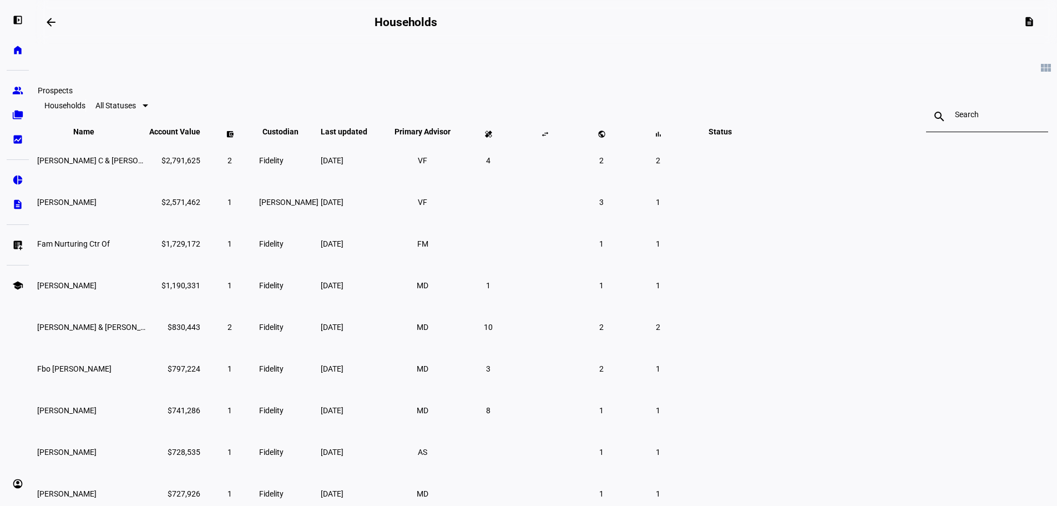
click at [11, 84] on link "group Prospects" at bounding box center [18, 90] width 22 height 22
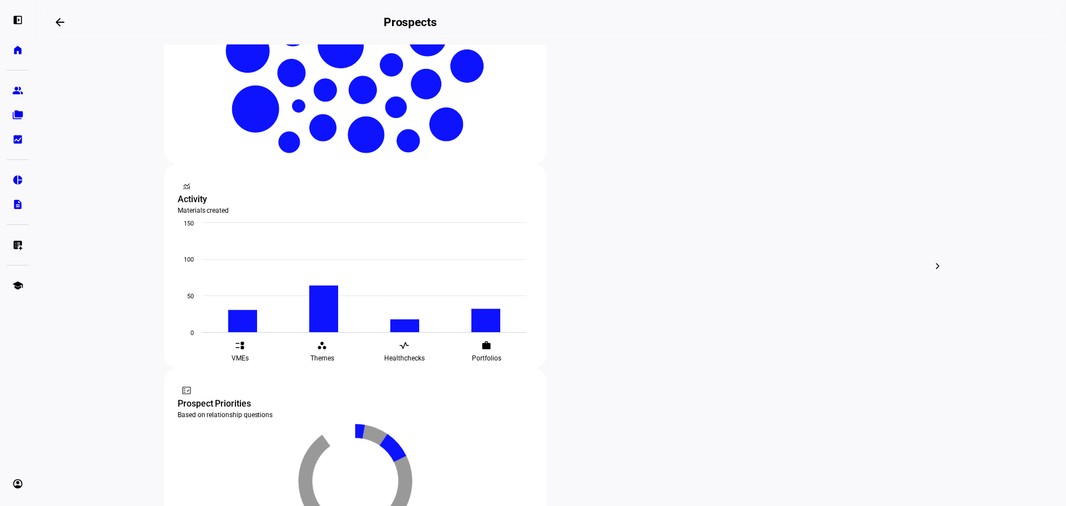
scroll to position [333, 0]
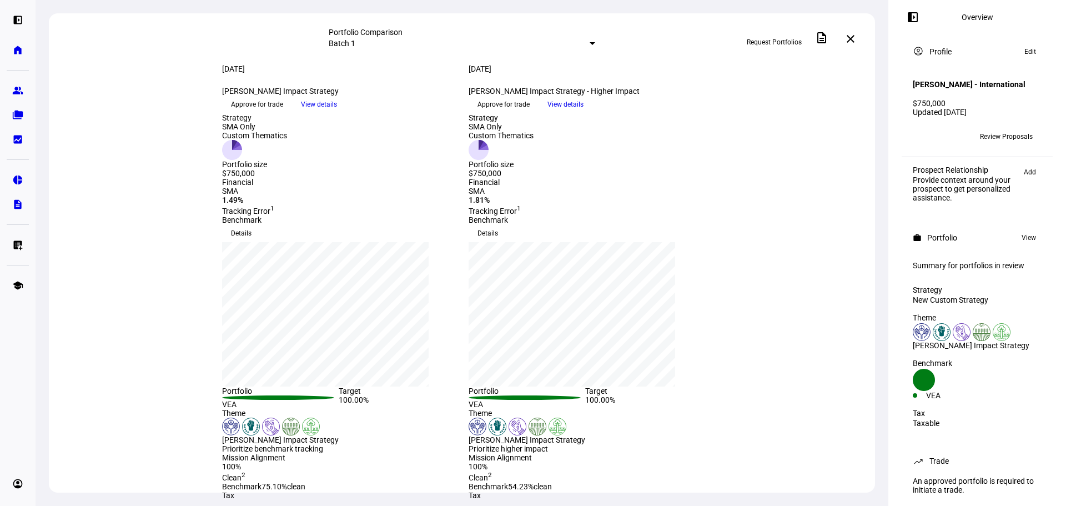
click at [583, 113] on span "View details" at bounding box center [565, 104] width 36 height 17
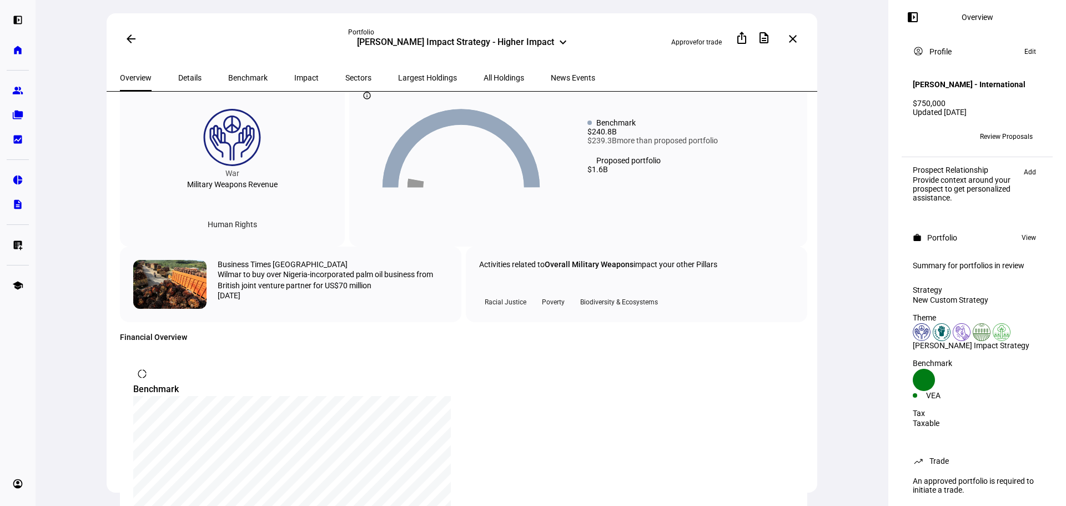
scroll to position [388, 0]
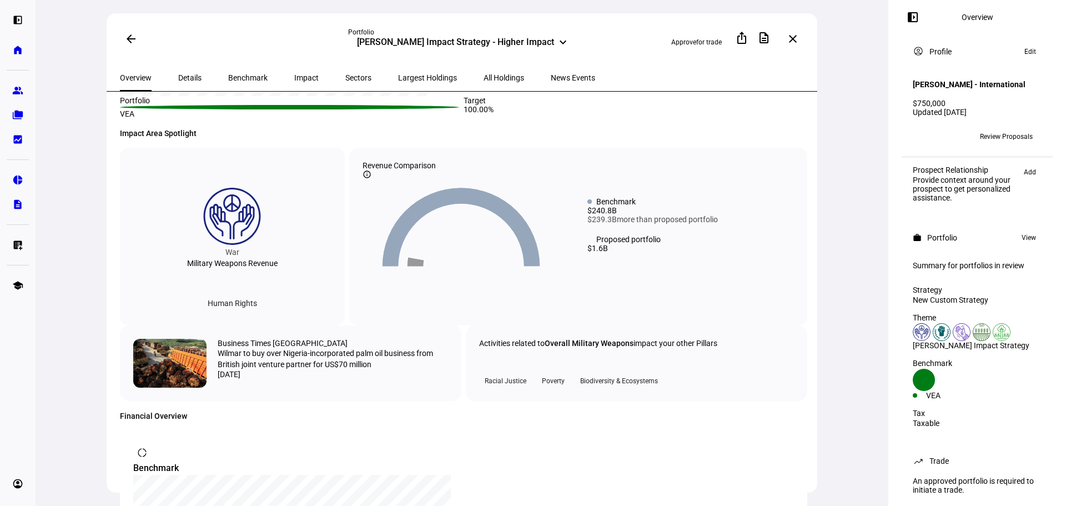
click at [398, 74] on span "Largest Holdings" at bounding box center [427, 78] width 59 height 8
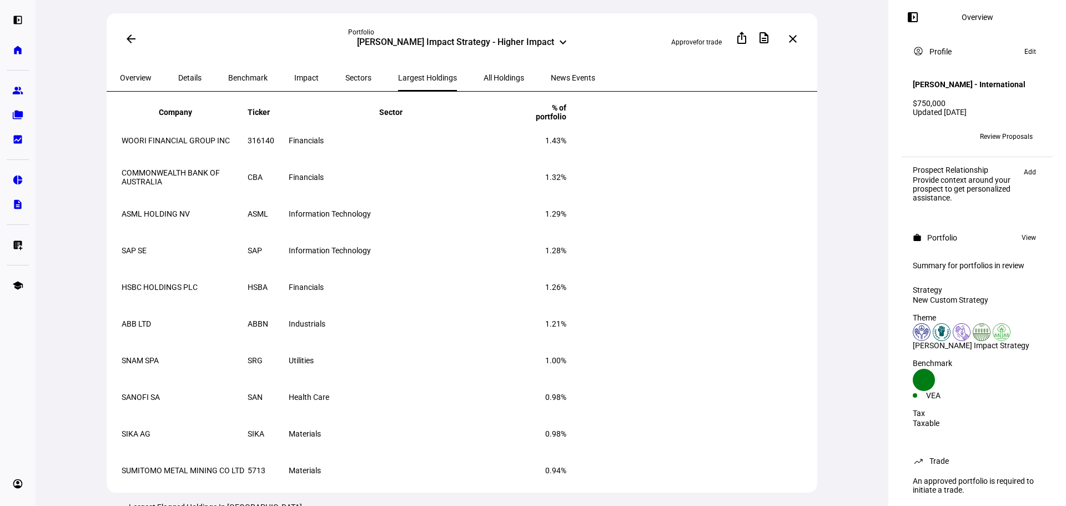
scroll to position [55, 0]
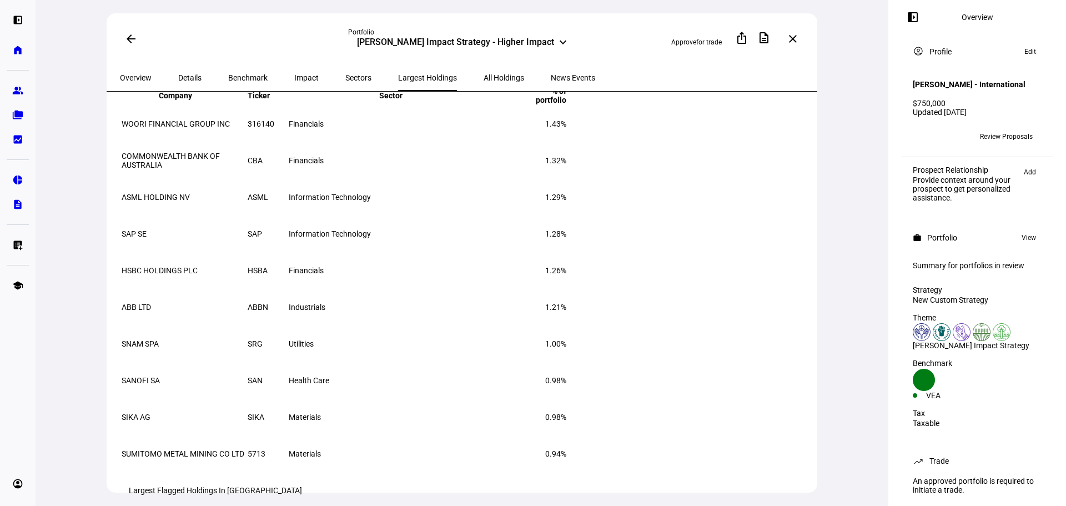
click at [483, 74] on span "All Holdings" at bounding box center [503, 78] width 41 height 8
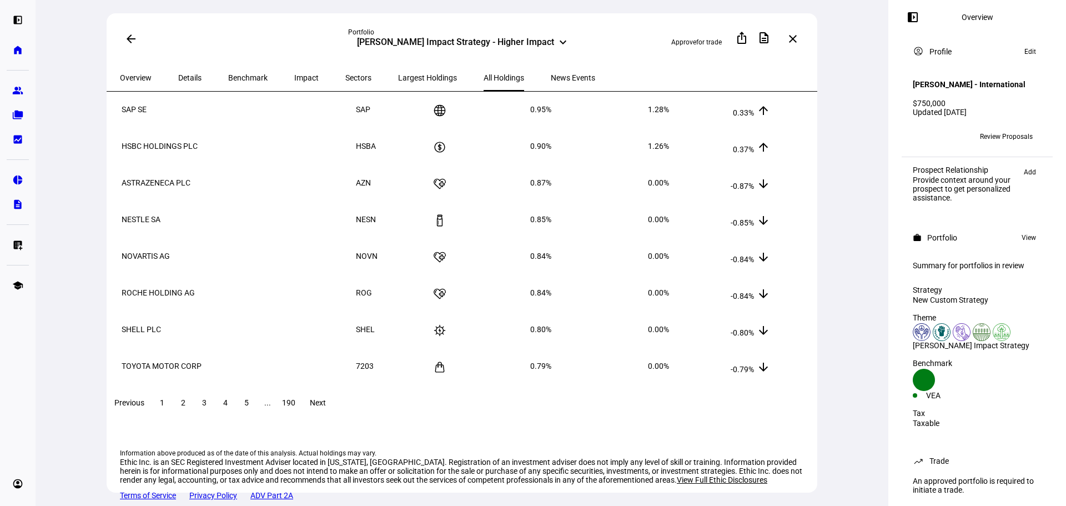
scroll to position [166, 0]
click at [193, 389] on span at bounding box center [183, 402] width 20 height 27
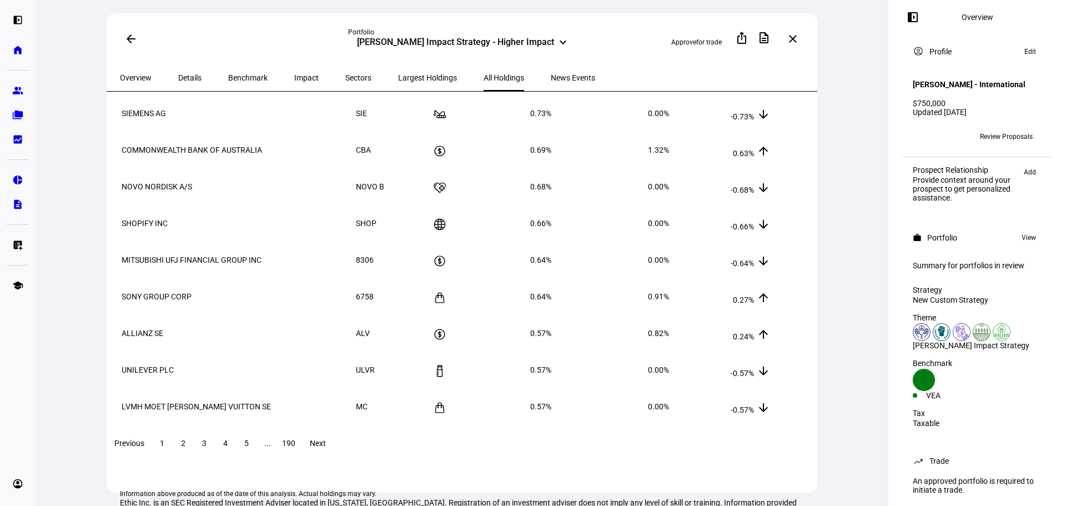
scroll to position [111, 0]
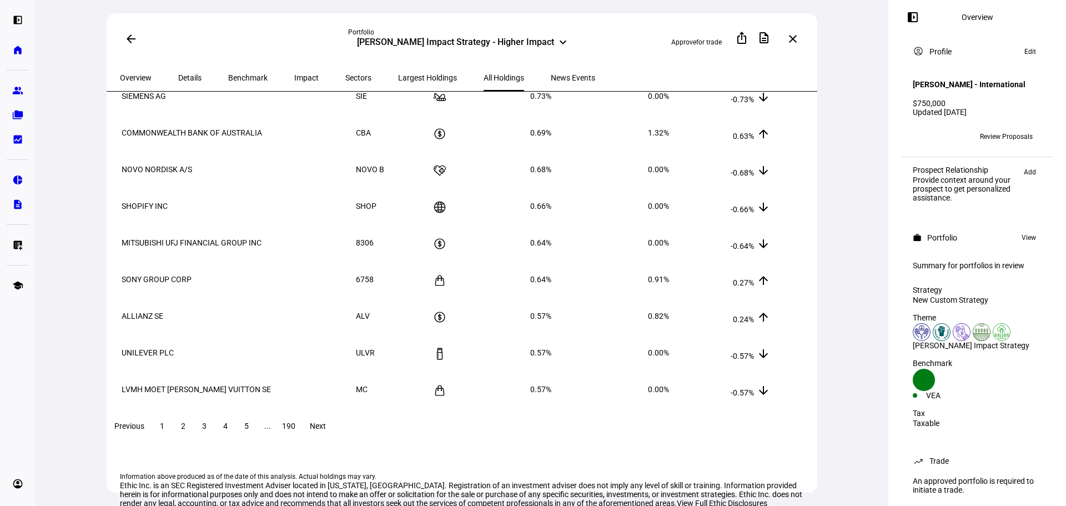
click at [214, 431] on span at bounding box center [204, 425] width 20 height 27
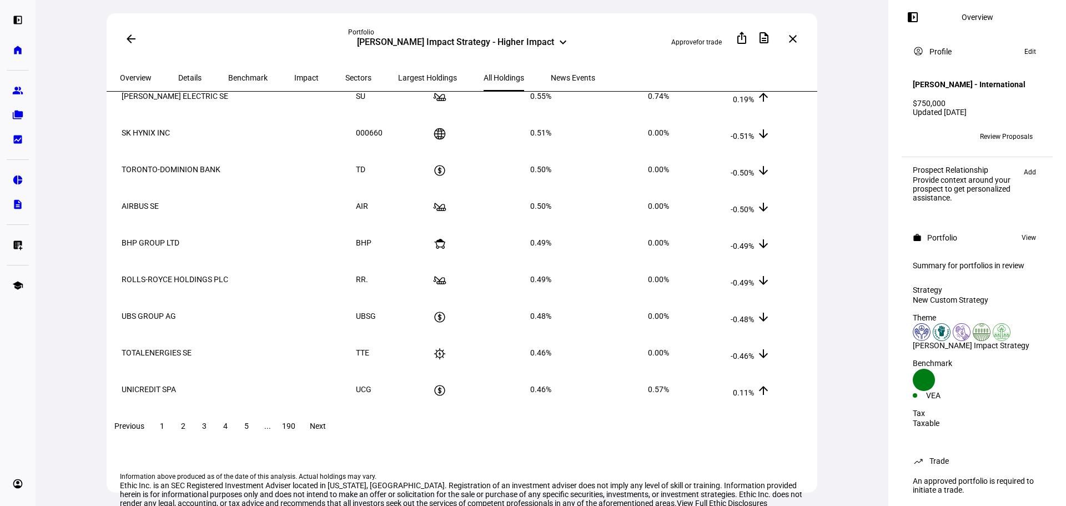
click at [228, 430] on span "4" at bounding box center [225, 425] width 4 height 9
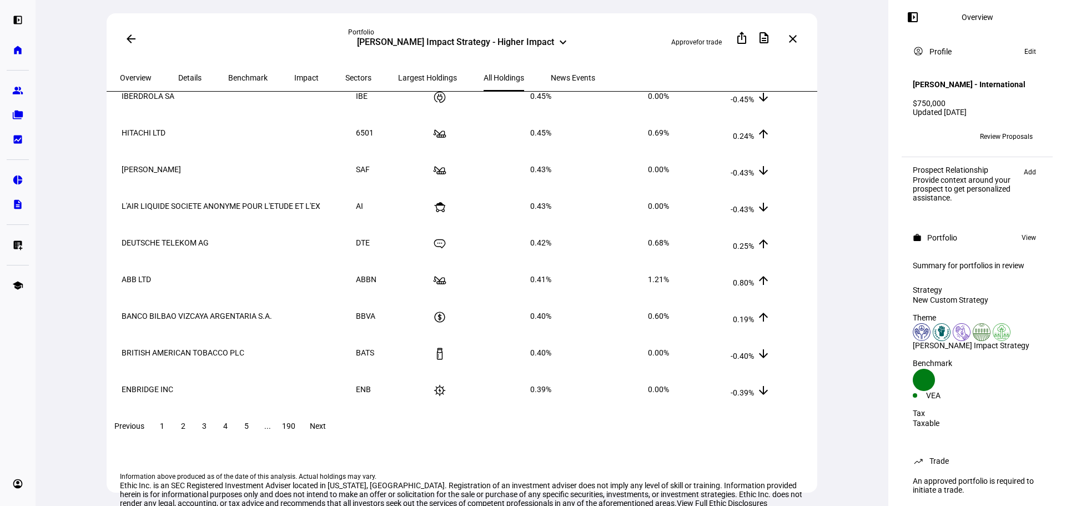
click at [249, 430] on span "5" at bounding box center [246, 425] width 4 height 9
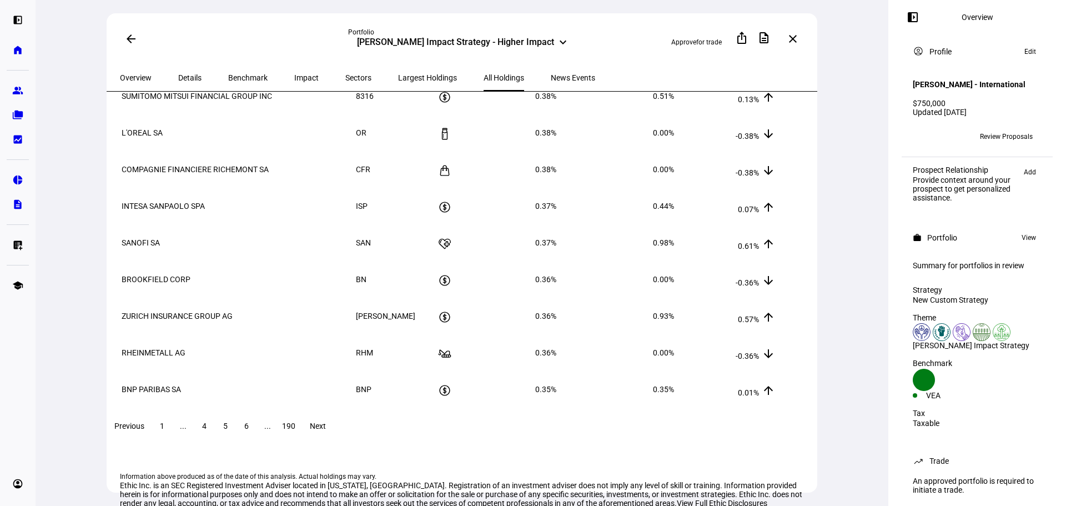
click at [277, 439] on span at bounding box center [268, 425] width 20 height 27
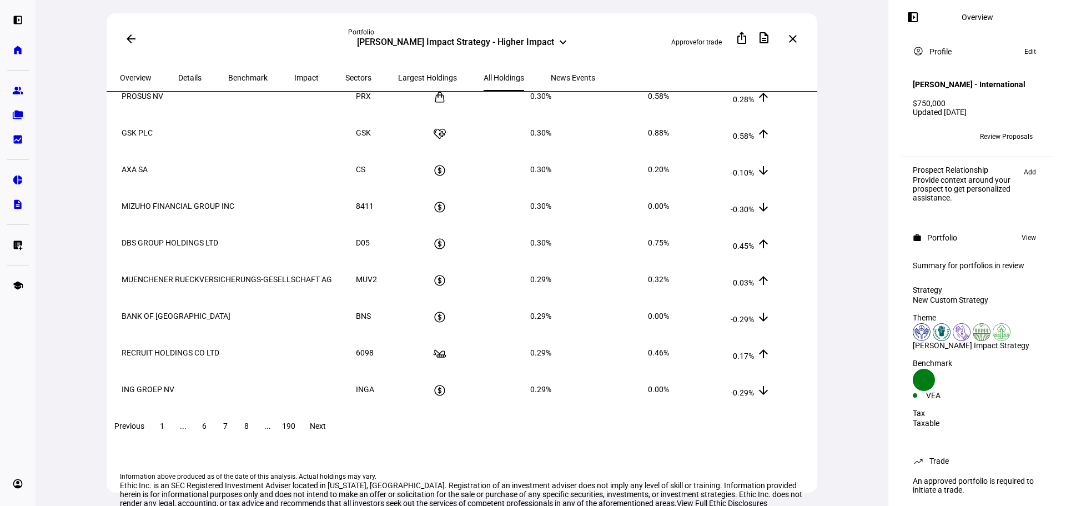
click at [249, 430] on span "8" at bounding box center [246, 425] width 4 height 9
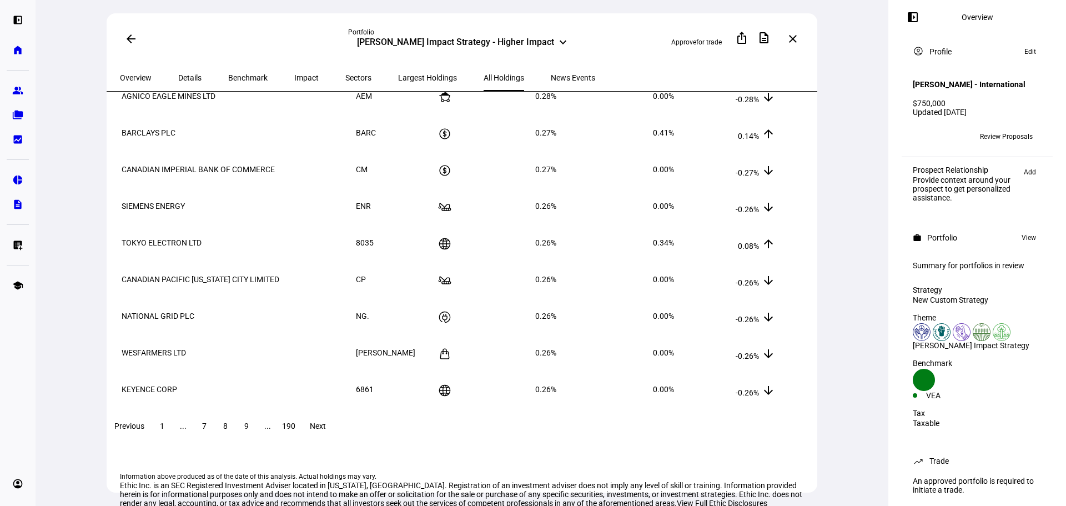
scroll to position [0, 0]
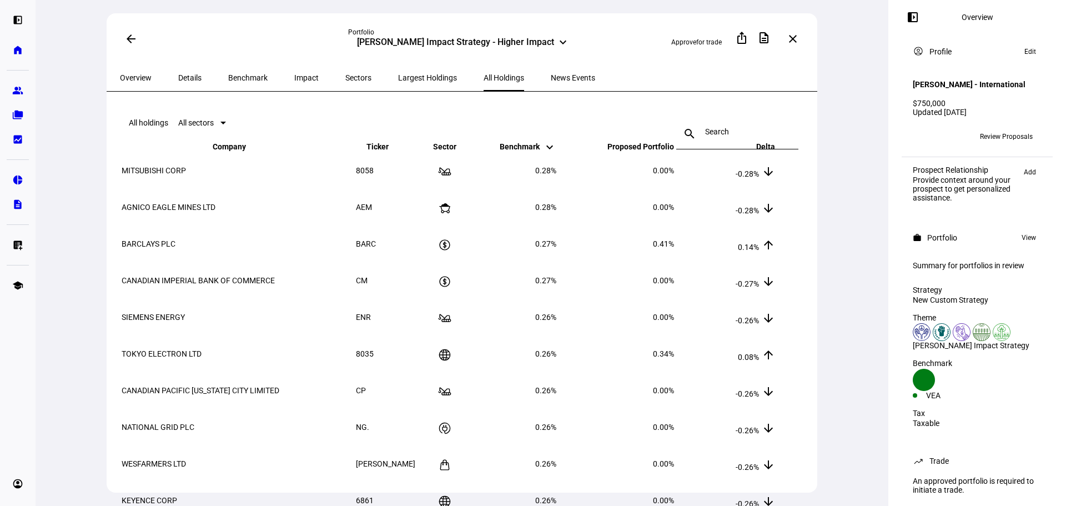
drag, startPoint x: 48, startPoint y: 287, endPoint x: 166, endPoint y: 363, distance: 140.6
click at [48, 287] on div "arrow_back Portfolio Ali Ruxin Impact Strategy - Higher Impact keyboard_arrow_d…" at bounding box center [462, 253] width 852 height 506
click at [46, 183] on div "arrow_back Portfolio Ali Ruxin Impact Strategy - Higher Impact keyboard_arrow_d…" at bounding box center [462, 253] width 852 height 506
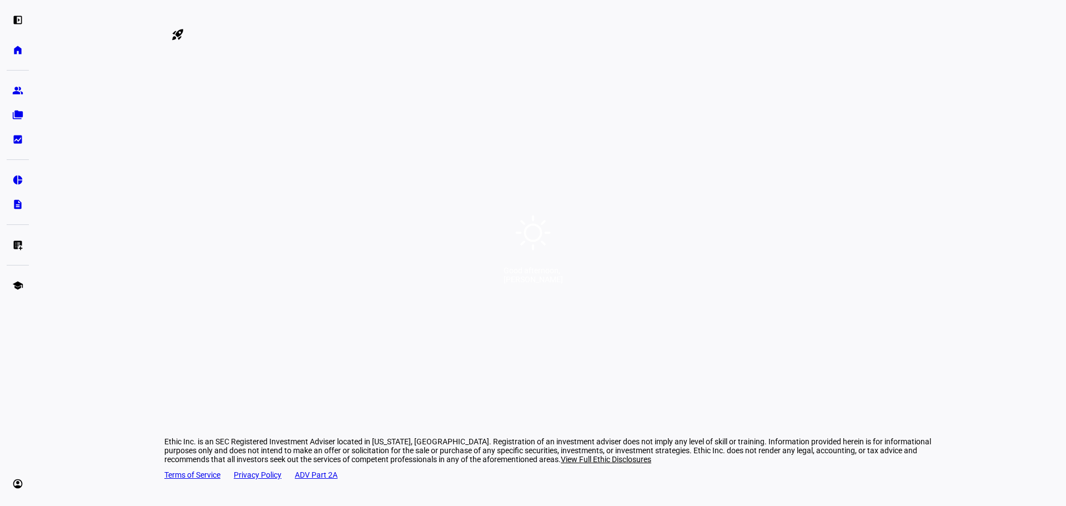
click at [532, 228] on icon at bounding box center [533, 233] width 40 height 40
click at [531, 227] on icon at bounding box center [533, 233] width 40 height 40
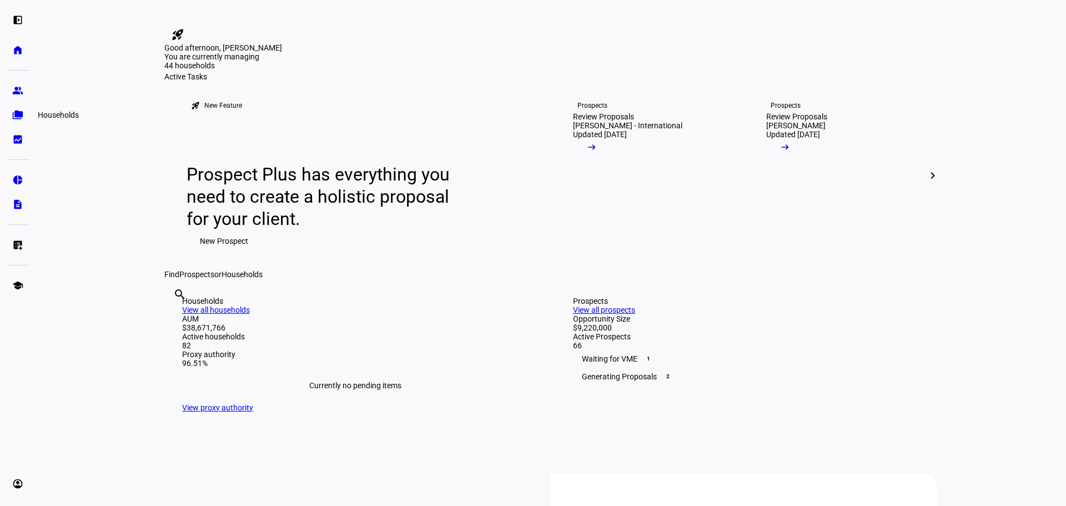
click at [15, 112] on eth-mat-symbol "folder_copy" at bounding box center [17, 114] width 11 height 11
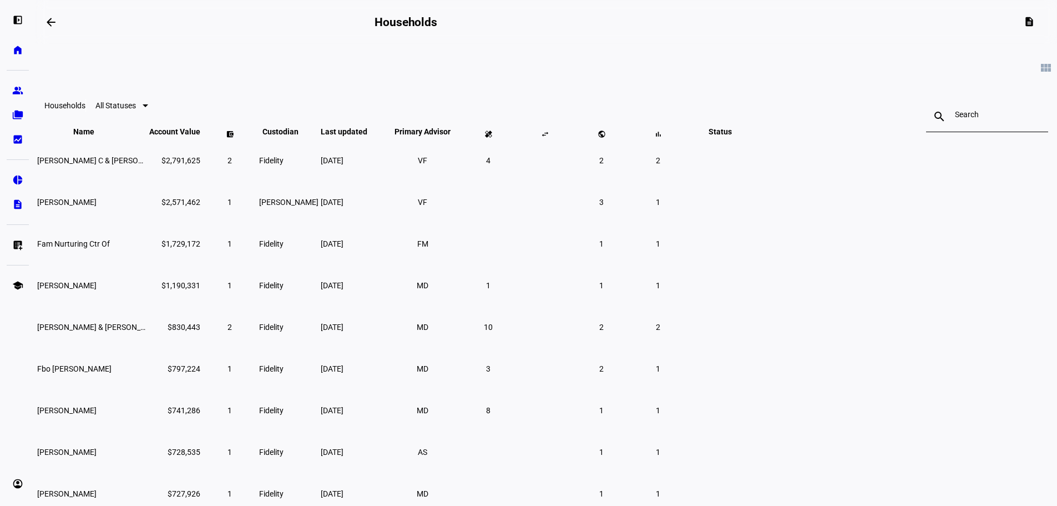
click at [11, 130] on link "bid_landscape Client Reporting" at bounding box center [18, 139] width 22 height 22
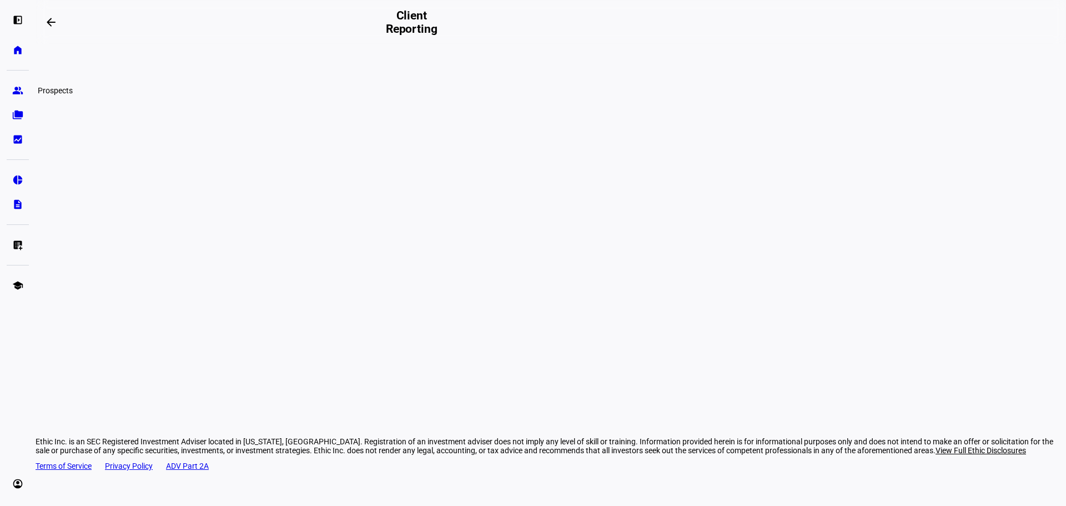
click at [23, 91] on eth-mat-symbol "group" at bounding box center [17, 90] width 11 height 11
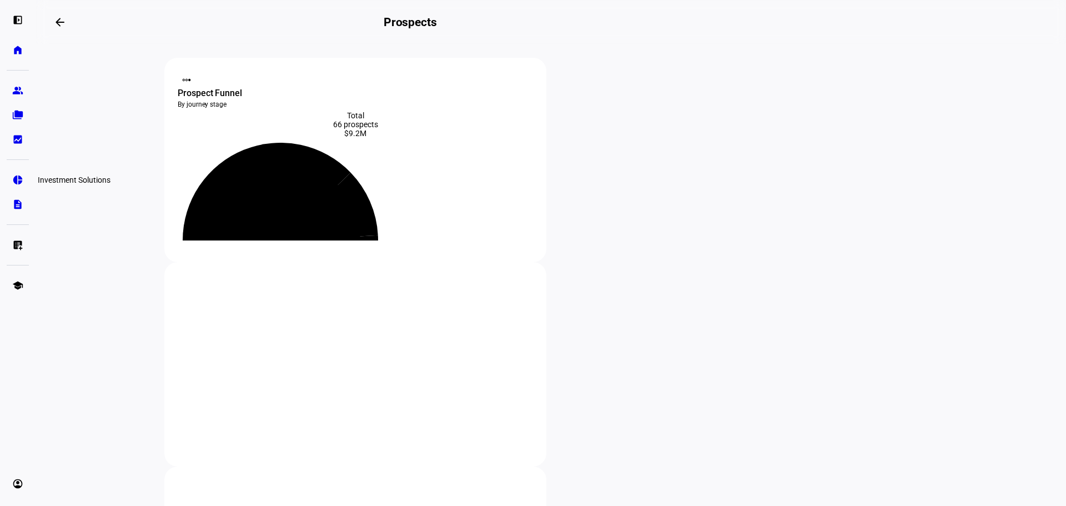
click at [13, 188] on link "pie_chart Investment Solutions" at bounding box center [18, 180] width 22 height 22
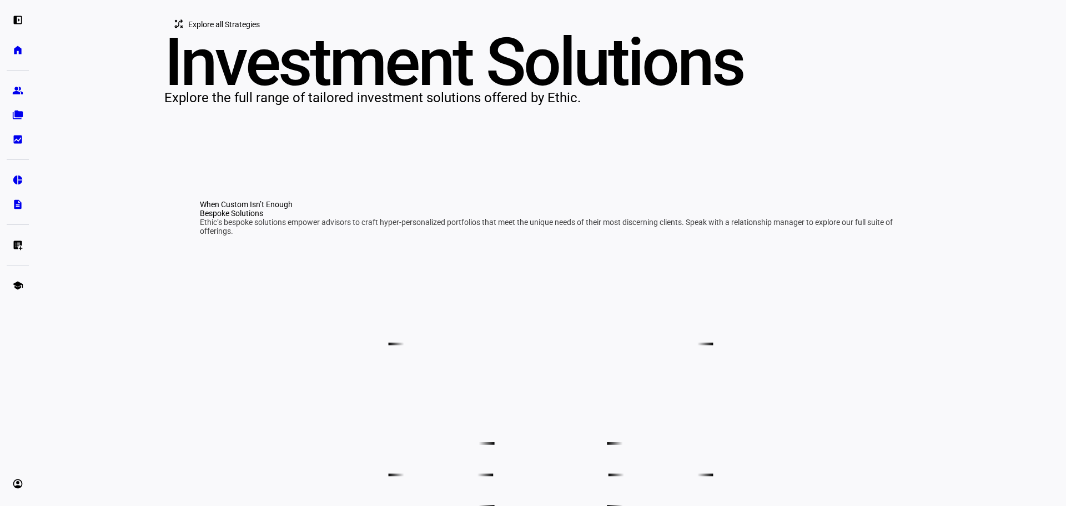
click at [28, 218] on div at bounding box center [18, 225] width 22 height 14
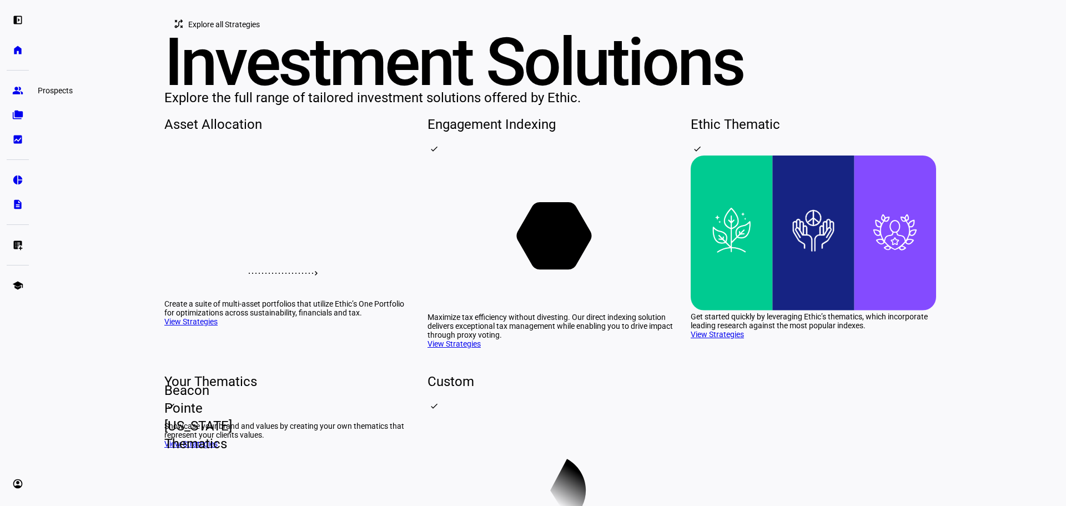
click at [21, 98] on link "group Prospects" at bounding box center [18, 90] width 22 height 22
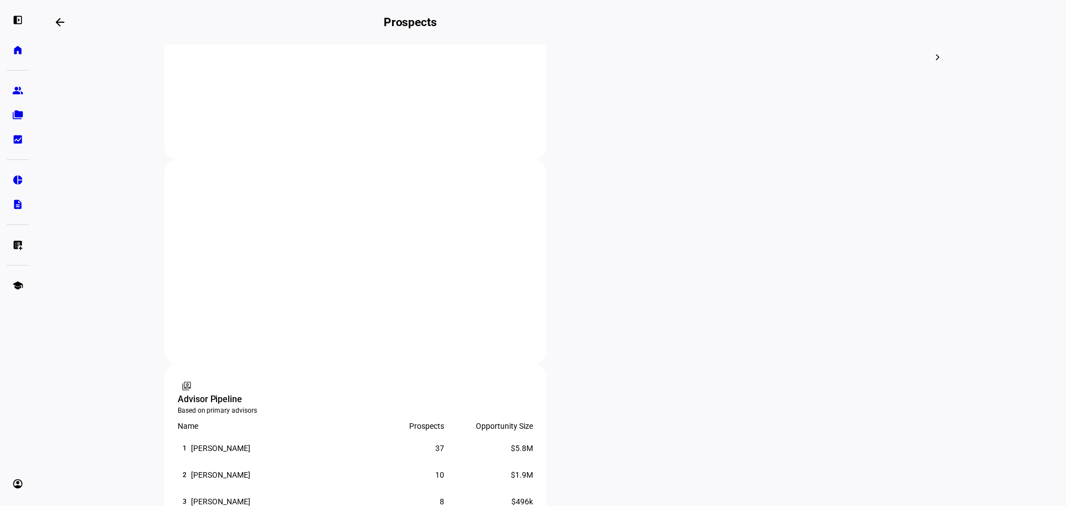
scroll to position [555, 0]
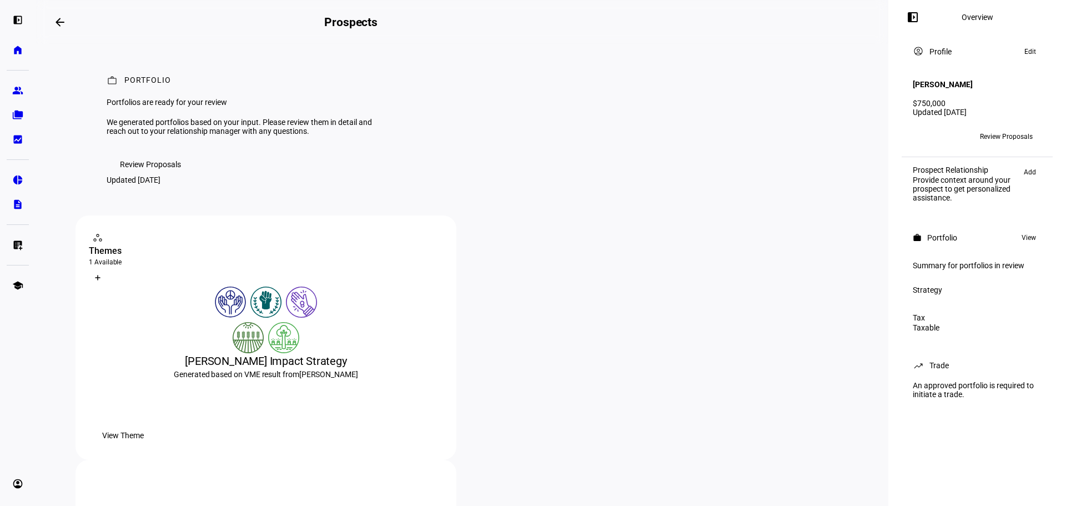
click at [455, 306] on div "workspaces contact_support Themes 1 Available What is a Theme? Create Theme Ali…" at bounding box center [461, 447] width 773 height 464
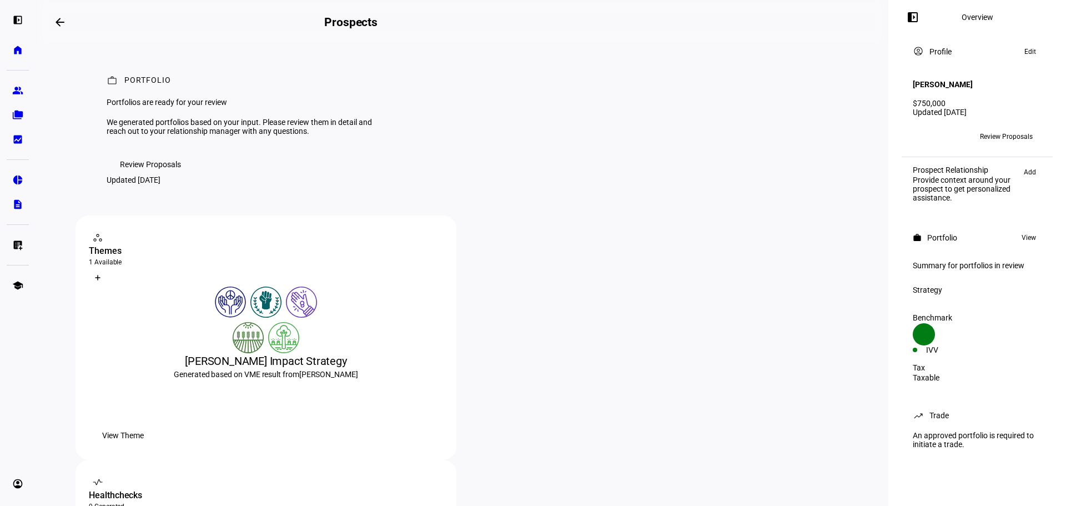
drag, startPoint x: 1028, startPoint y: 239, endPoint x: 985, endPoint y: 214, distance: 49.2
click at [1028, 239] on span "View" at bounding box center [1028, 237] width 14 height 13
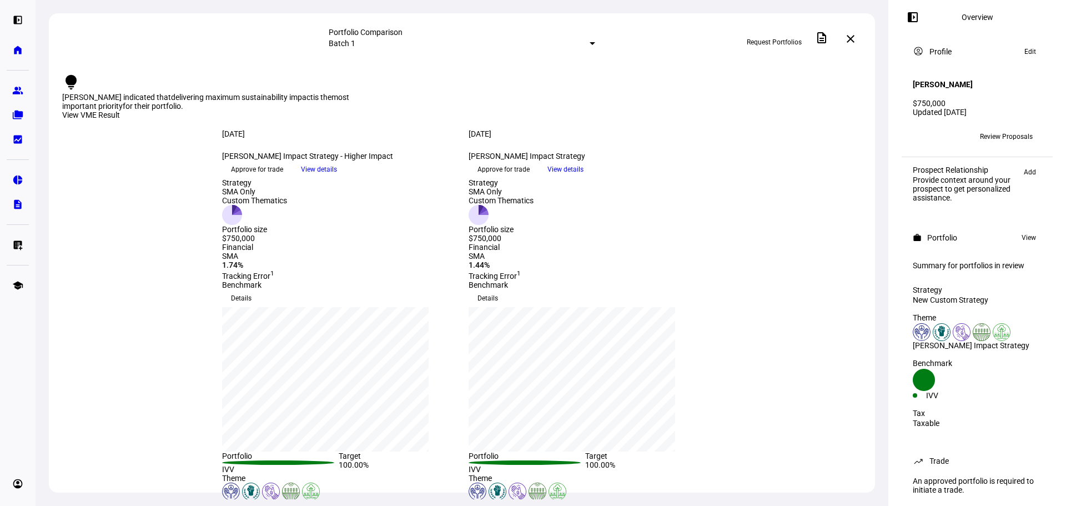
click at [583, 178] on span "View details" at bounding box center [565, 169] width 36 height 17
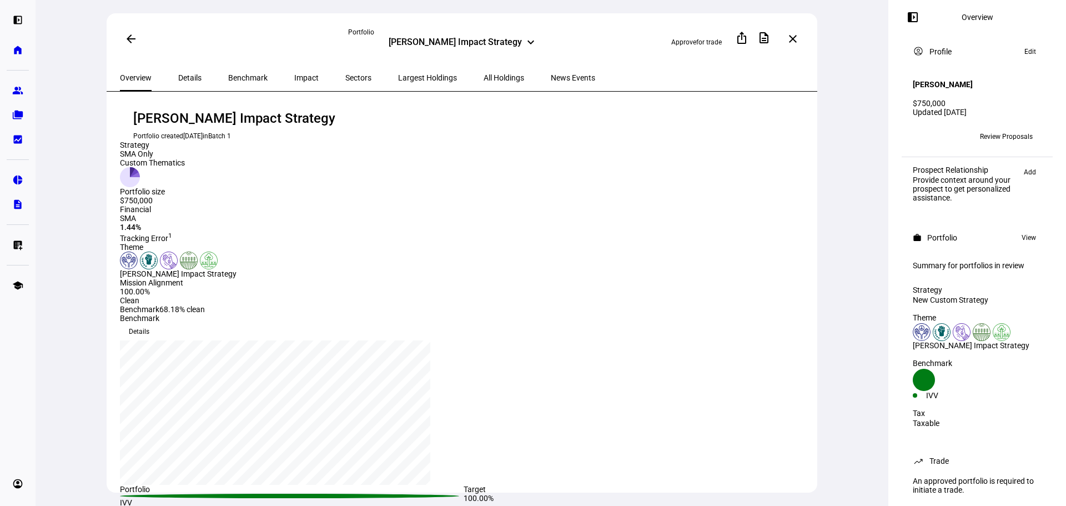
click at [796, 32] on span at bounding box center [792, 39] width 27 height 27
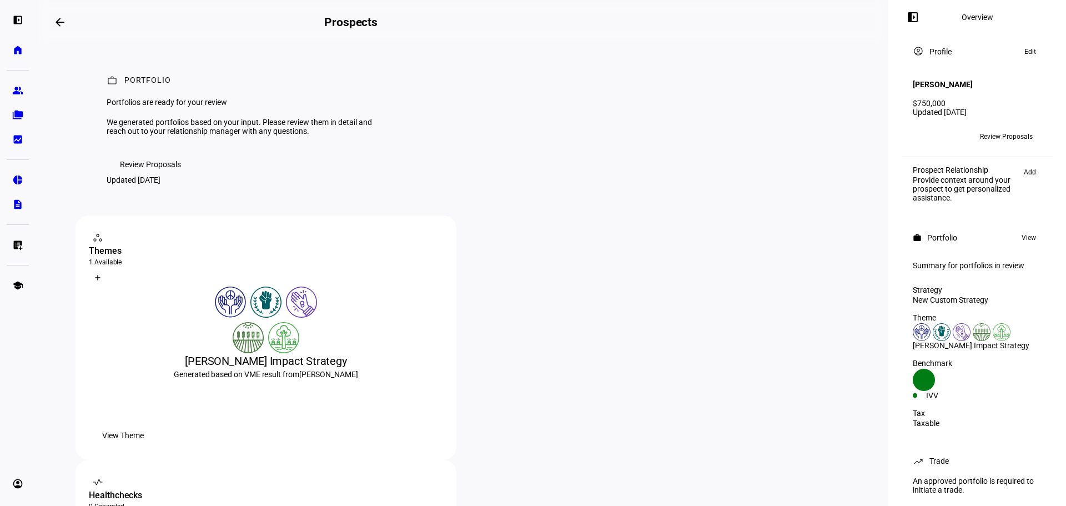
drag, startPoint x: 1016, startPoint y: 239, endPoint x: 317, endPoint y: 336, distance: 704.8
click at [1021, 239] on span "View" at bounding box center [1028, 237] width 14 height 13
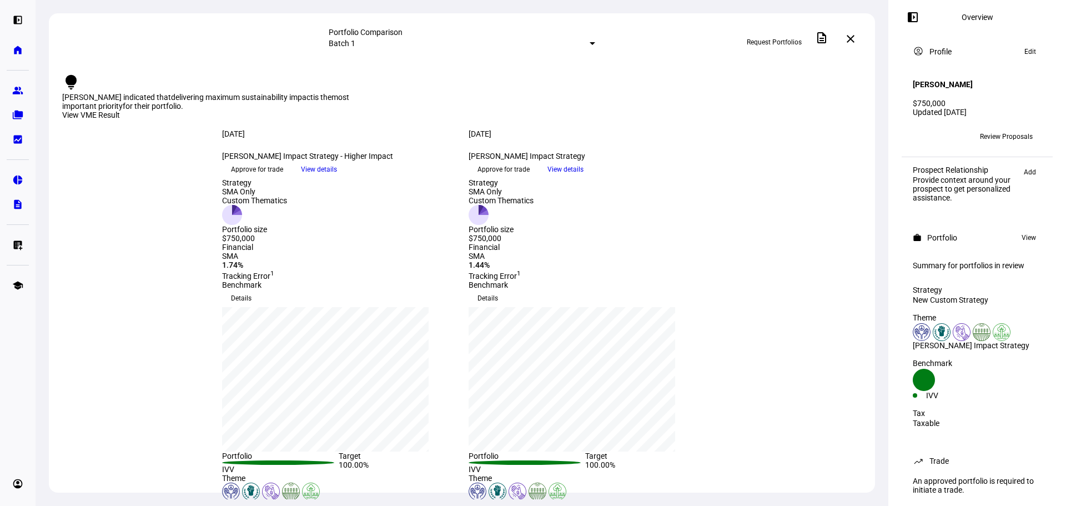
click at [337, 178] on span "View details" at bounding box center [319, 169] width 36 height 17
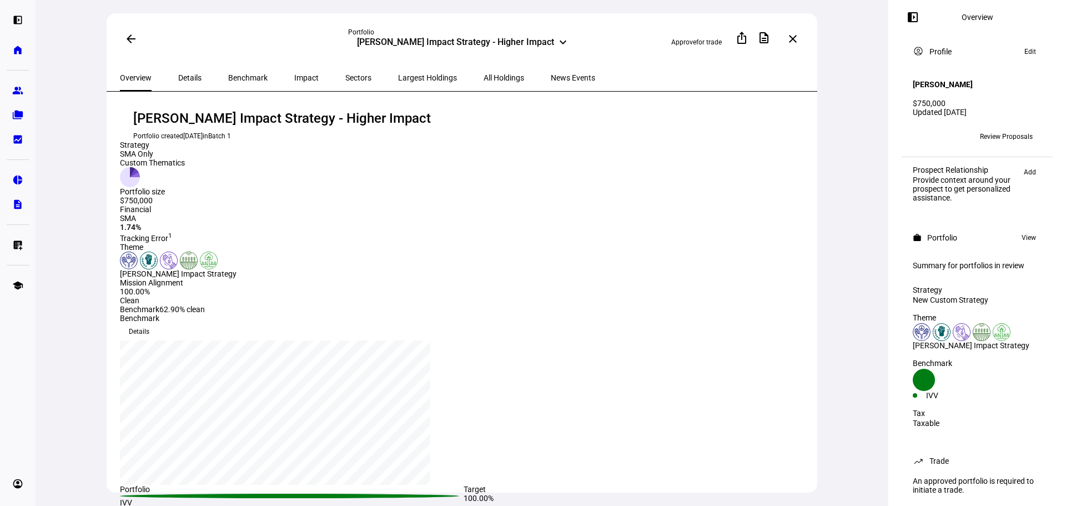
click at [483, 70] on span "All Holdings" at bounding box center [503, 77] width 41 height 27
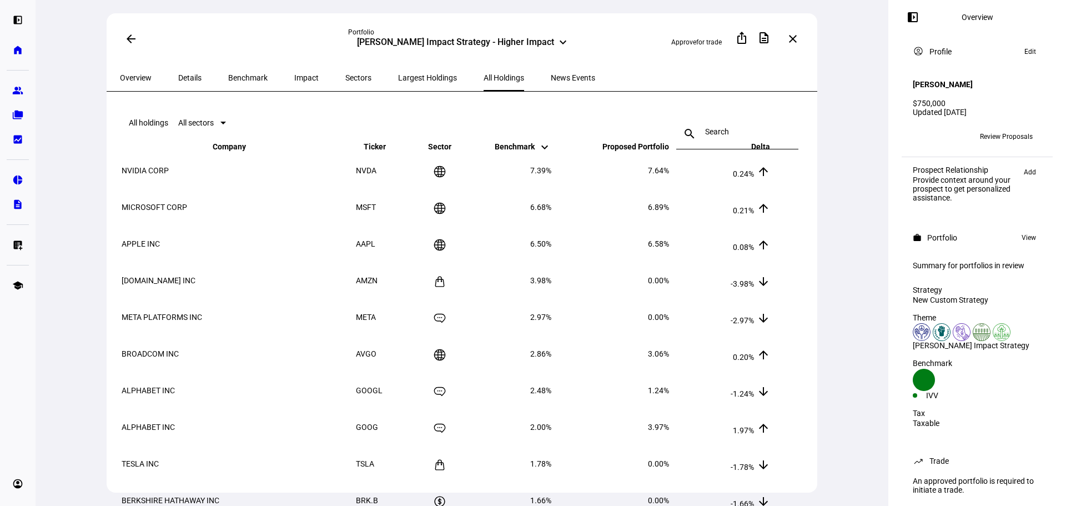
click at [209, 127] on span "All sectors" at bounding box center [196, 122] width 36 height 9
click at [444, 133] on div at bounding box center [533, 253] width 1066 height 506
click at [536, 43] on div "Ali Ruxin Impact Strategy - Higher Impact" at bounding box center [455, 43] width 197 height 13
click at [581, 42] on div "Approve for trade ios_share description more_vert close" at bounding box center [690, 39] width 228 height 24
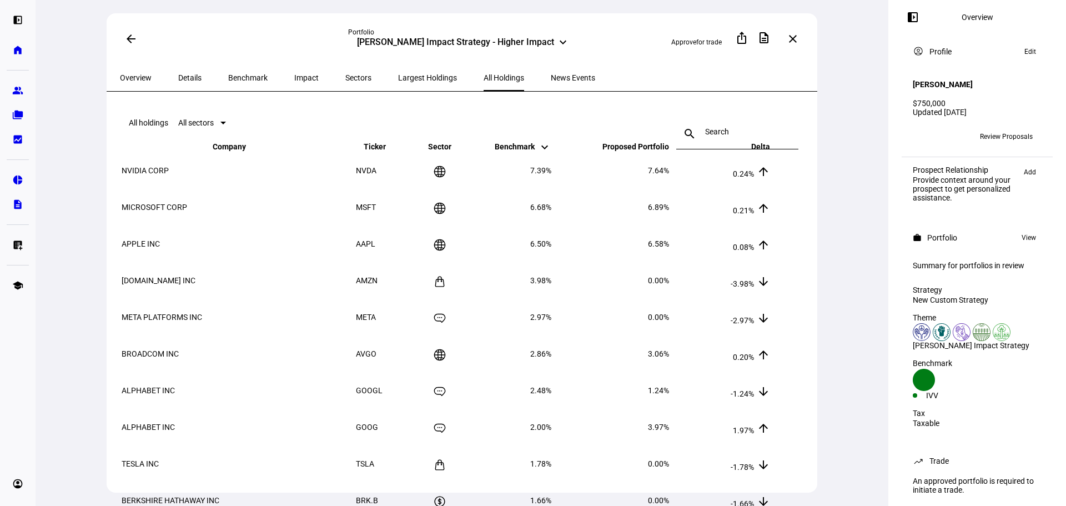
scroll to position [229, 0]
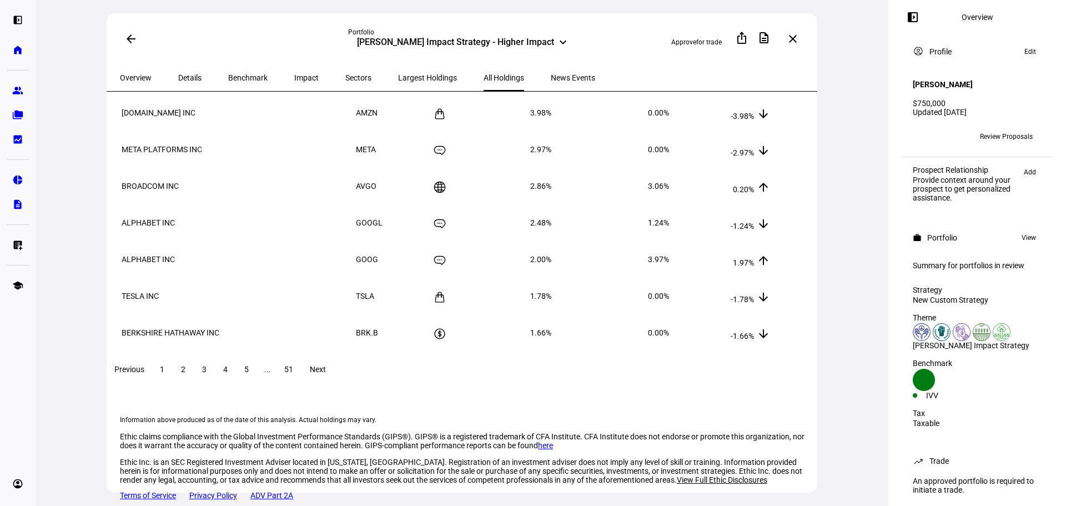
click at [293, 365] on span "51" at bounding box center [288, 369] width 9 height 9
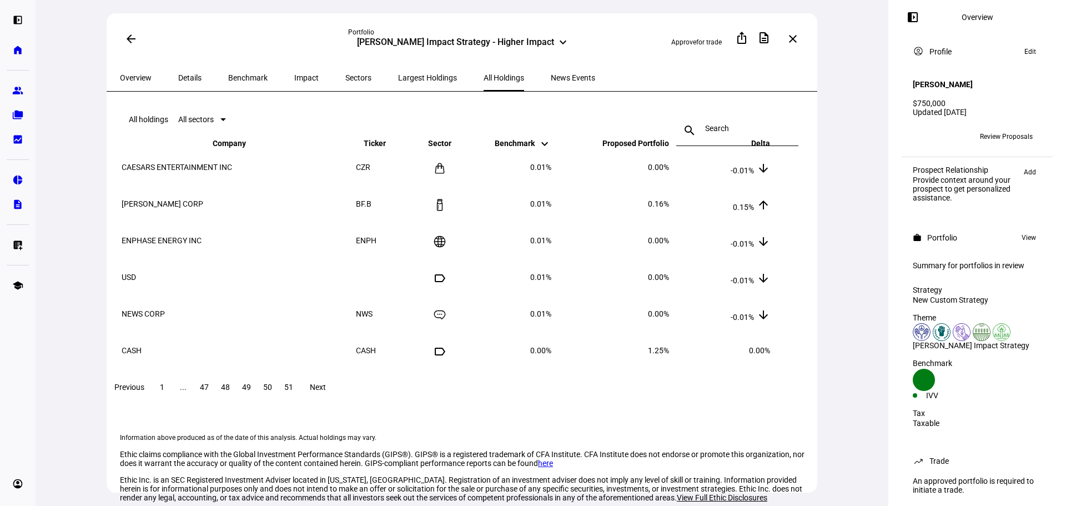
scroll to position [0, 0]
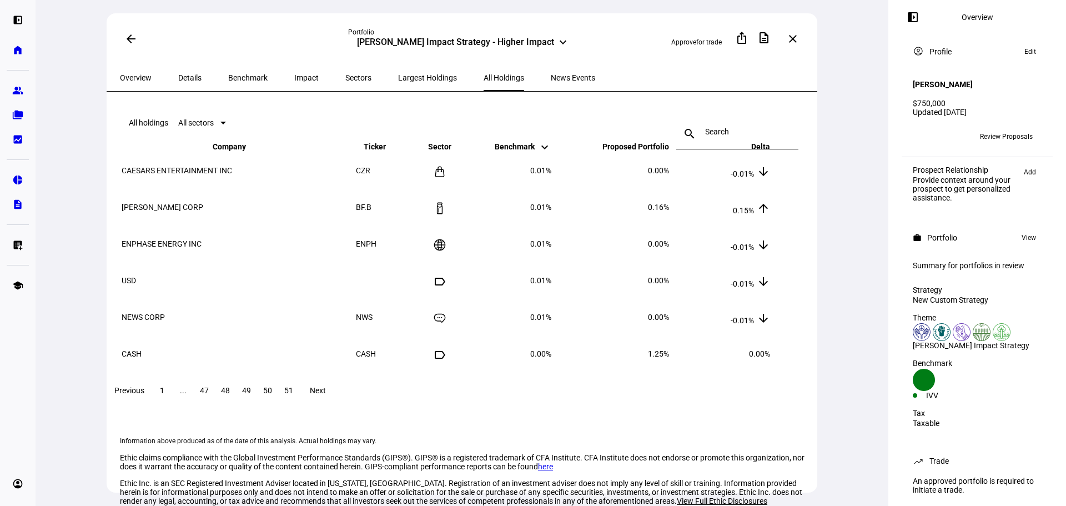
click at [172, 403] on span at bounding box center [162, 390] width 20 height 27
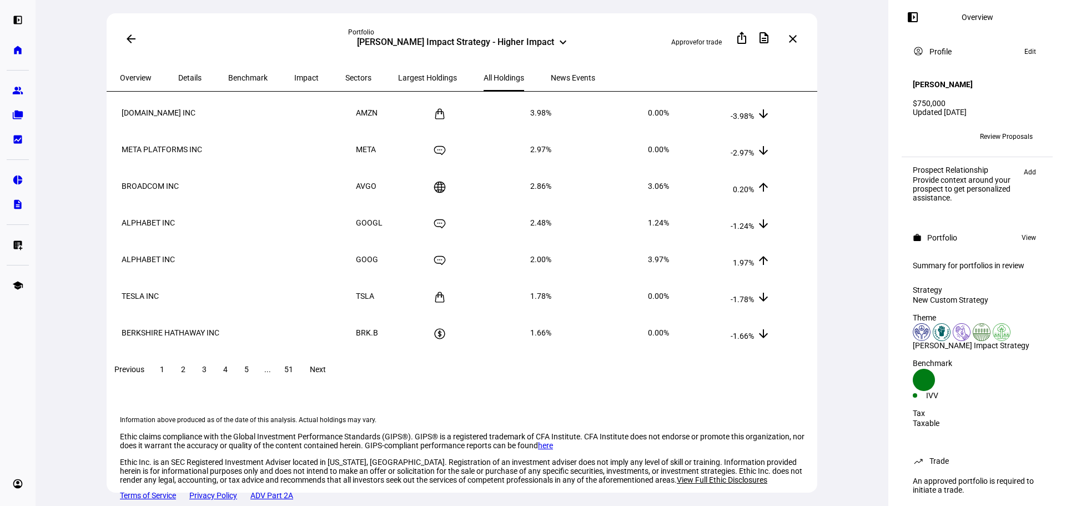
scroll to position [229, 0]
click at [1027, 239] on span "View" at bounding box center [1028, 237] width 14 height 13
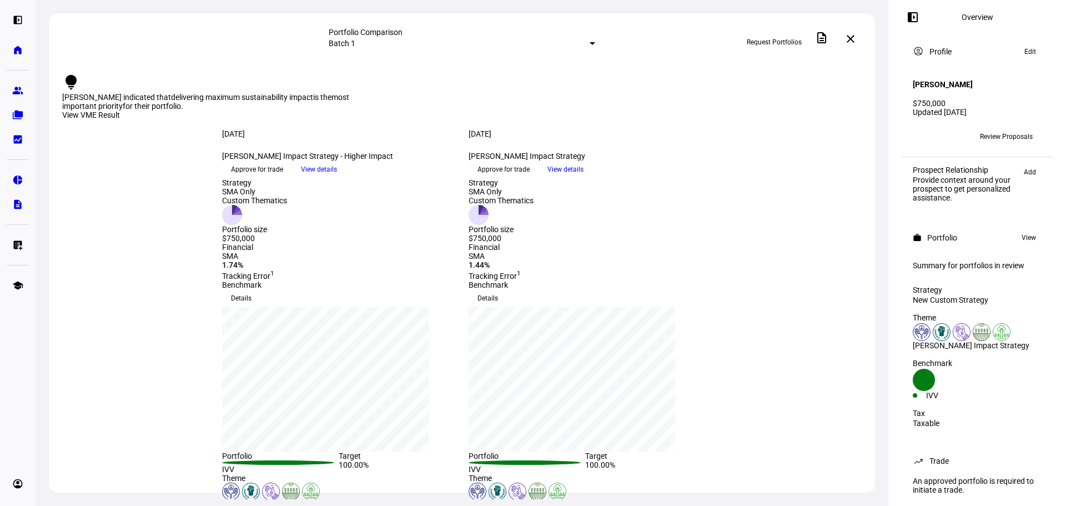
click at [583, 178] on span "View details" at bounding box center [565, 169] width 36 height 17
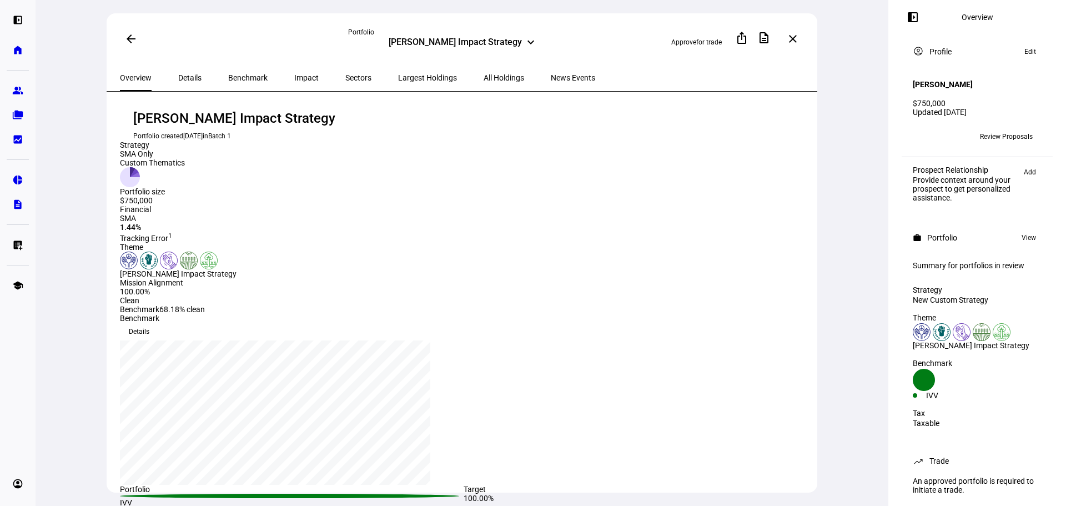
click at [460, 243] on div "Financial SMA 1.44% Tracking Error 1" at bounding box center [290, 224] width 340 height 38
drag, startPoint x: 839, startPoint y: 131, endPoint x: 842, endPoint y: 125, distance: 7.2
click at [839, 131] on div "arrow_back Portfolio Ali Ruxin Impact Strategy keyboard_arrow_down Approve for …" at bounding box center [462, 253] width 852 height 506
click at [803, 38] on span at bounding box center [792, 39] width 27 height 27
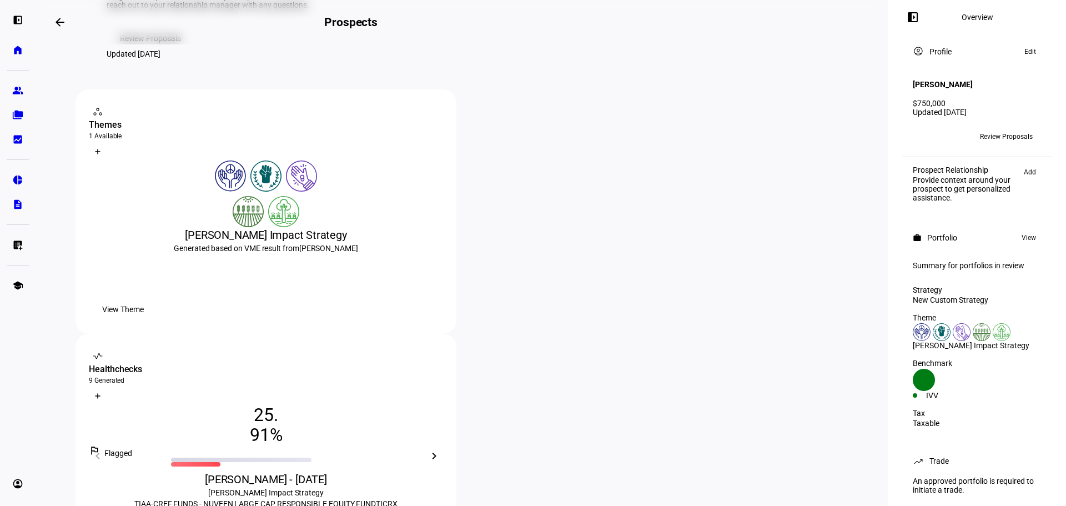
scroll to position [222, 0]
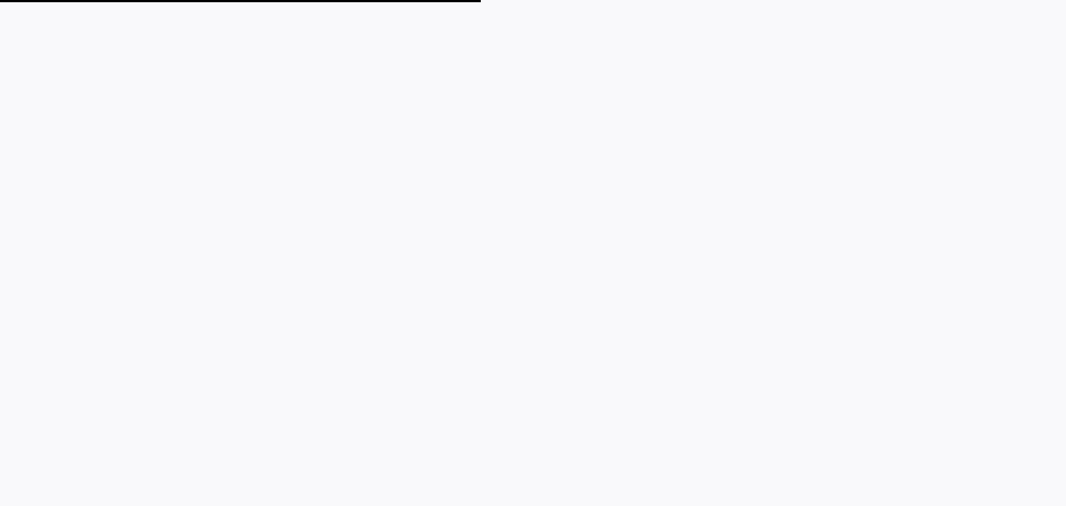
click at [520, 261] on plt-app-root at bounding box center [533, 253] width 1066 height 506
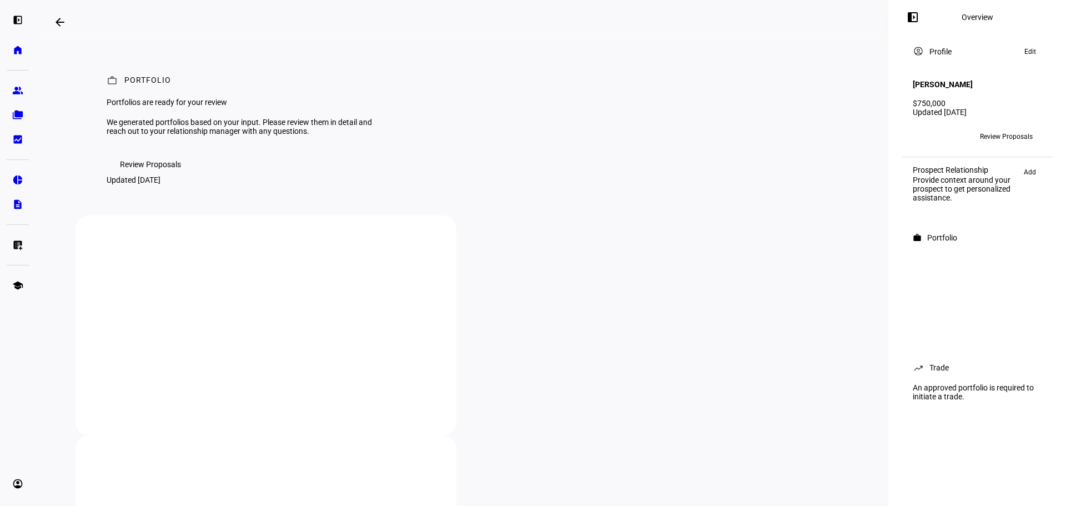
click at [516, 215] on div "work Portfolio Portfolios are ready for your review We generated portfolios bas…" at bounding box center [461, 129] width 773 height 171
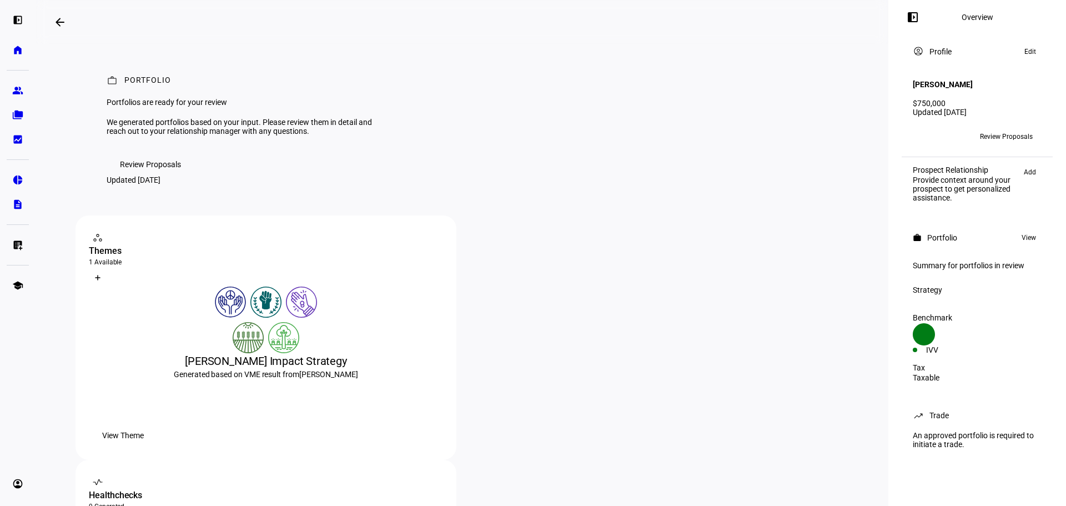
click at [452, 215] on div "work Portfolio Portfolios are ready for your review We generated portfolios bas…" at bounding box center [461, 129] width 773 height 171
click at [16, 114] on eth-mat-symbol "folder_copy" at bounding box center [17, 114] width 11 height 11
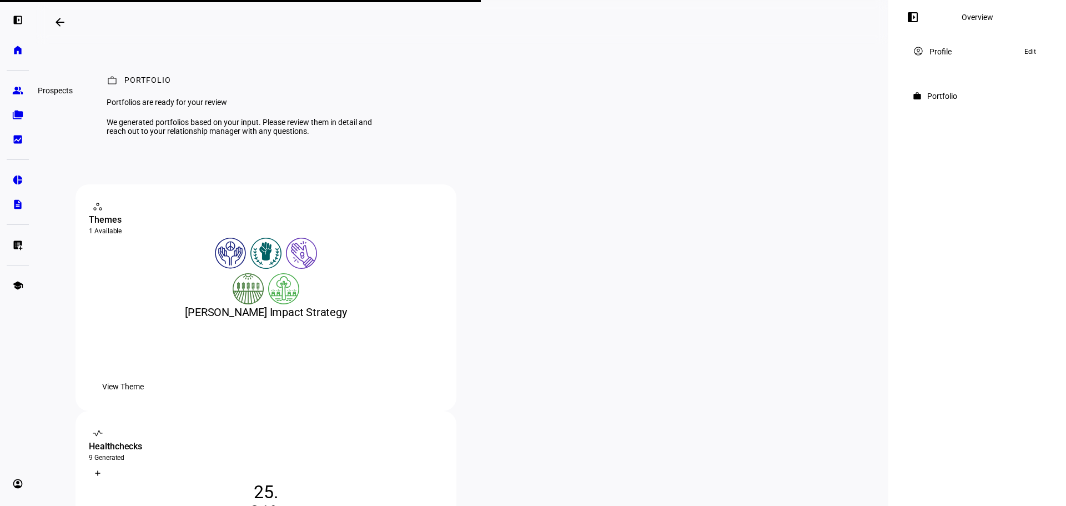
click at [17, 89] on eth-mat-symbol "group" at bounding box center [17, 90] width 11 height 11
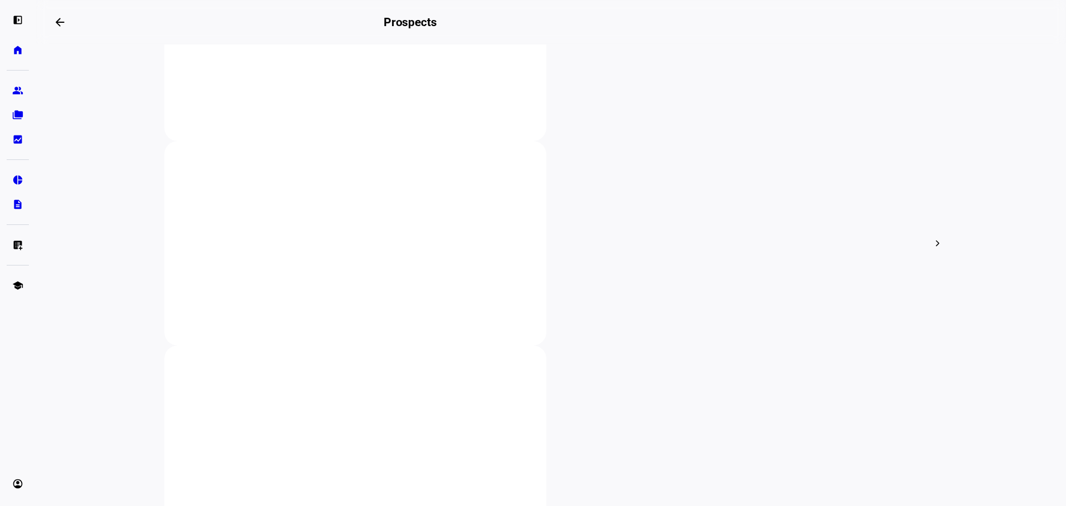
scroll to position [333, 0]
drag, startPoint x: 904, startPoint y: 343, endPoint x: 899, endPoint y: 349, distance: 7.5
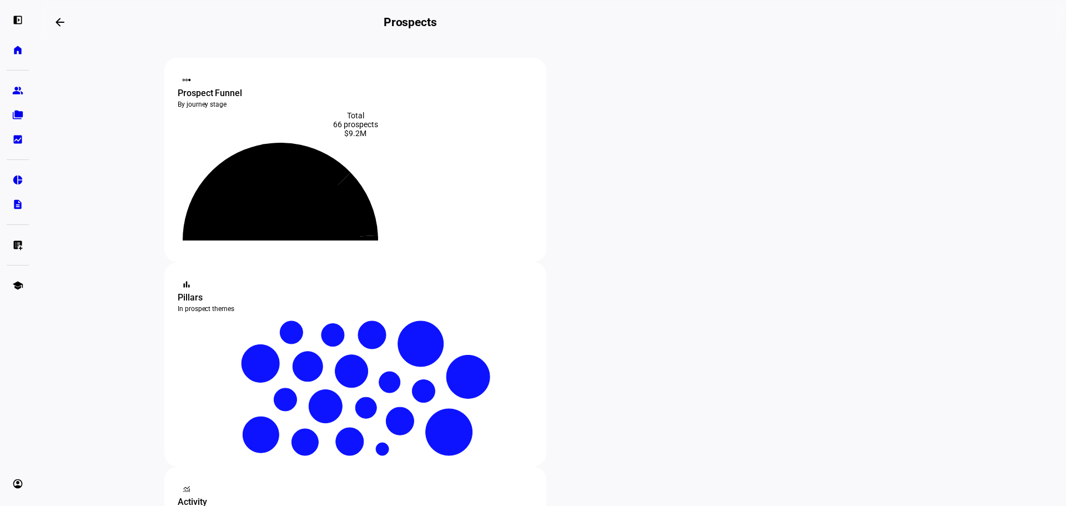
scroll to position [222, 0]
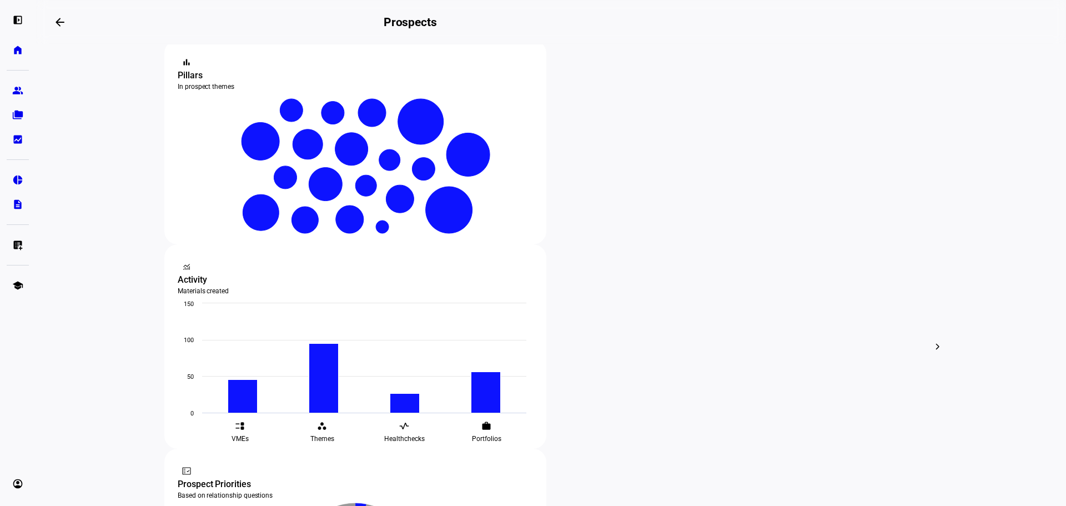
drag, startPoint x: 57, startPoint y: 304, endPoint x: 82, endPoint y: 297, distance: 25.3
click at [57, 304] on eth-layout-page-content "steppers contact_support Prospect Funnel By journey stage What's this data? Tot…" at bounding box center [551, 274] width 1030 height 461
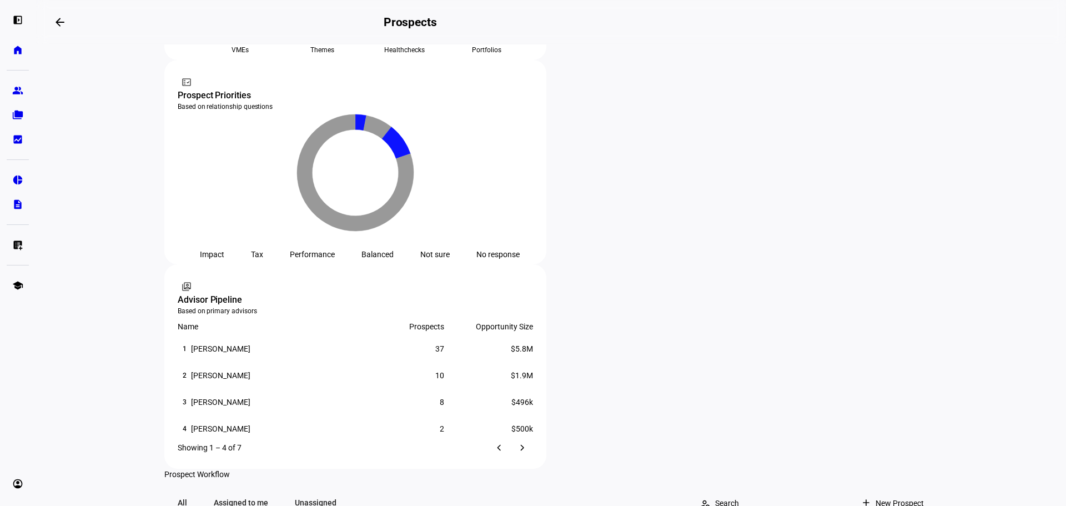
scroll to position [111, 0]
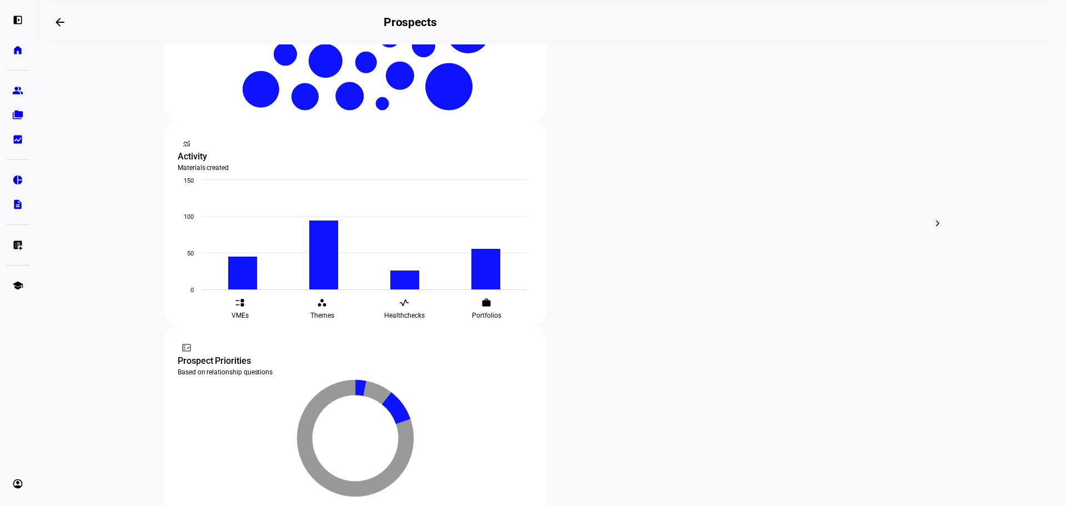
scroll to position [388, 0]
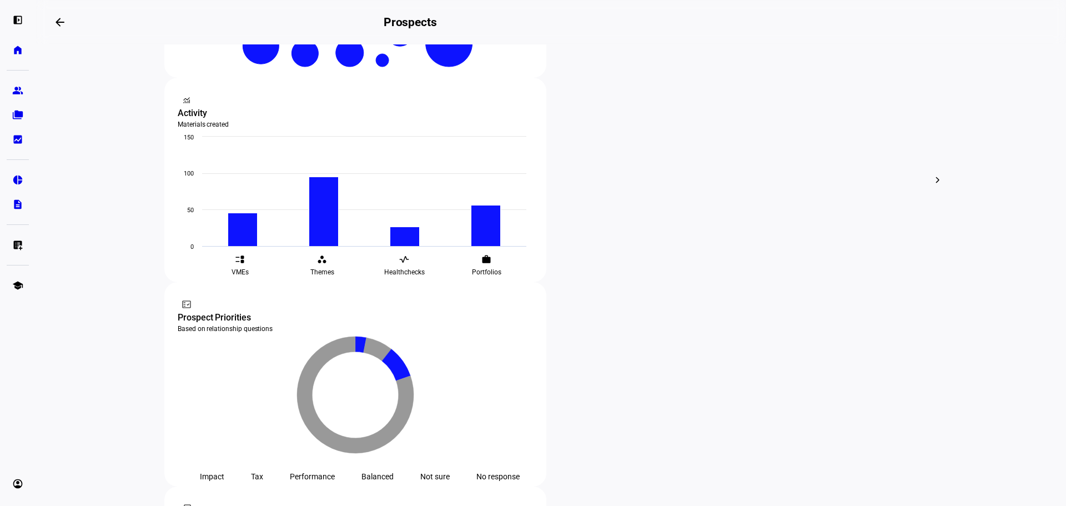
drag, startPoint x: 27, startPoint y: 218, endPoint x: 137, endPoint y: 218, distance: 109.3
click at [27, 218] on div at bounding box center [18, 225] width 22 height 14
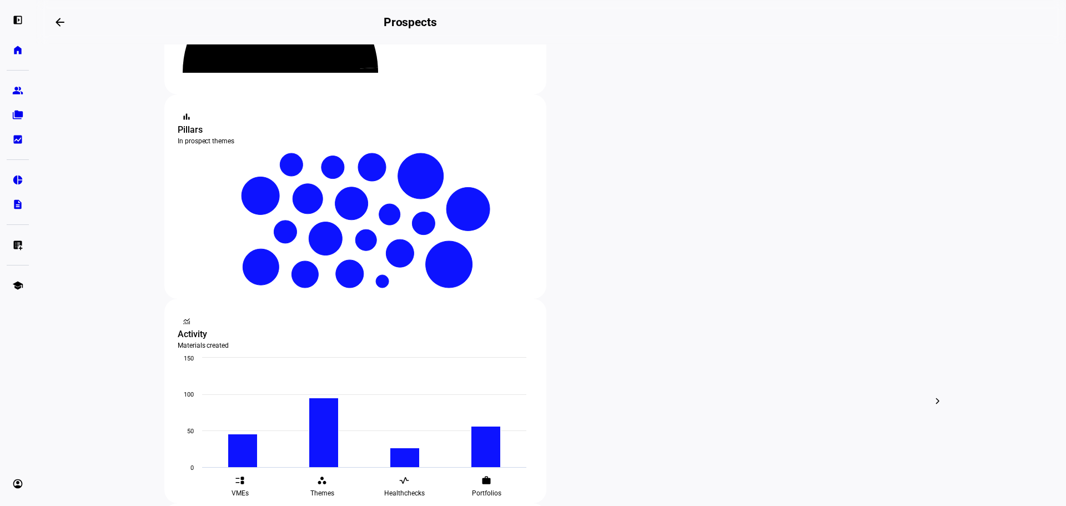
scroll to position [166, 0]
